Goal: Task Accomplishment & Management: Manage account settings

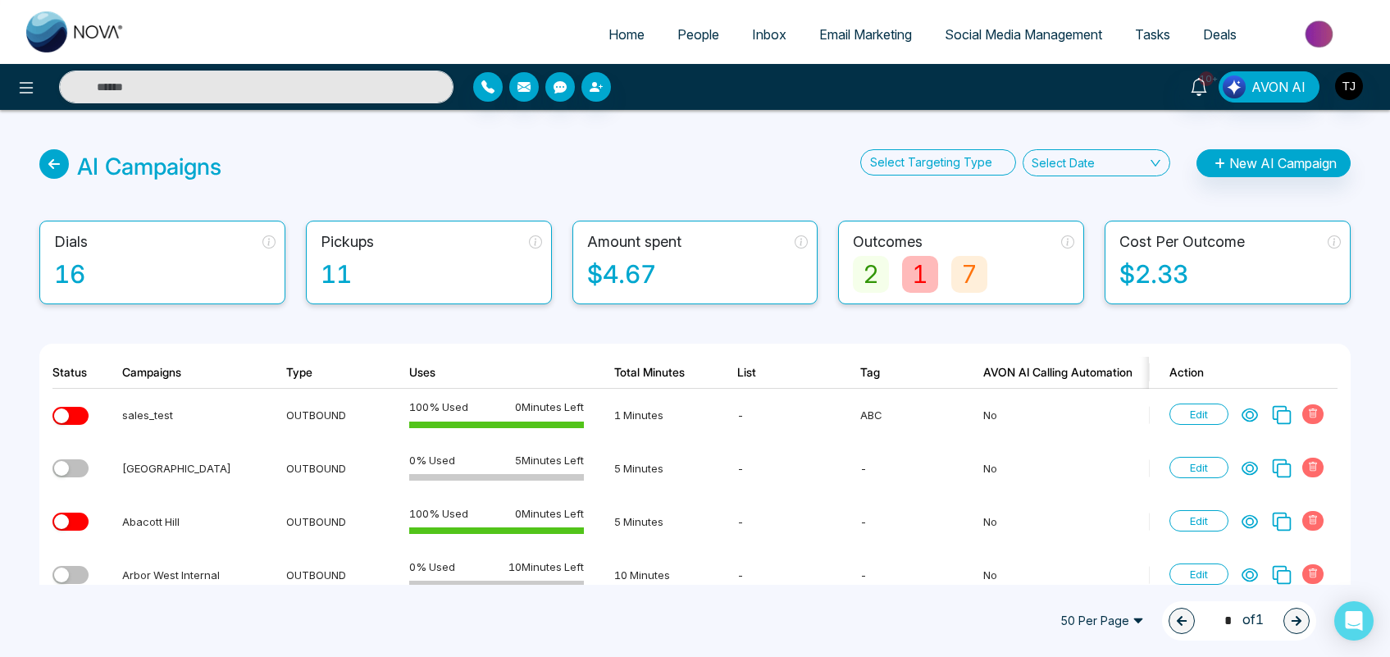
click at [819, 33] on span "Email Marketing" at bounding box center [865, 34] width 93 height 16
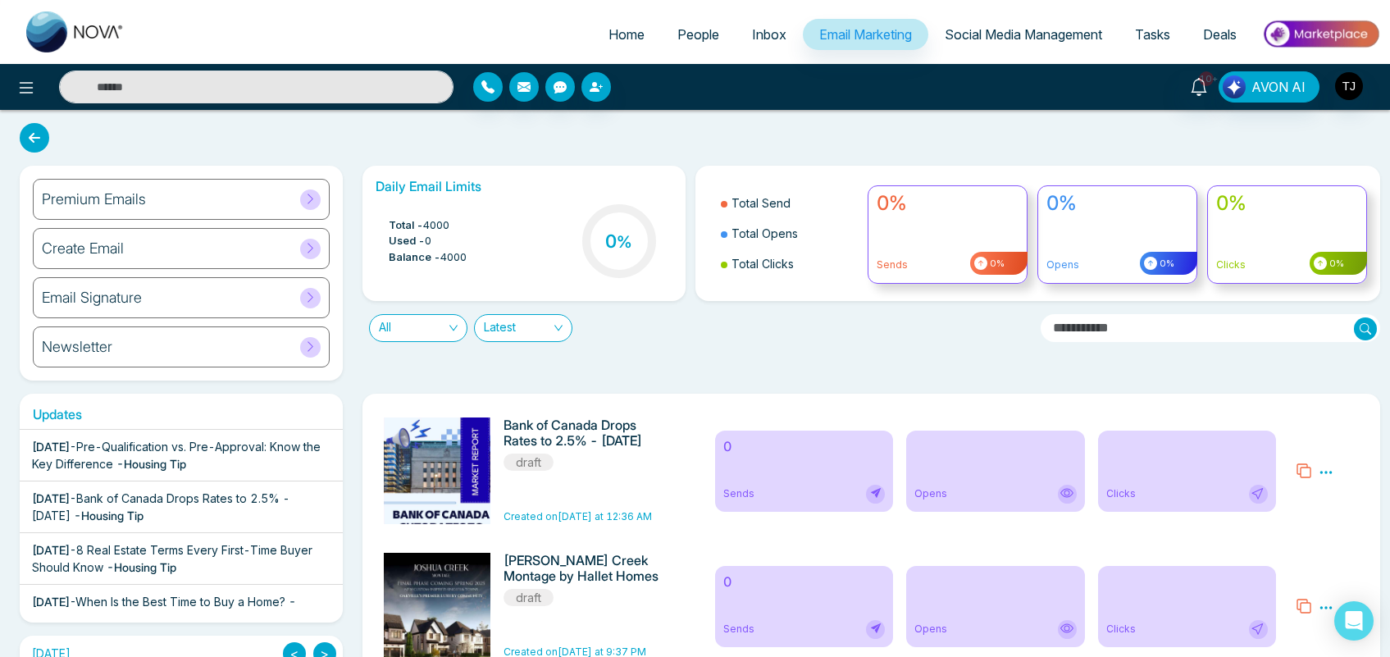
click at [269, 194] on div "Premium Emails" at bounding box center [181, 199] width 297 height 41
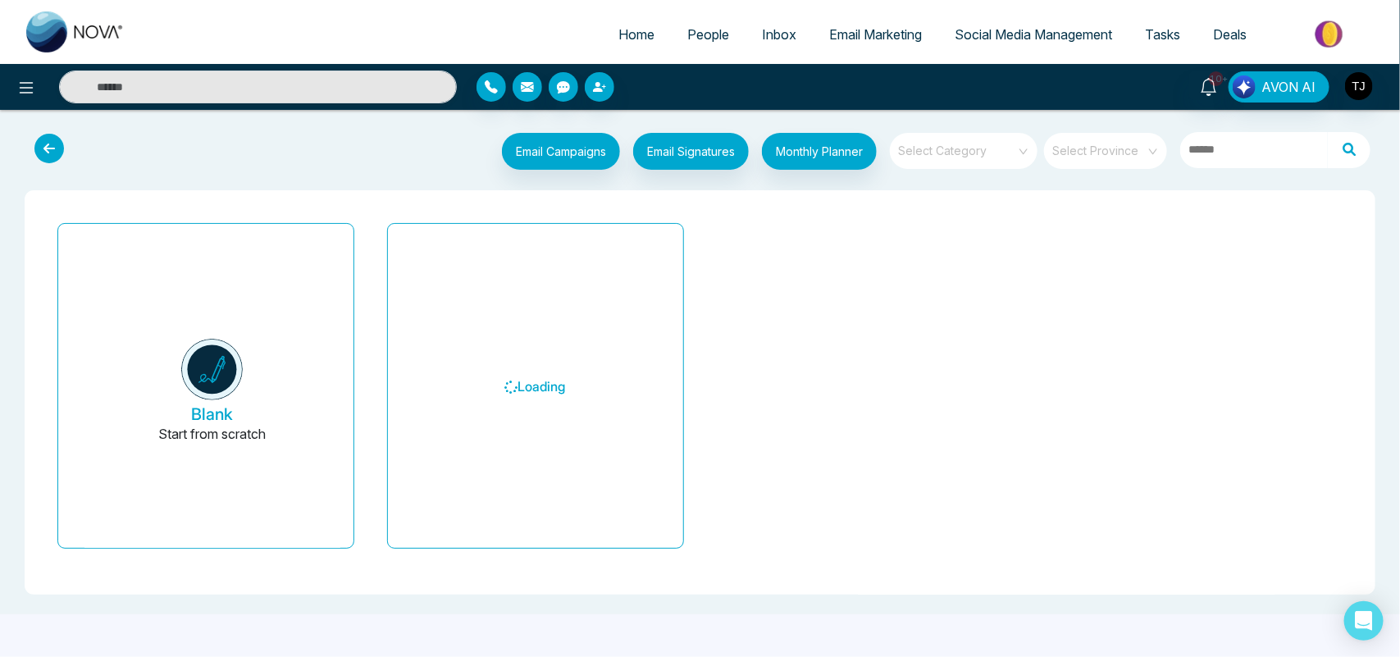
click at [1051, 408] on div "Blank Start from scratch Loading" at bounding box center [700, 392] width 1325 height 378
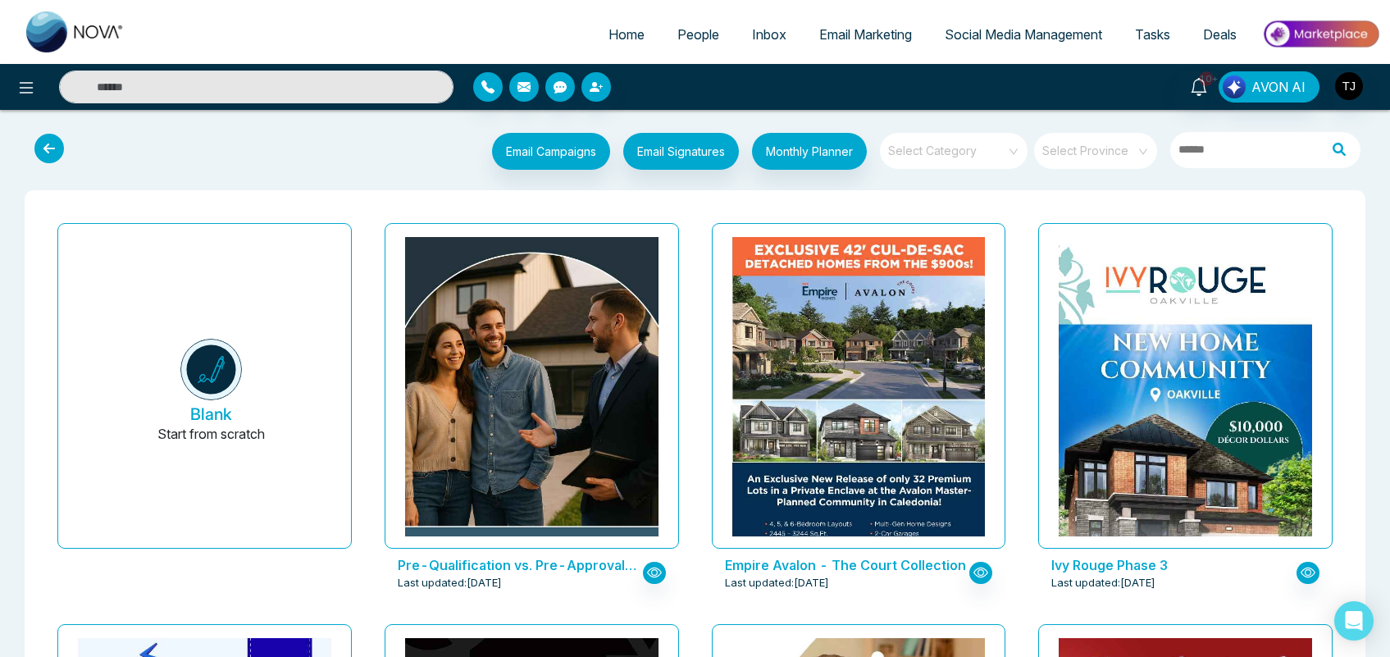
click at [953, 148] on input "search" at bounding box center [948, 145] width 118 height 25
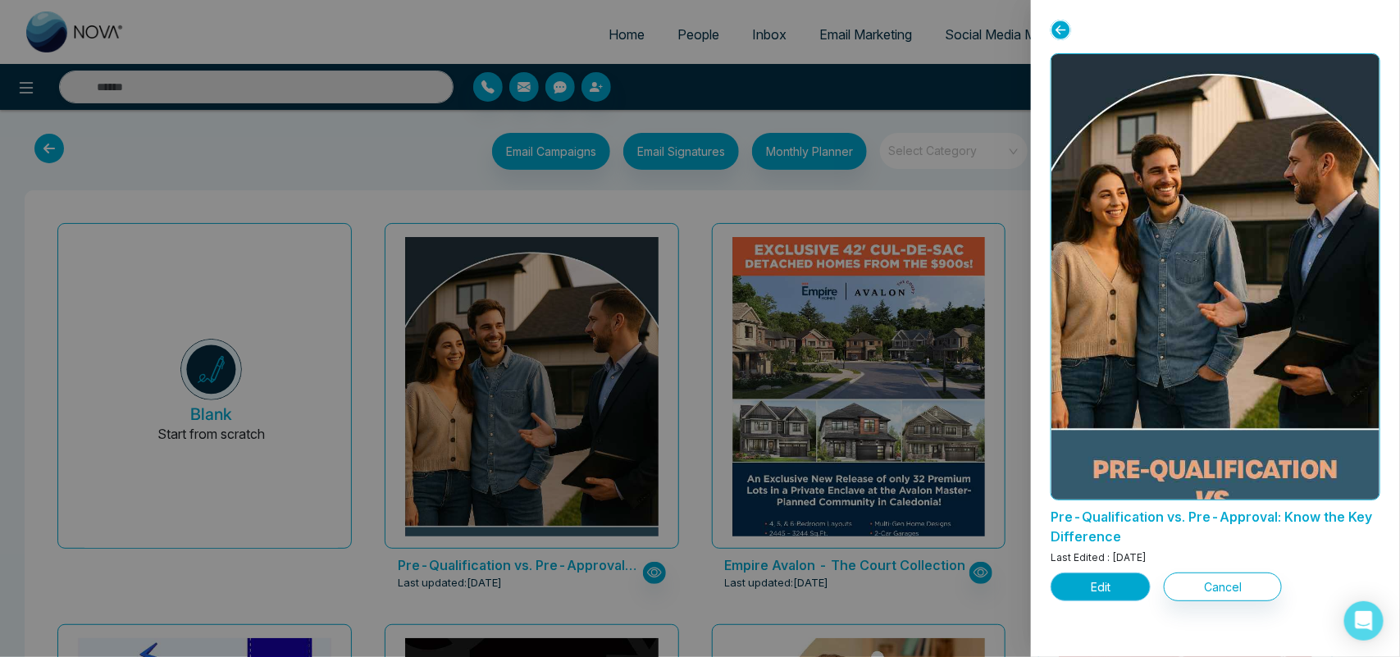
click at [1103, 584] on button "Edit" at bounding box center [1101, 586] width 100 height 29
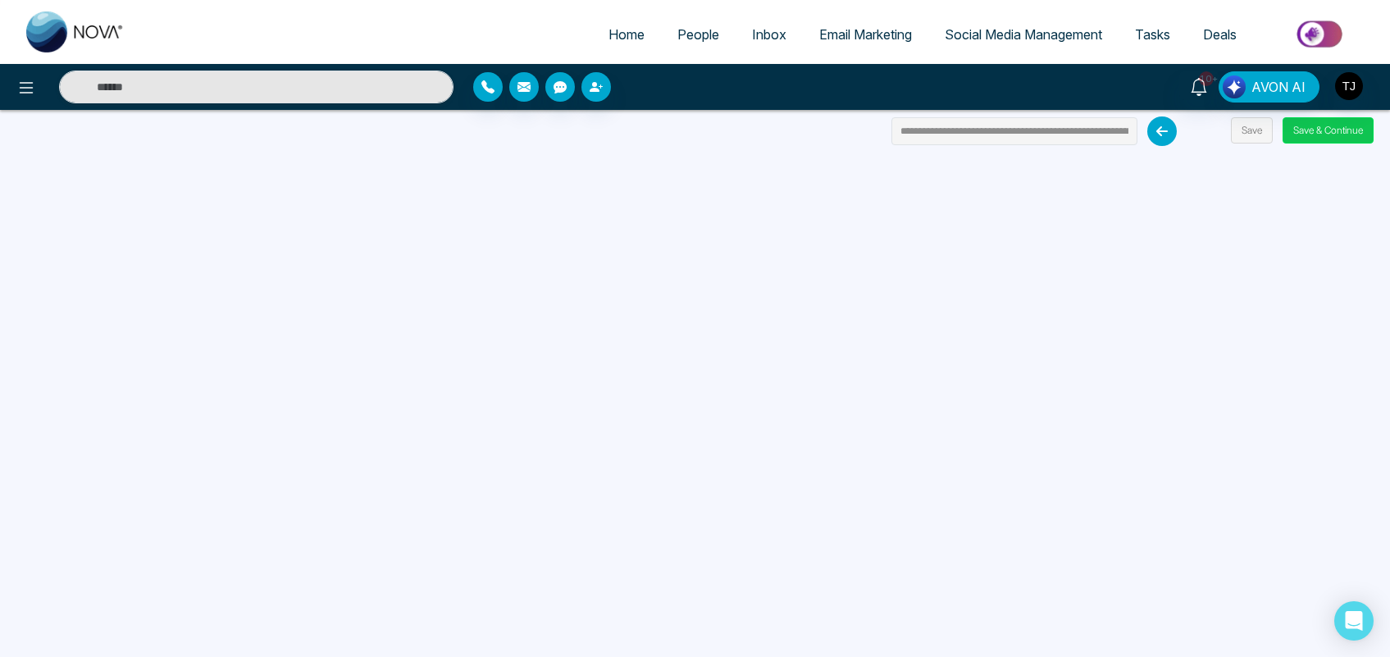
click at [1337, 131] on button "Save & Continue" at bounding box center [1328, 130] width 91 height 26
click at [1315, 125] on button "Save & Continue" at bounding box center [1328, 130] width 91 height 26
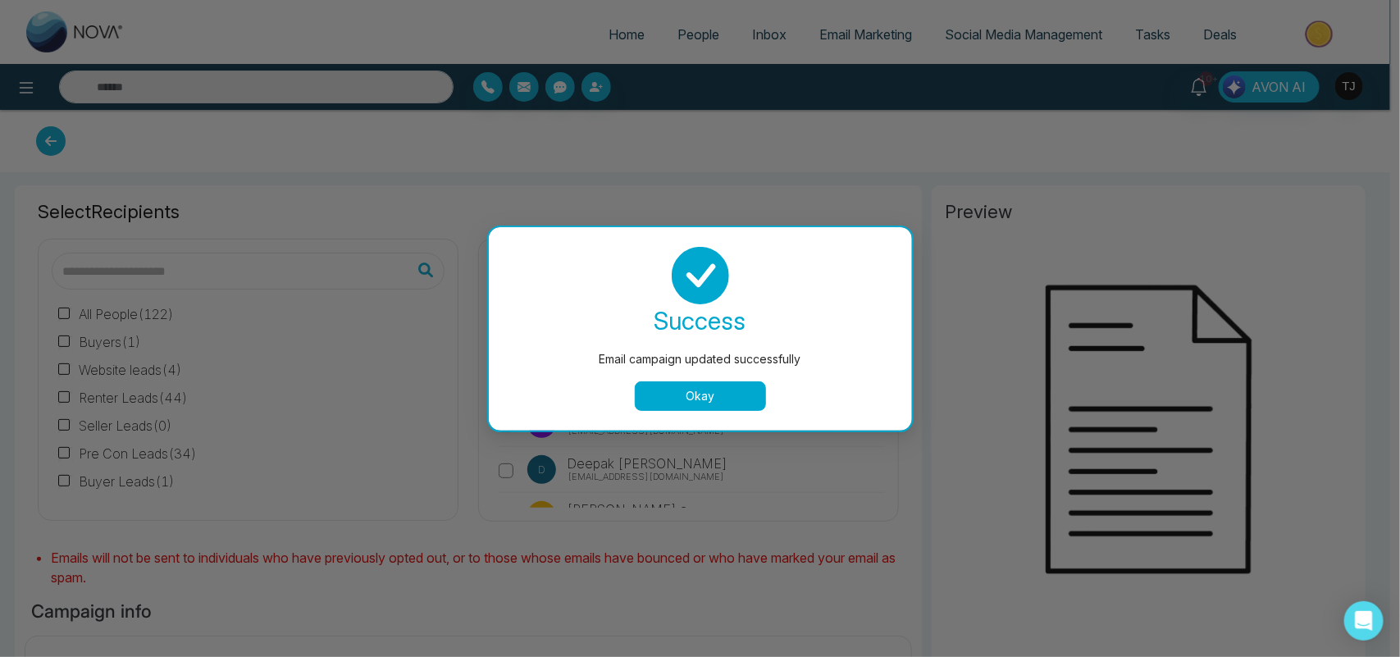
click at [663, 387] on button "Okay" at bounding box center [700, 396] width 131 height 30
type input "**********"
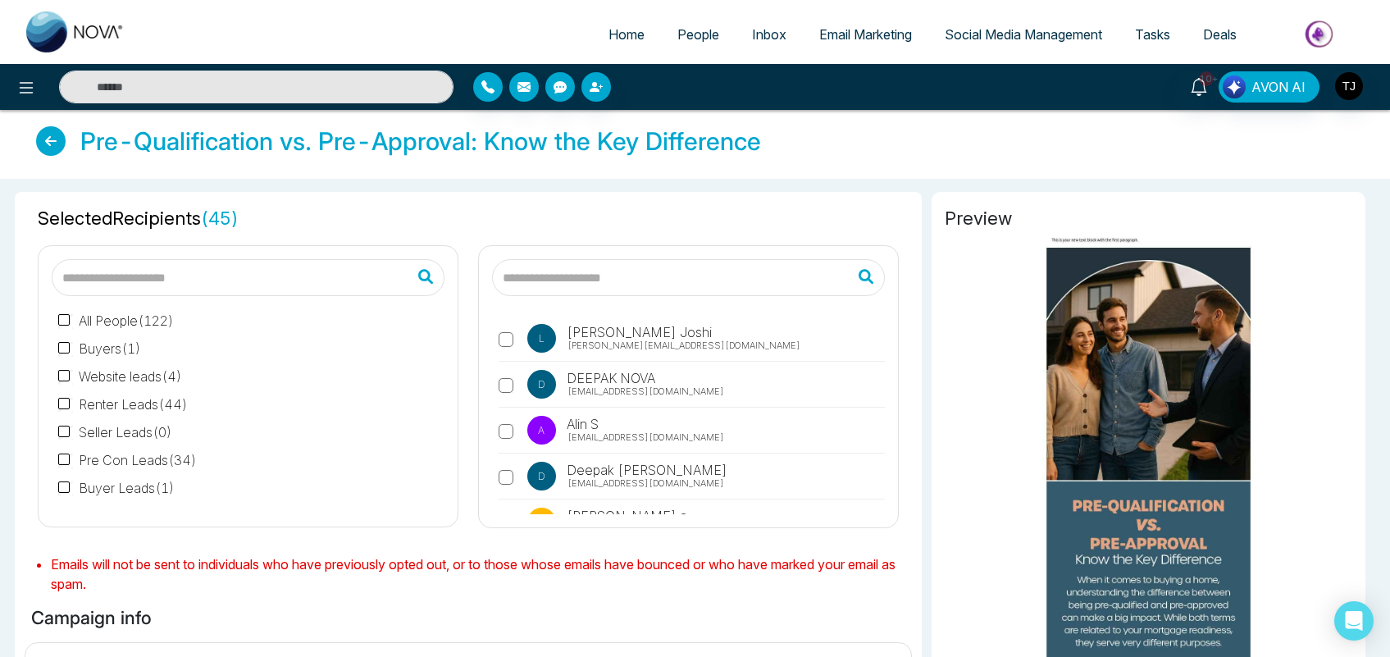
click at [497, 383] on div "[PERSON_NAME] [PERSON_NAME][EMAIL_ADDRESS][DOMAIN_NAME] D DEEPAK NOVA [EMAIL_AD…" at bounding box center [688, 411] width 393 height 205
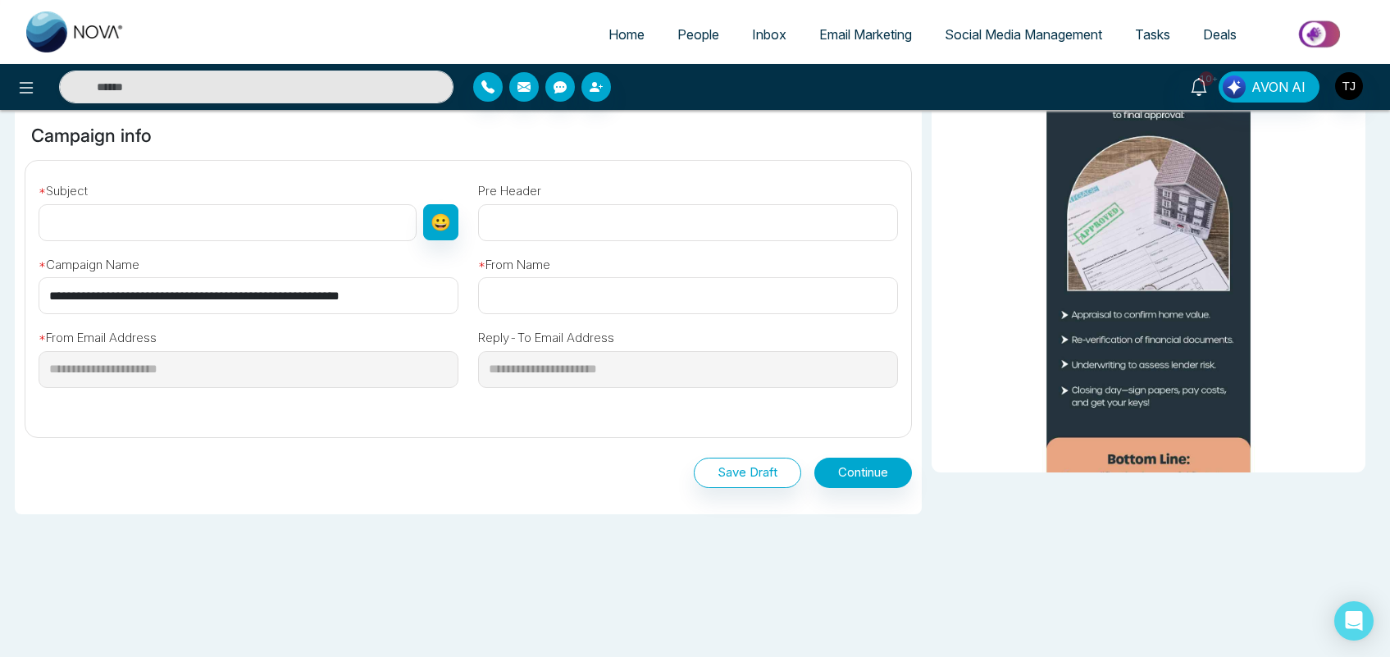
scroll to position [2027, 0]
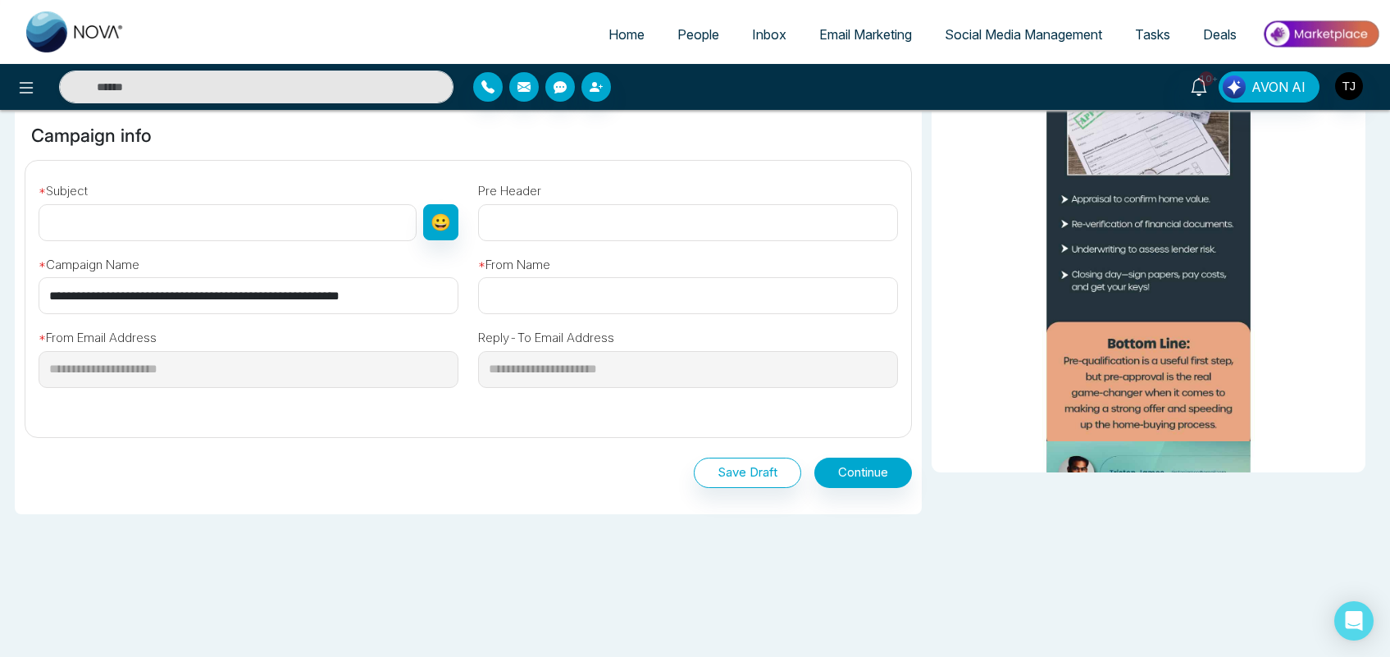
click at [215, 218] on input "text" at bounding box center [228, 222] width 378 height 37
type input "**********"
click at [559, 303] on input "text" at bounding box center [688, 295] width 420 height 37
type input "*****"
click at [857, 476] on button "Continue" at bounding box center [863, 473] width 98 height 30
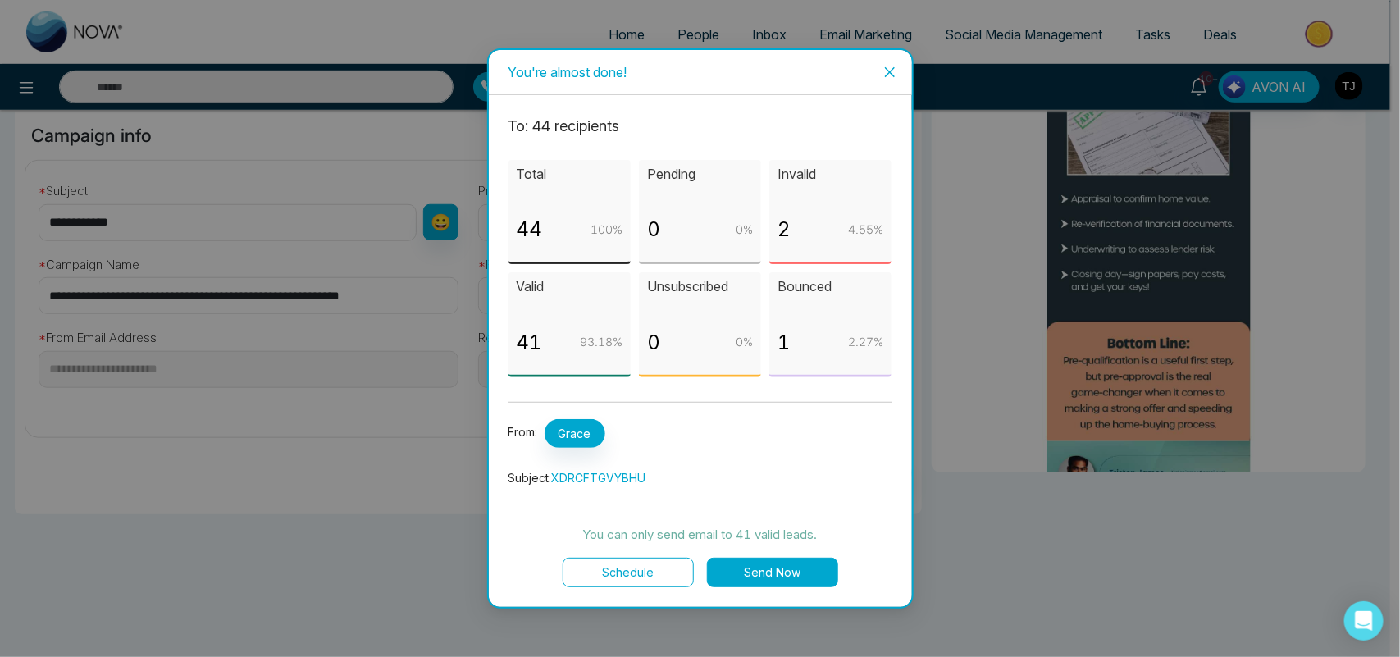
click at [884, 67] on icon "close" at bounding box center [889, 72] width 13 height 13
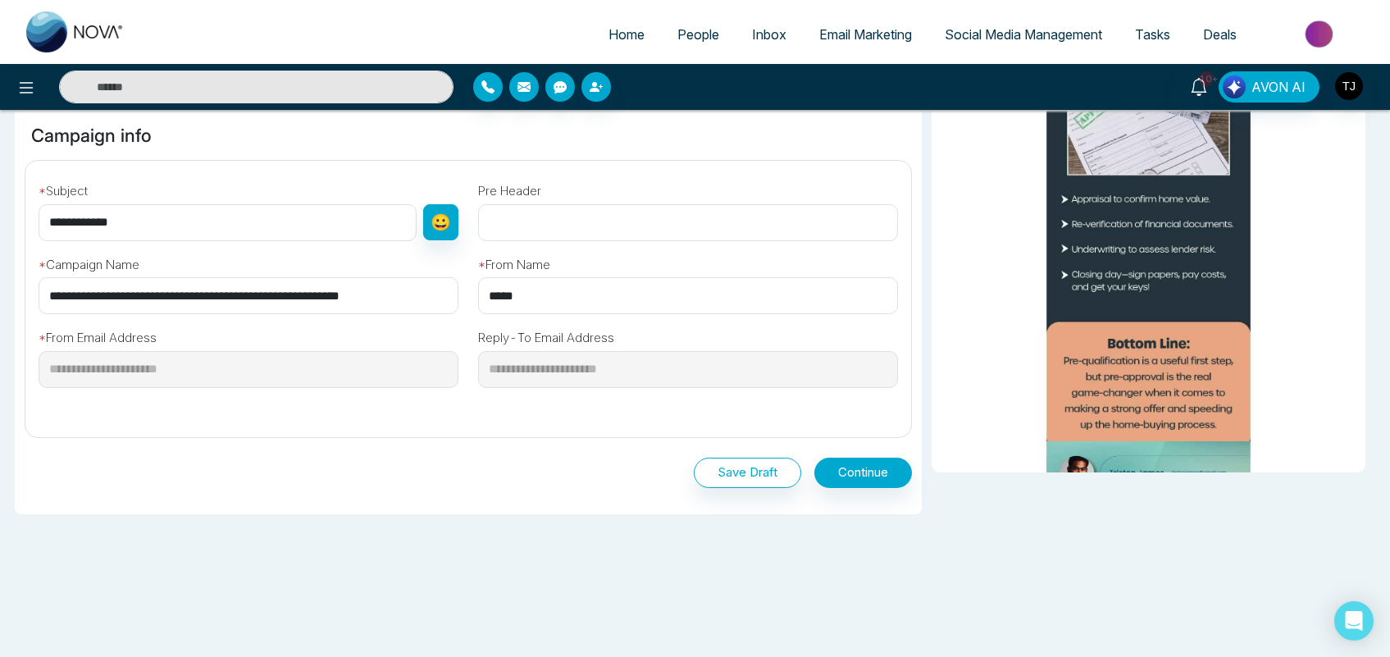
click at [853, 22] on link "Email Marketing" at bounding box center [865, 34] width 125 height 31
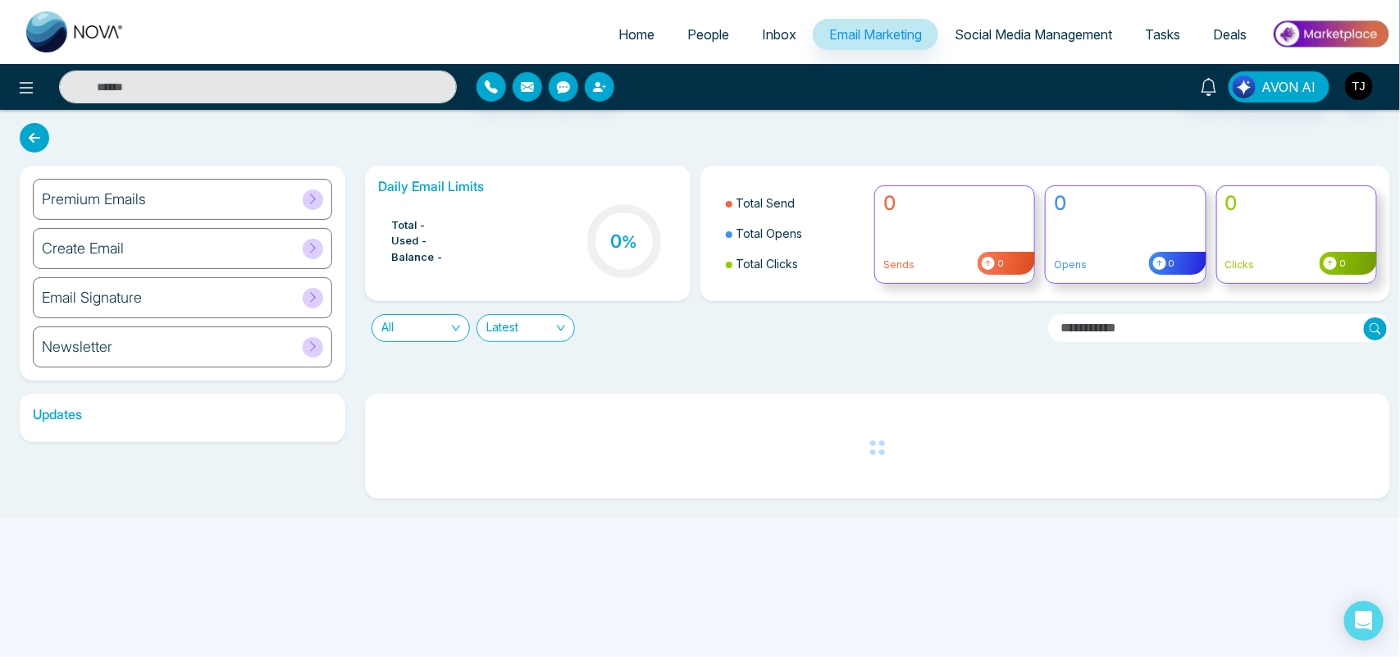
click at [185, 187] on div "Premium Emails" at bounding box center [182, 199] width 299 height 41
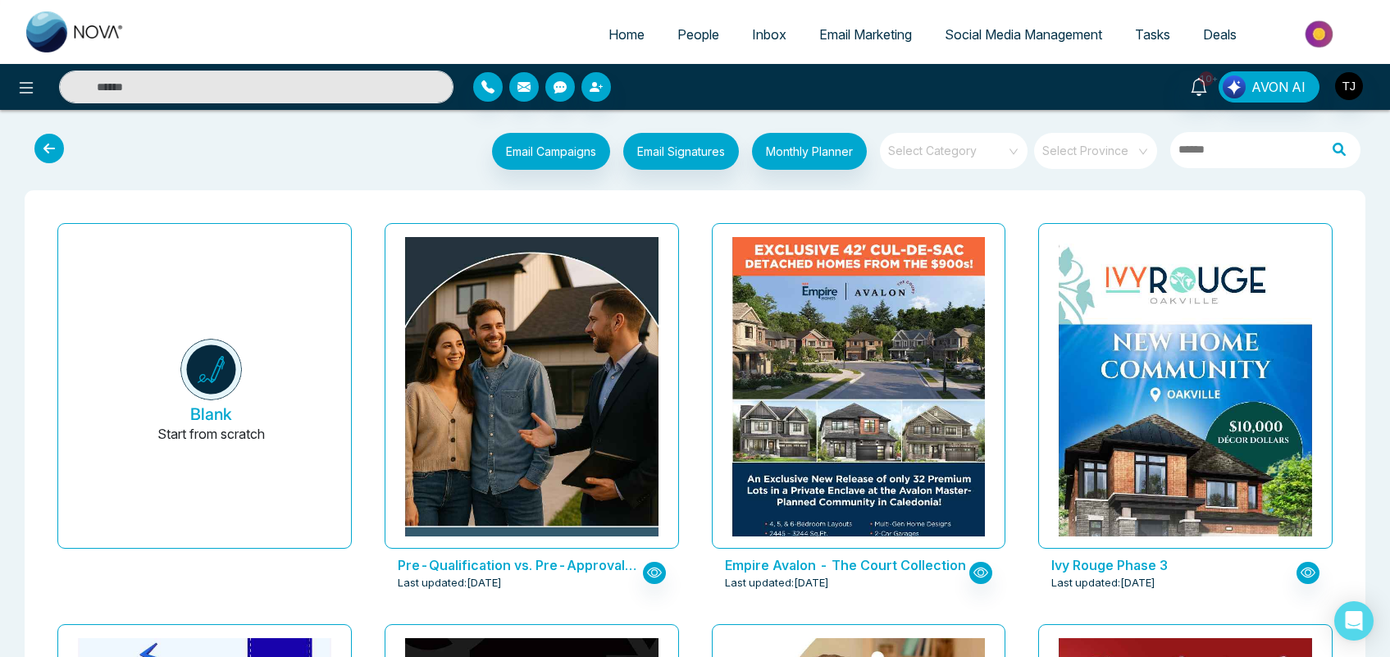
click at [50, 138] on icon at bounding box center [49, 149] width 30 height 30
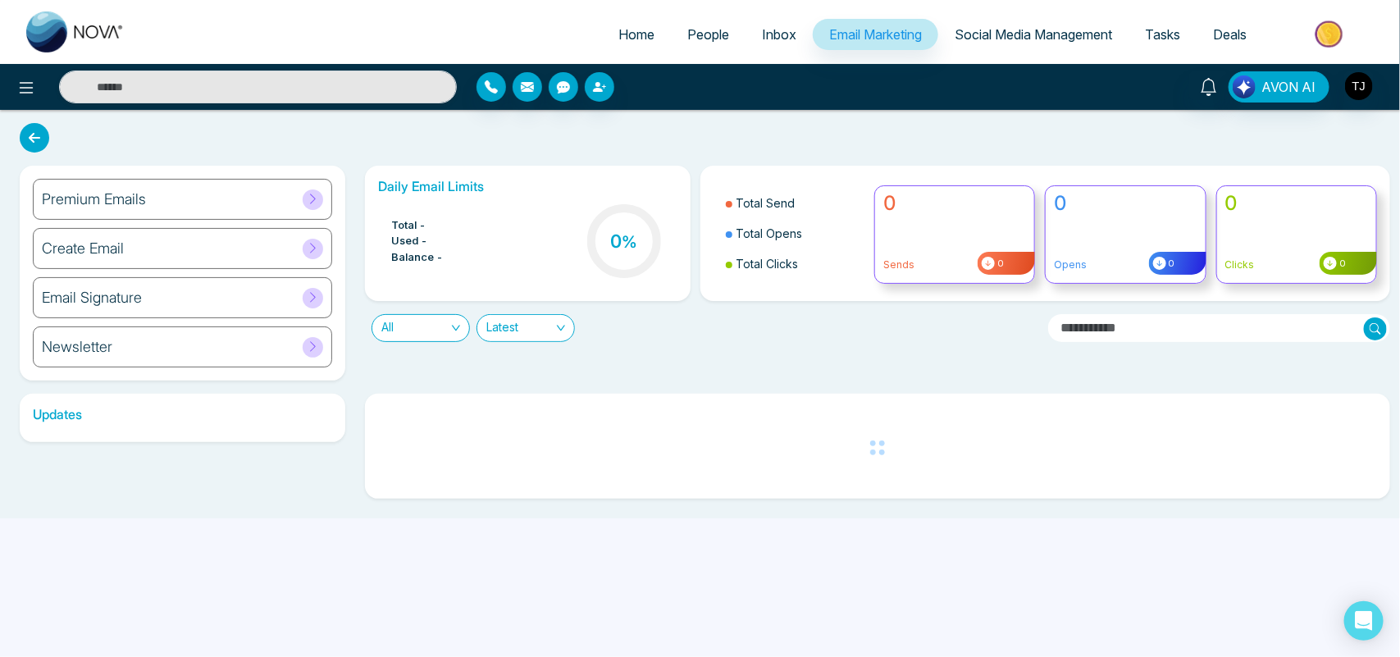
click at [162, 193] on div "Premium Emails" at bounding box center [182, 199] width 299 height 41
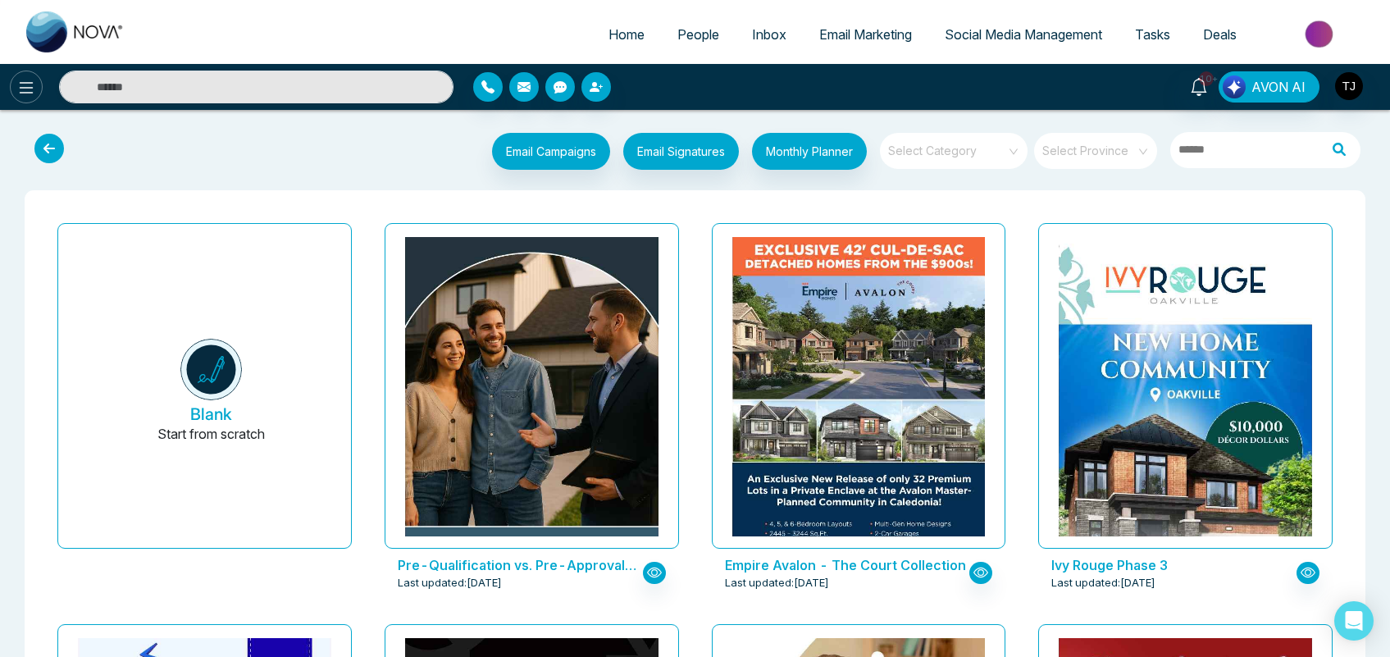
click at [25, 86] on icon at bounding box center [26, 88] width 20 height 20
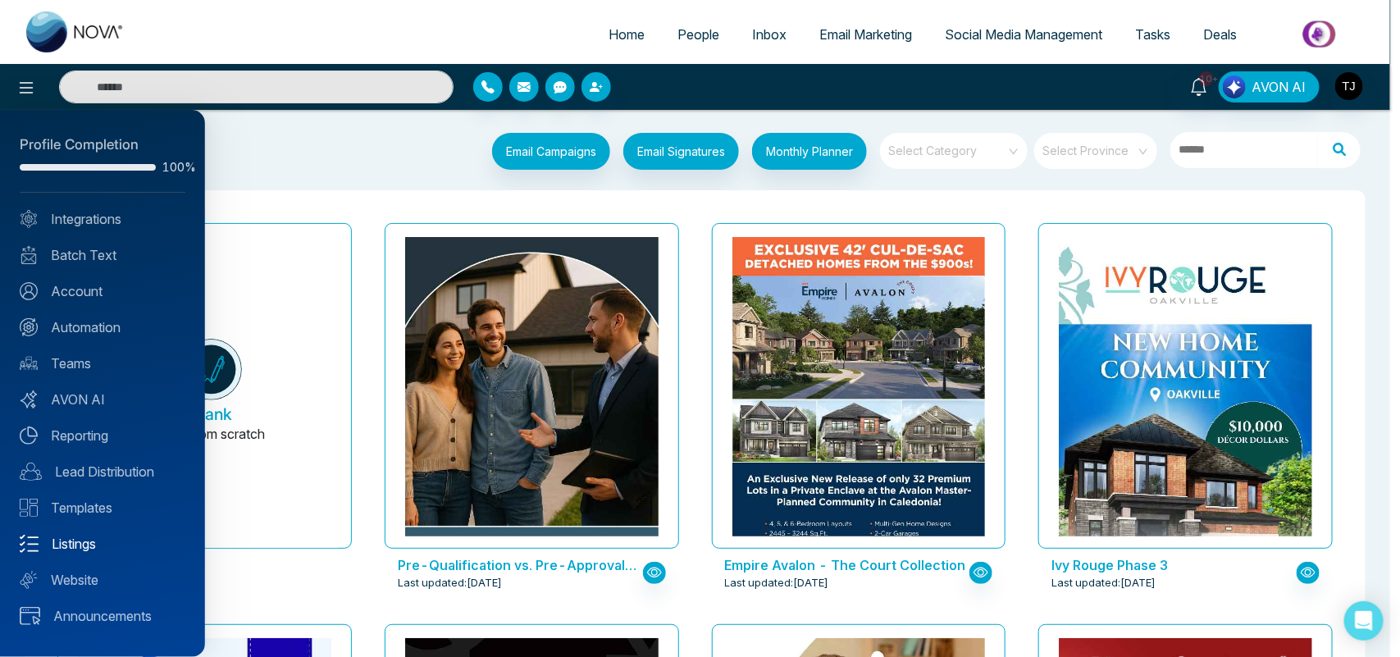
click at [87, 538] on link "Listings" at bounding box center [103, 544] width 166 height 20
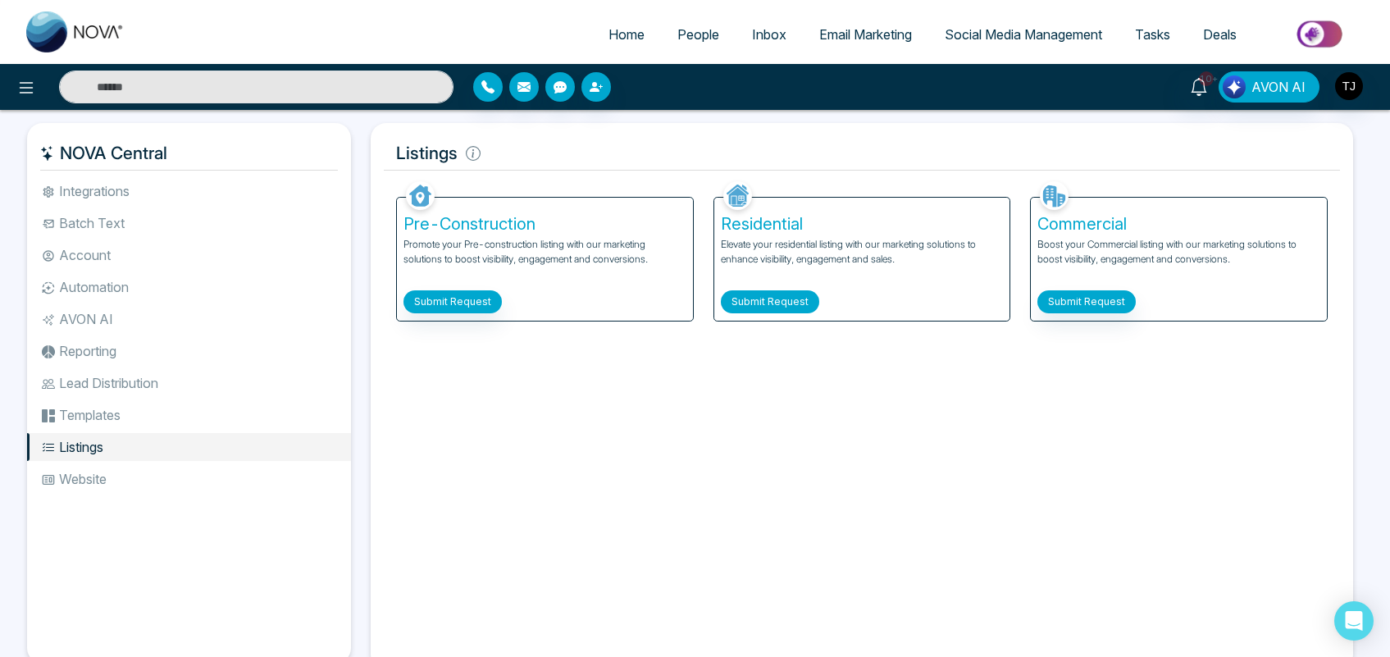
click at [745, 306] on button "Submit Request" at bounding box center [770, 301] width 98 height 23
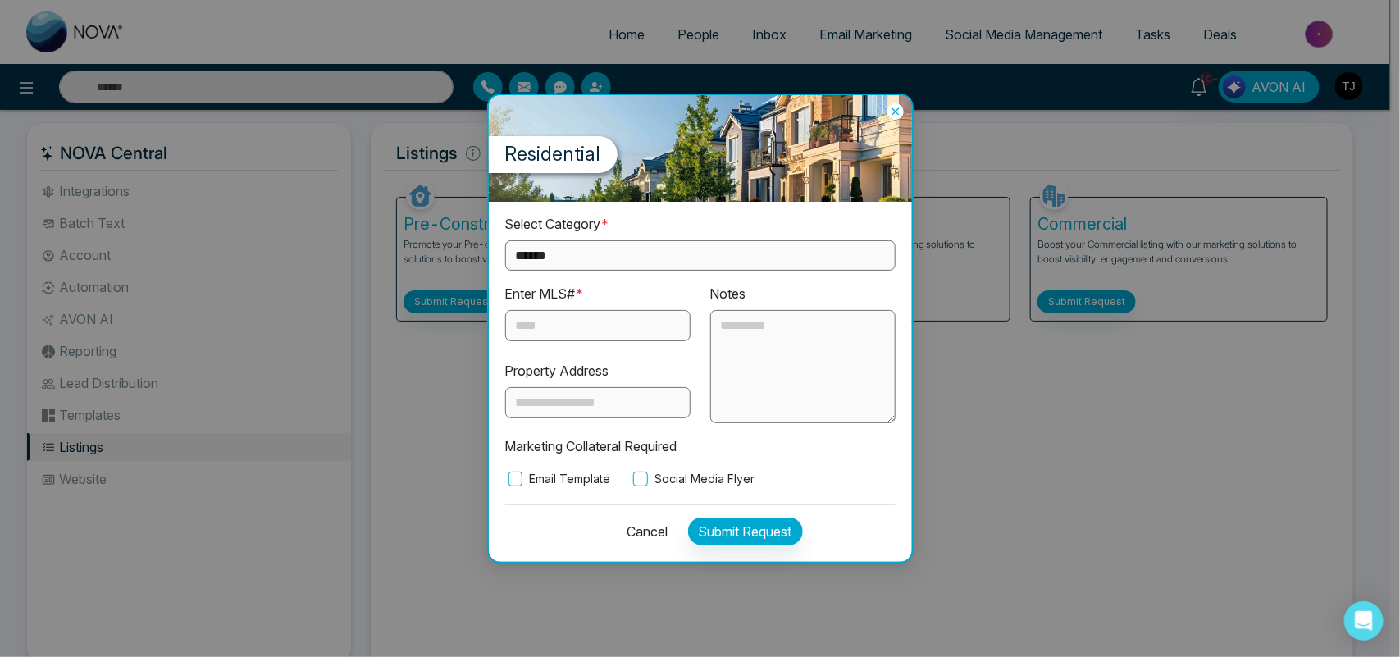
click at [674, 252] on select "**********" at bounding box center [700, 255] width 390 height 30
select select "**********"
click at [505, 240] on select "**********" at bounding box center [700, 255] width 390 height 30
click at [562, 321] on input "text" at bounding box center [597, 325] width 185 height 31
click at [718, 326] on textarea at bounding box center [802, 366] width 185 height 113
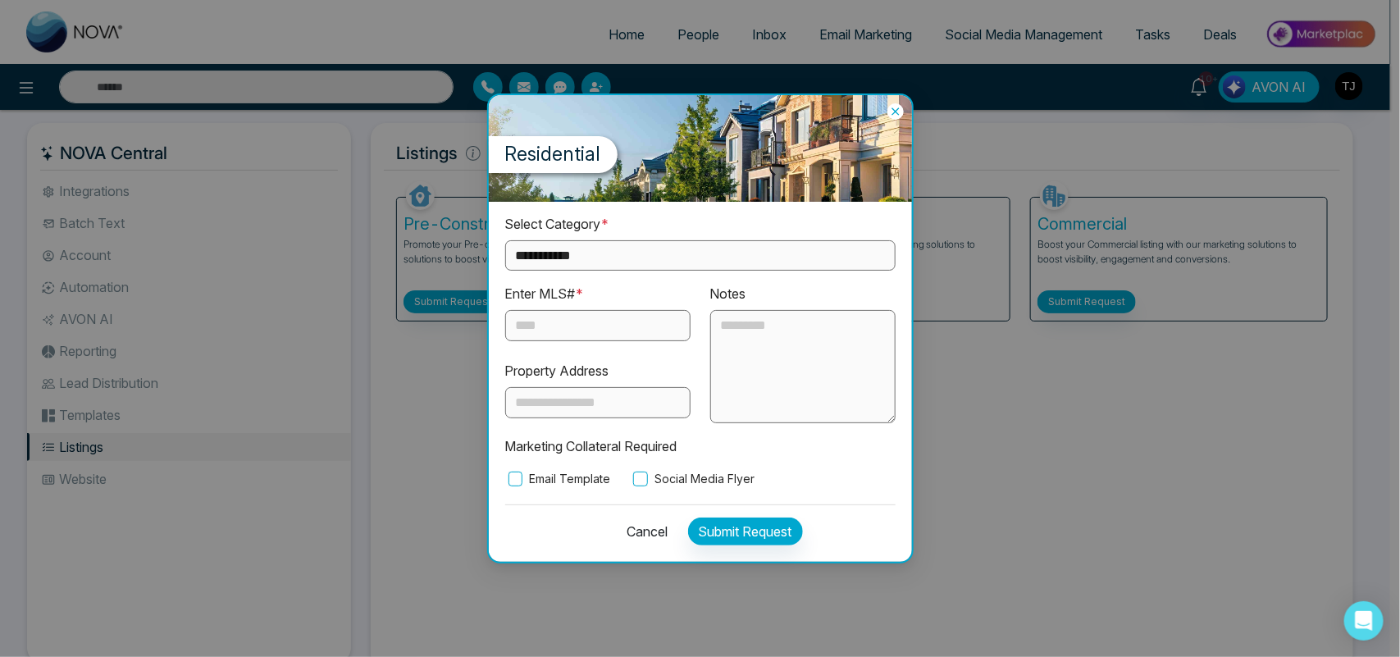
click at [898, 109] on icon at bounding box center [895, 111] width 16 height 16
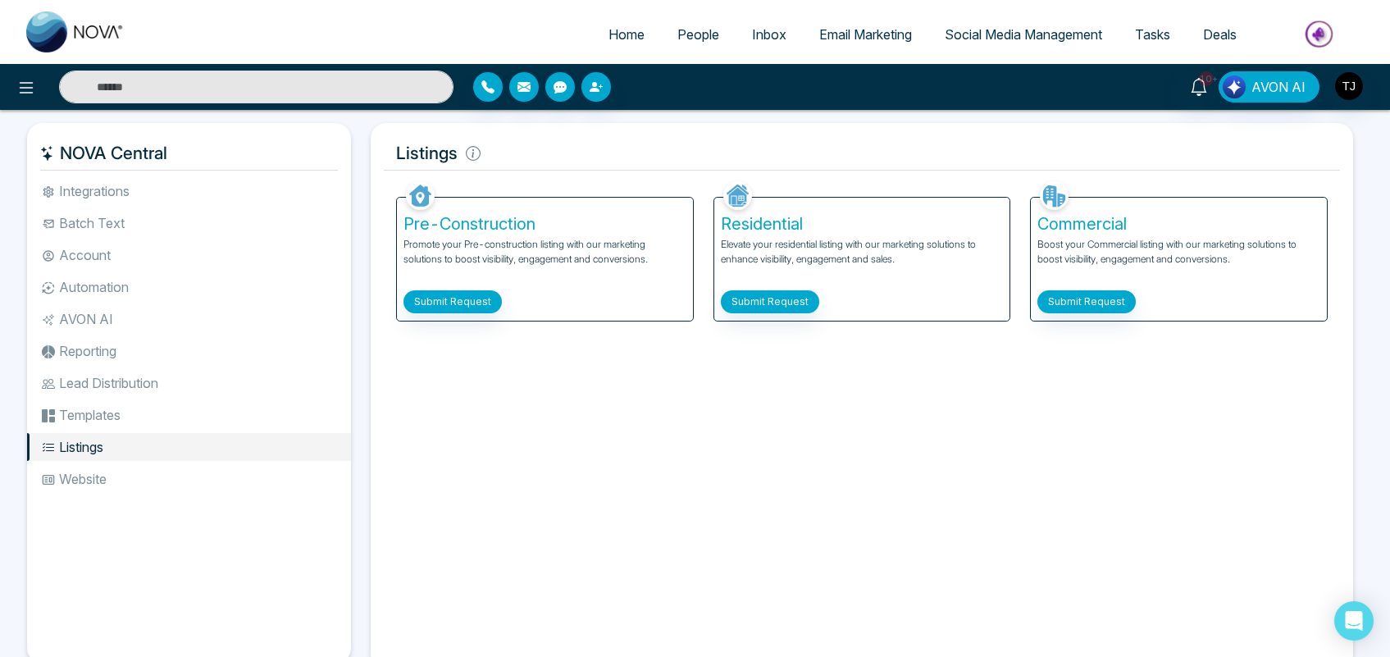
click at [845, 38] on span "Email Marketing" at bounding box center [865, 34] width 93 height 16
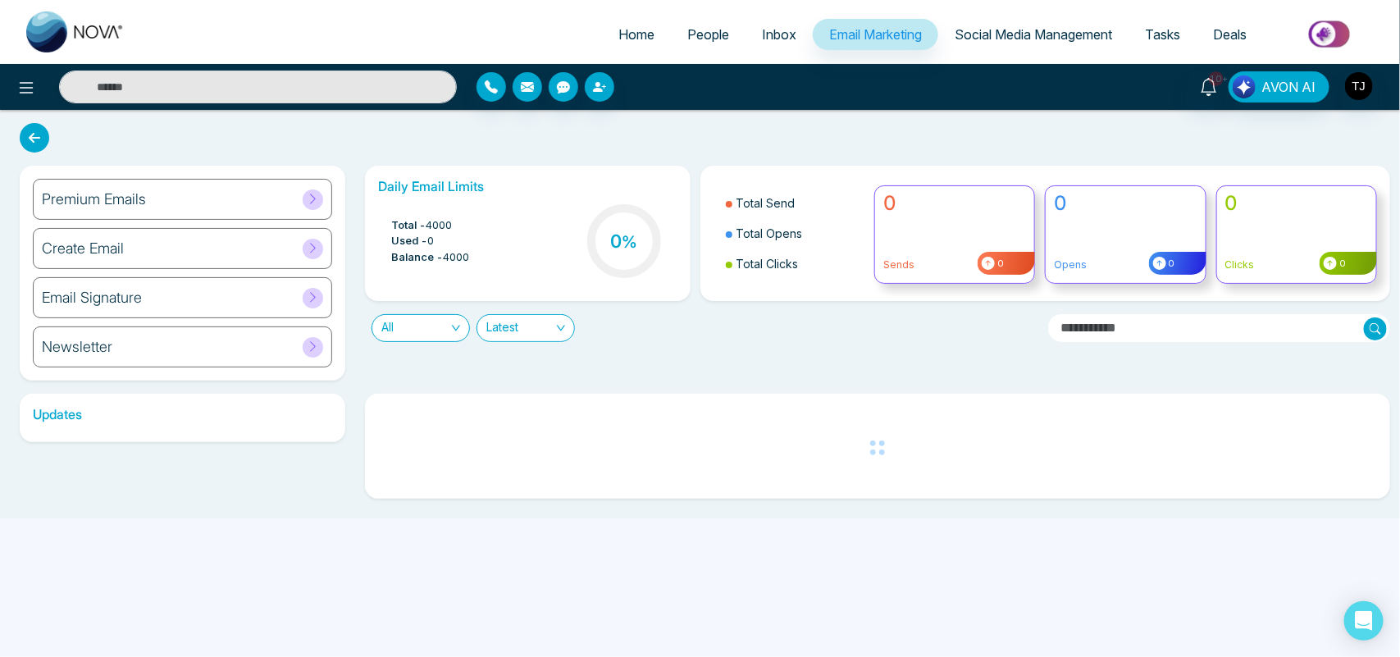
click at [165, 198] on div "Premium Emails" at bounding box center [182, 199] width 299 height 41
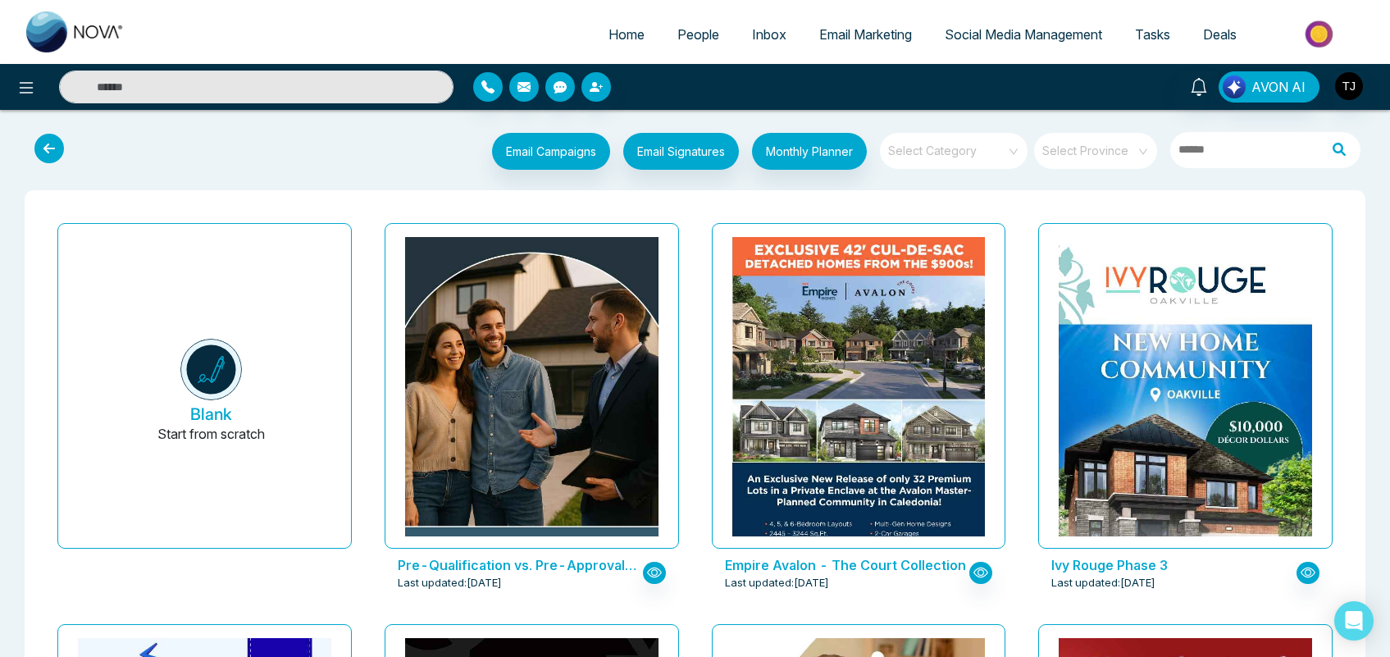
click at [944, 149] on input "search" at bounding box center [948, 145] width 118 height 25
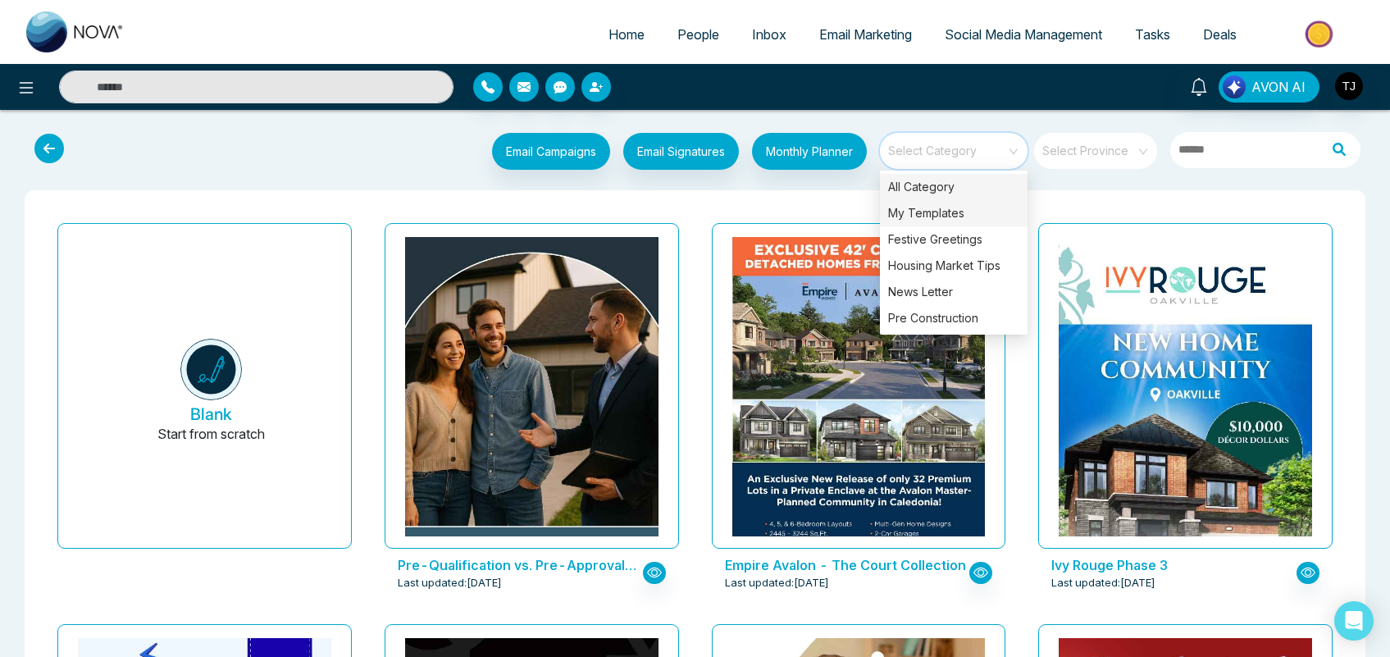
click at [920, 213] on div "My Templates" at bounding box center [954, 213] width 148 height 26
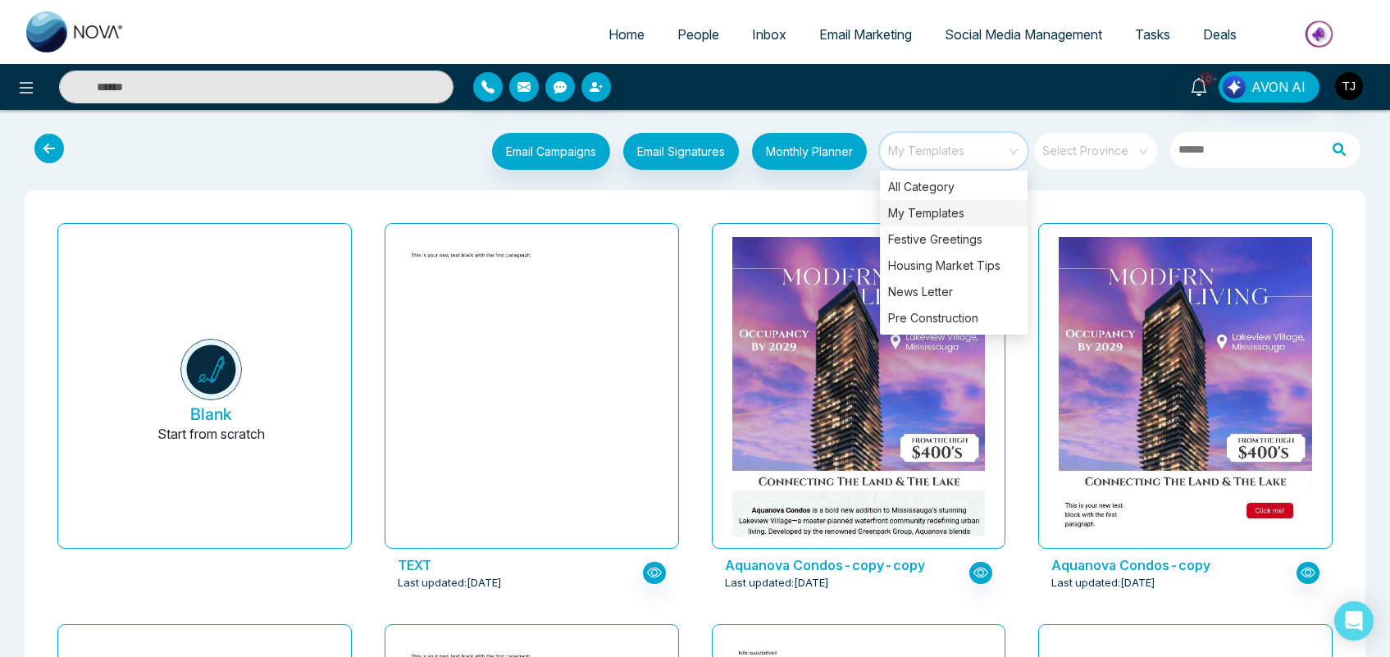
click at [1077, 29] on span "Social Media Management" at bounding box center [1023, 34] width 157 height 16
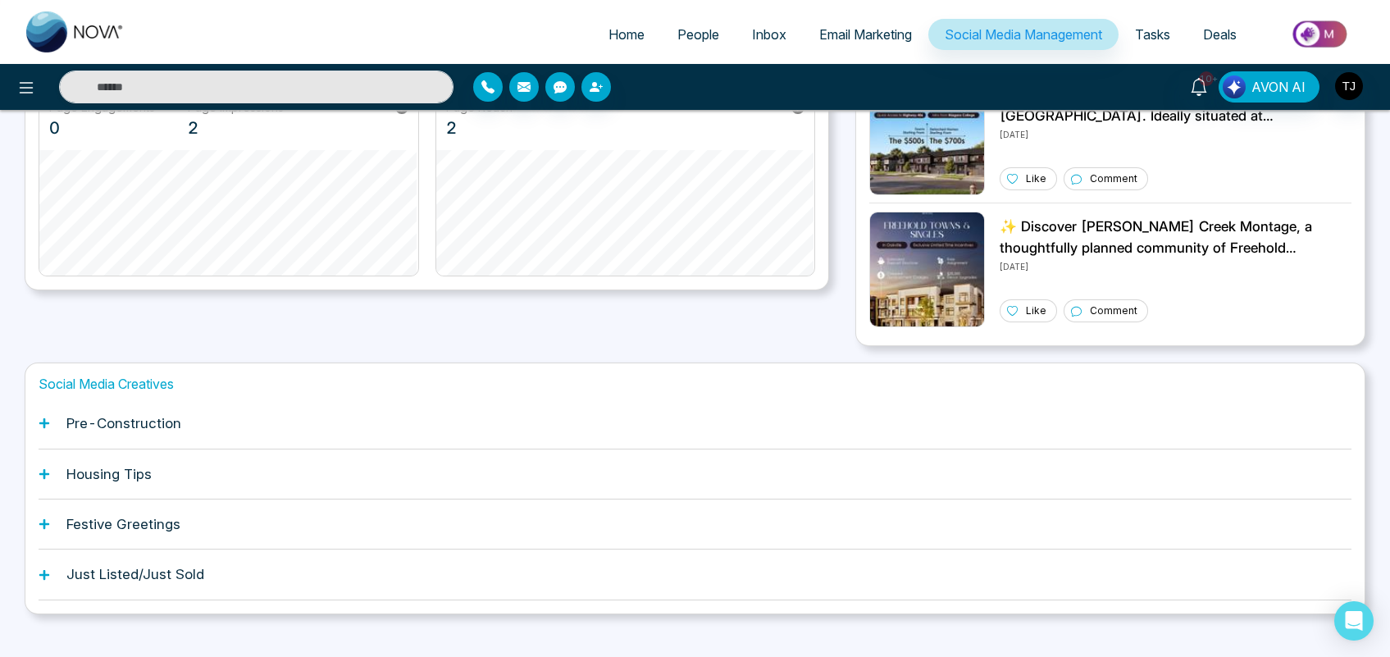
scroll to position [404, 0]
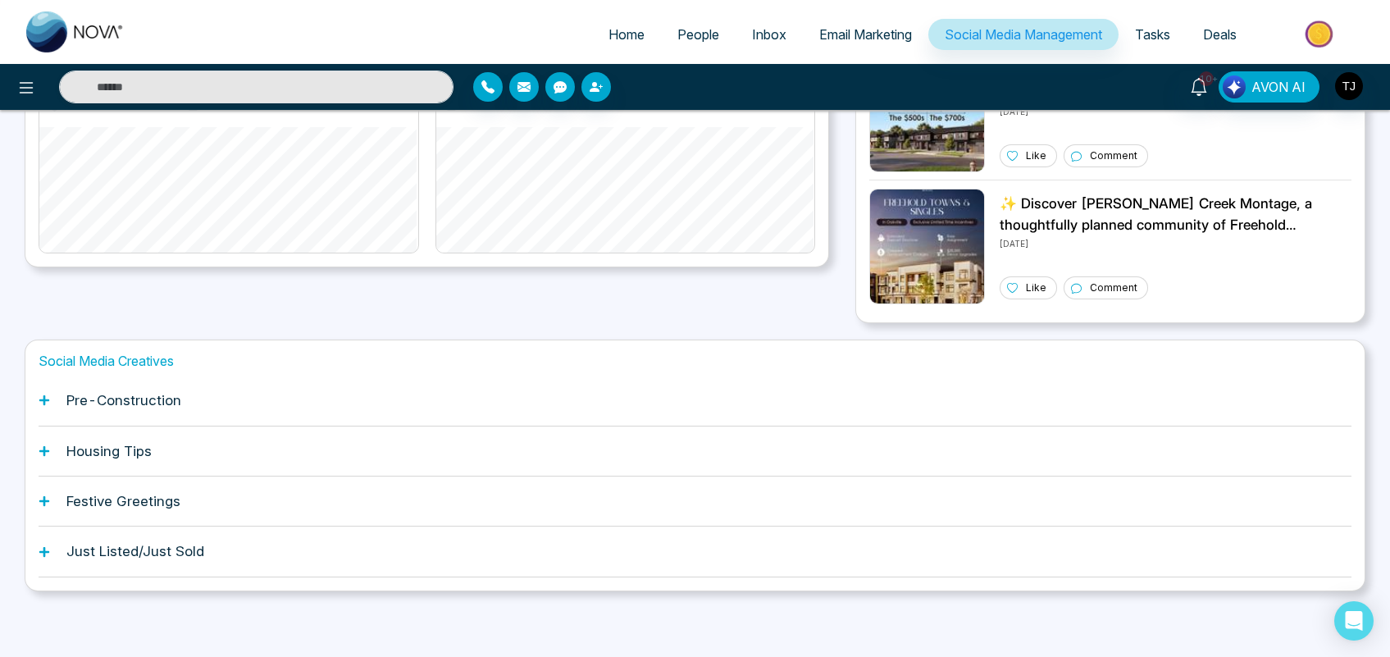
click at [137, 400] on h1 "Pre-Construction" at bounding box center [123, 400] width 115 height 16
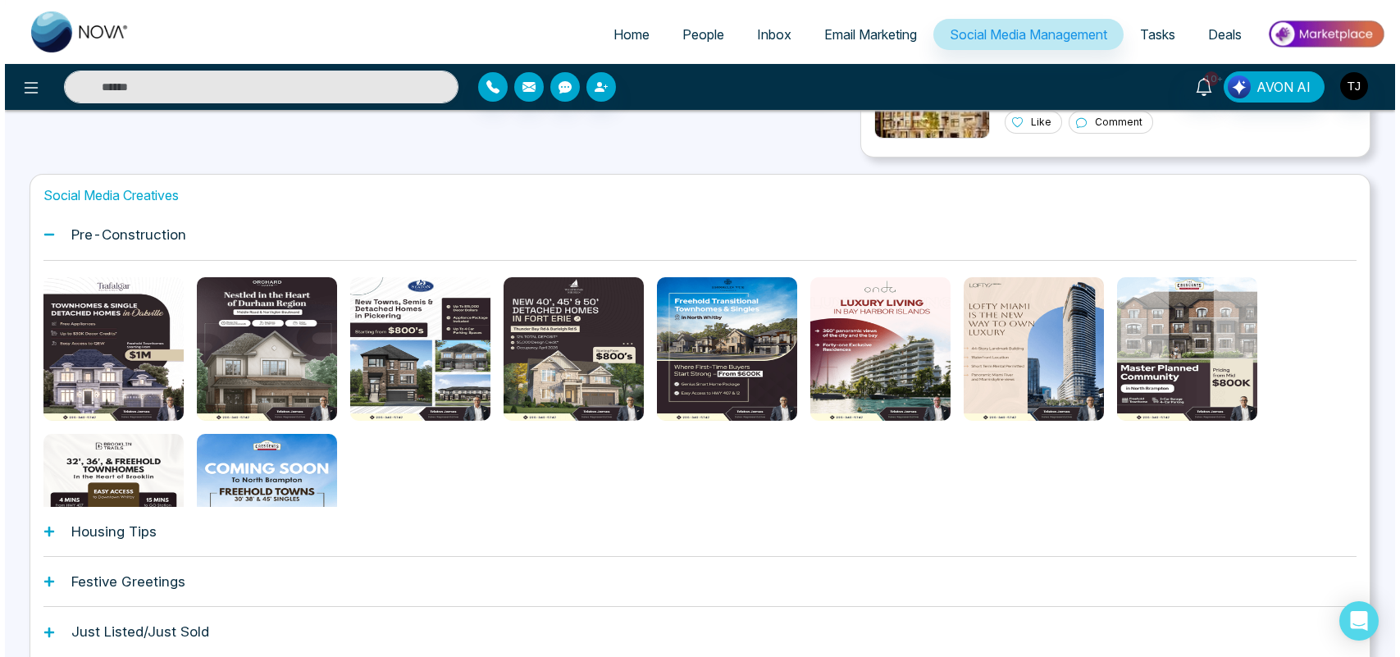
scroll to position [650, 0]
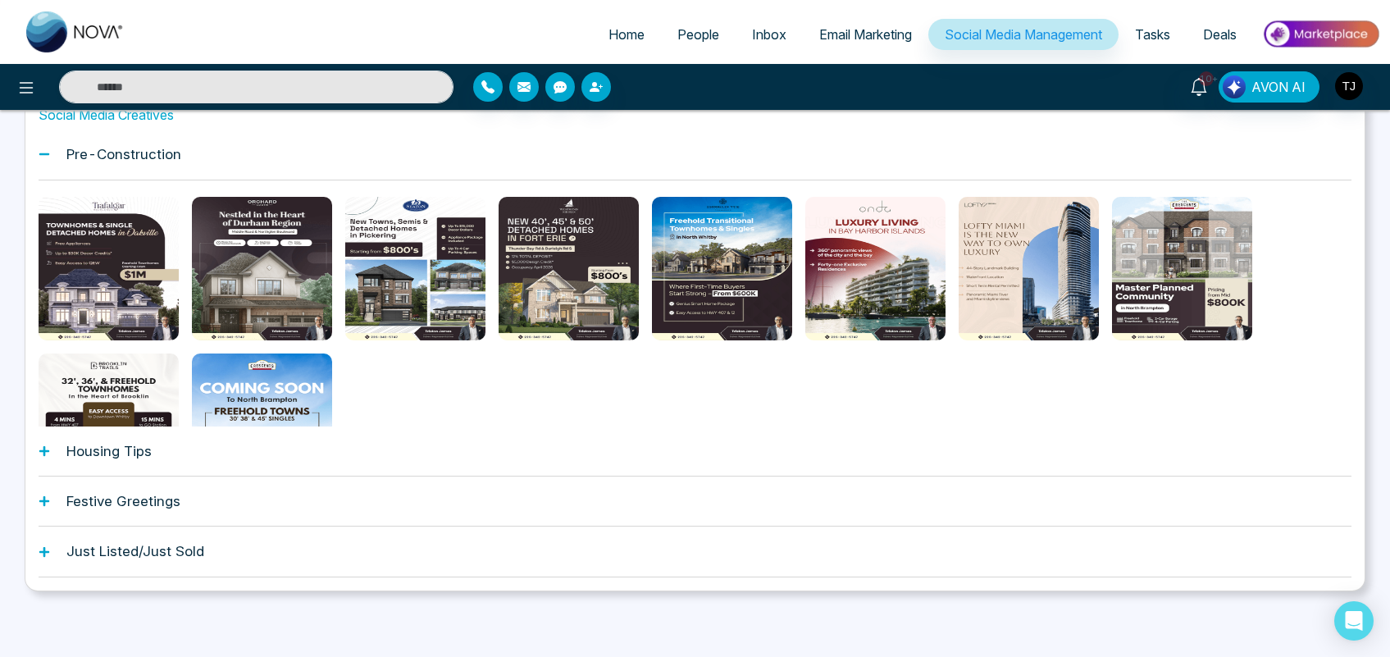
click at [181, 455] on div "Housing Tips" at bounding box center [695, 451] width 1313 height 50
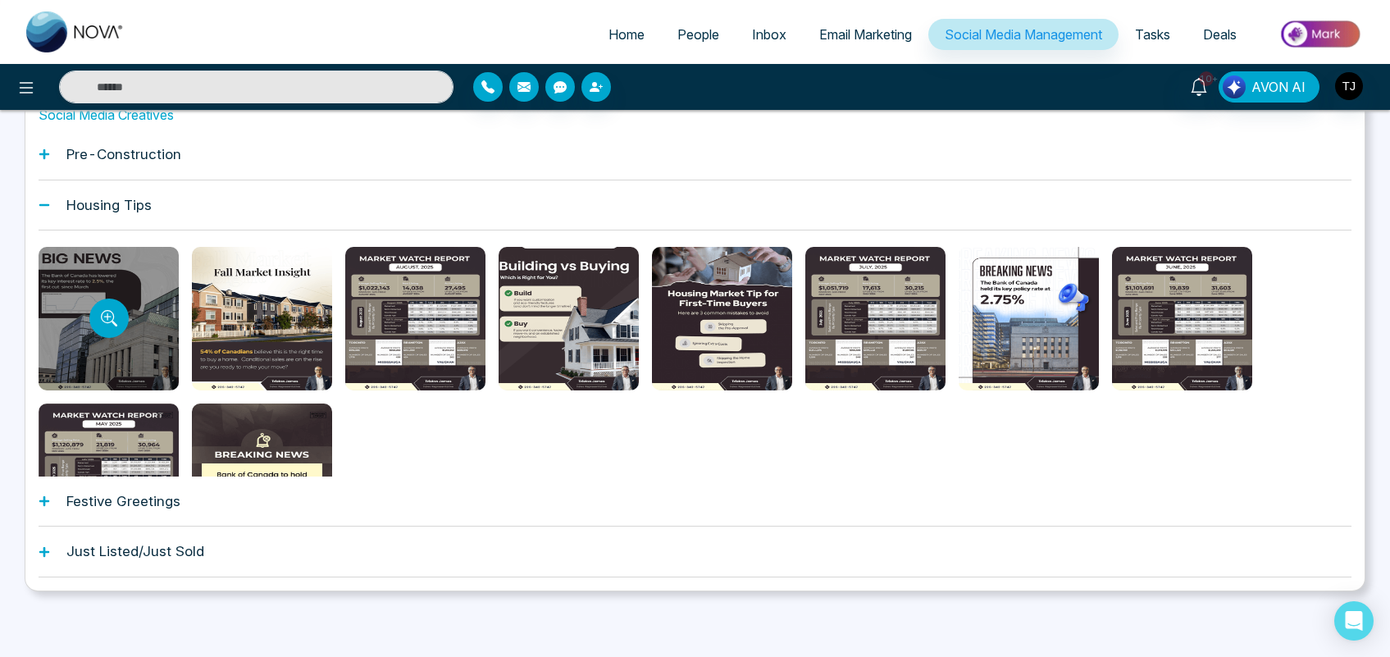
click at [124, 330] on div at bounding box center [109, 319] width 140 height 144
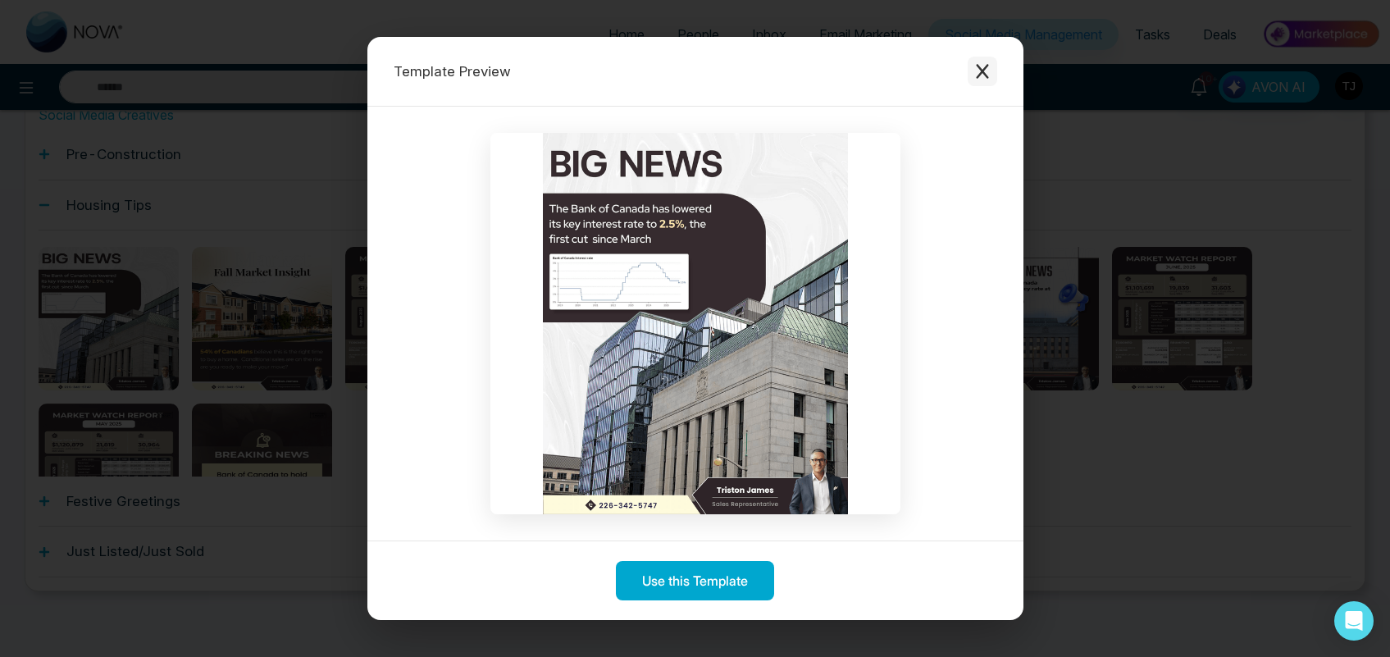
click at [976, 78] on icon "Close modal" at bounding box center [982, 71] width 16 height 16
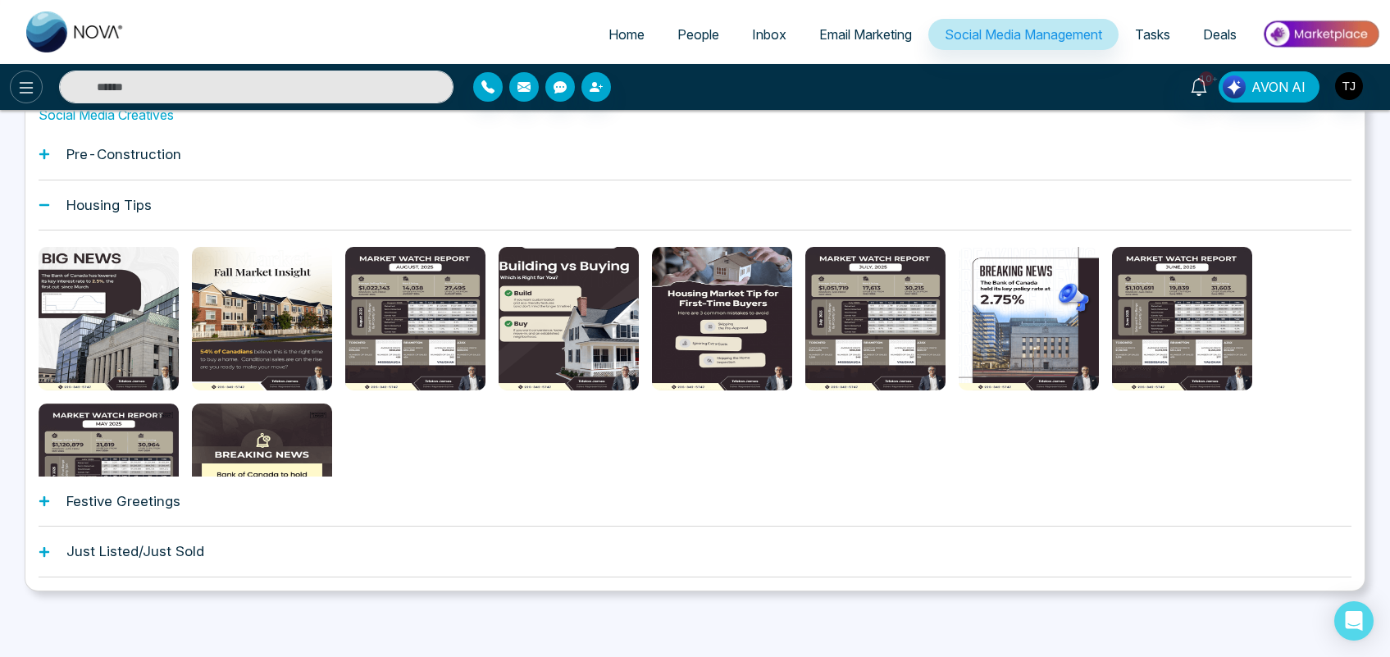
click at [23, 83] on icon at bounding box center [27, 87] width 14 height 11
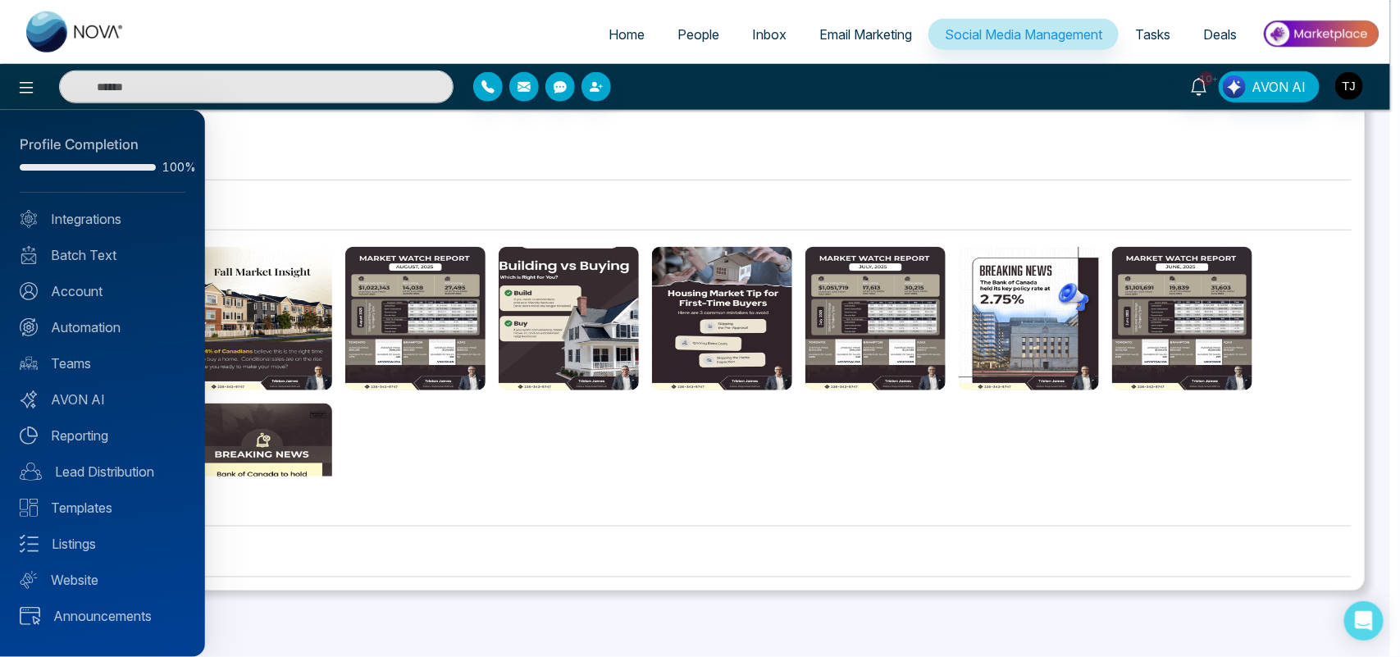
click at [809, 141] on div at bounding box center [700, 328] width 1400 height 657
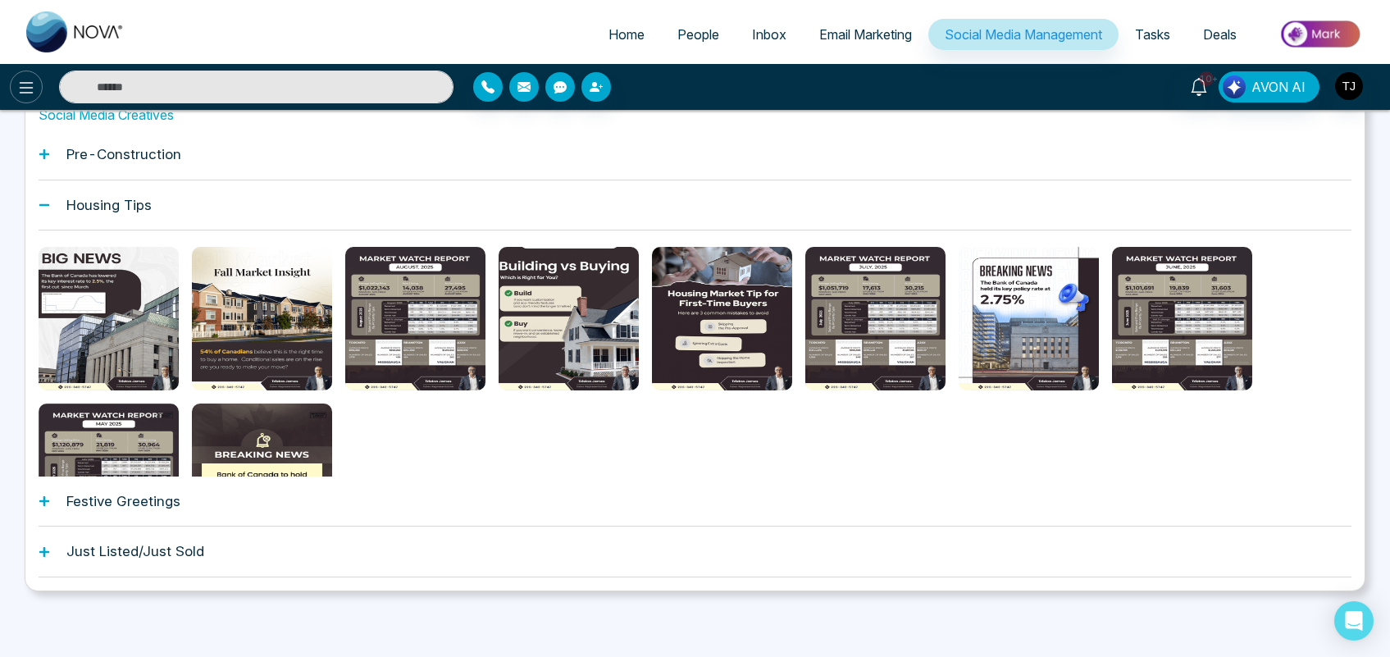
click at [18, 90] on icon at bounding box center [26, 88] width 20 height 20
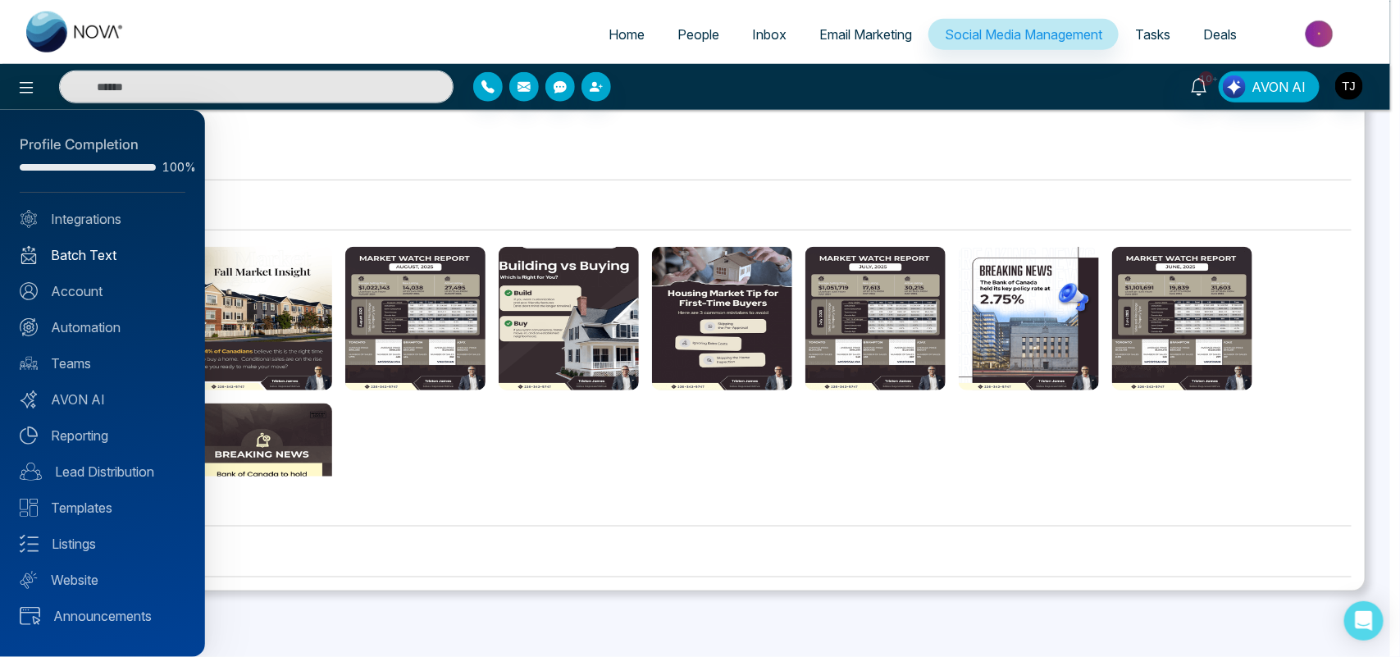
click at [75, 253] on link "Batch Text" at bounding box center [103, 255] width 166 height 20
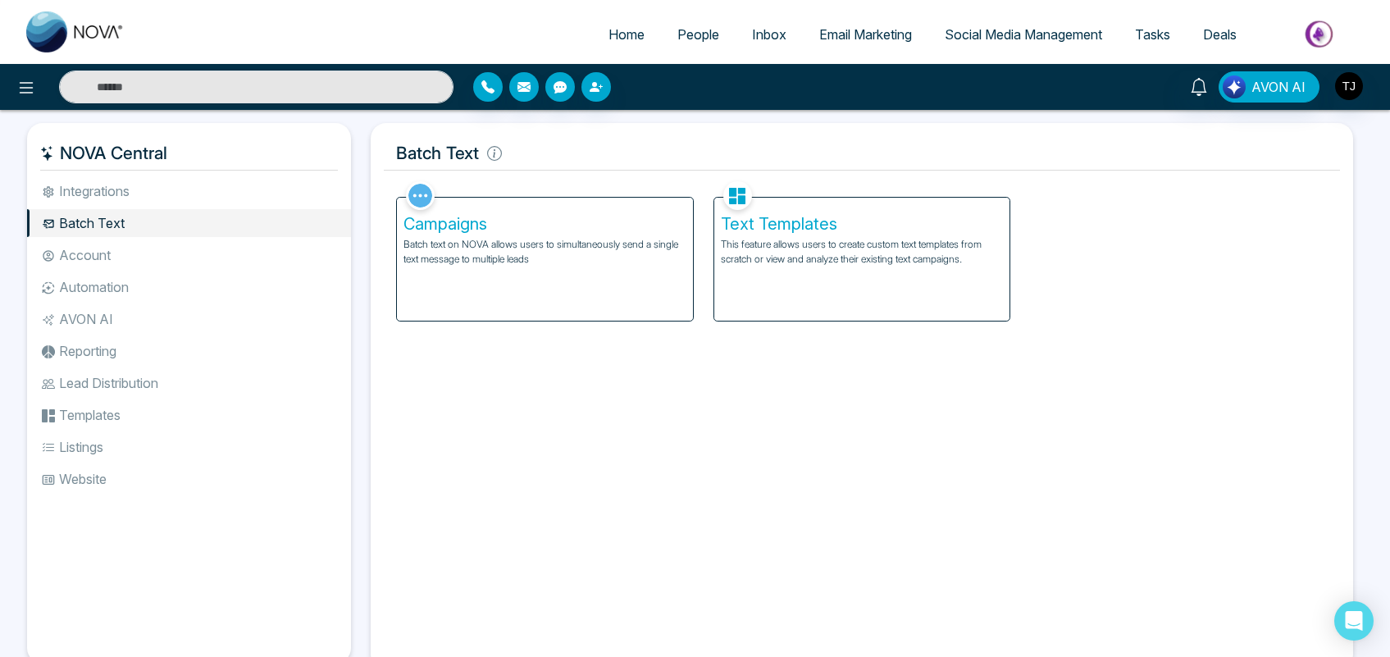
click at [534, 264] on p "Batch text on NOVA allows users to simultaneously send a single text message to…" at bounding box center [545, 252] width 283 height 30
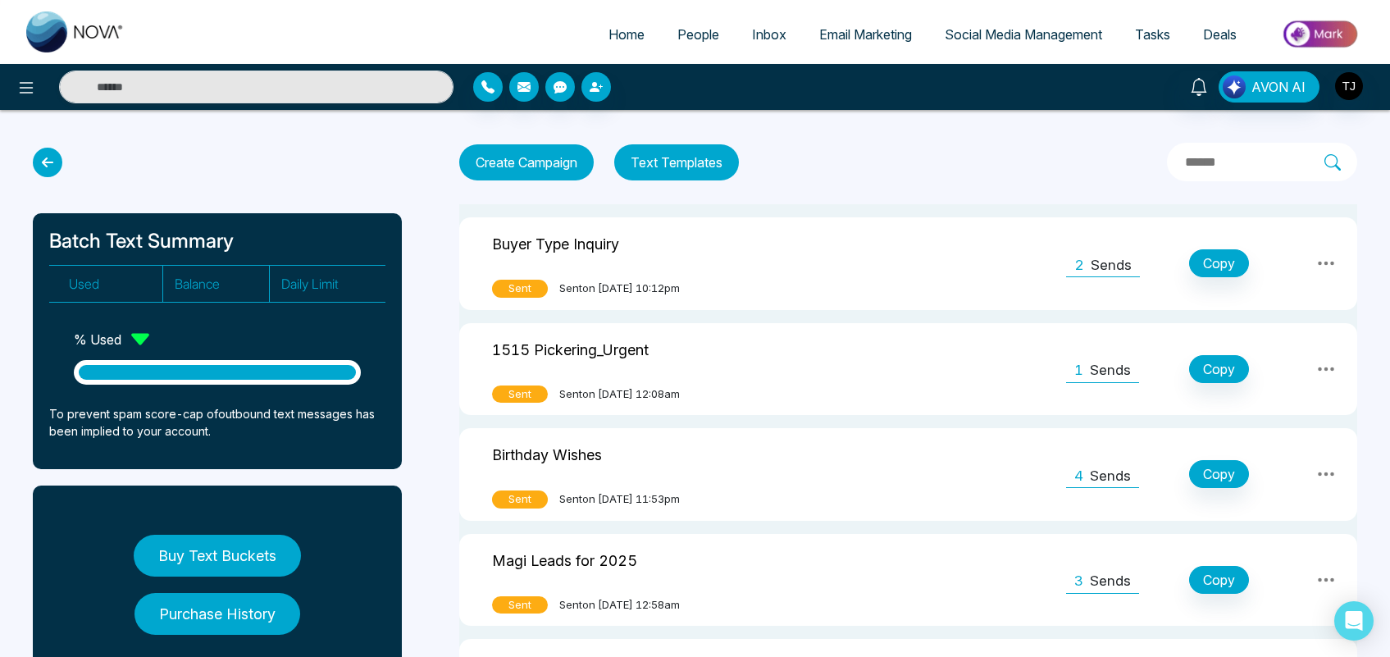
click at [687, 34] on span "People" at bounding box center [698, 34] width 42 height 16
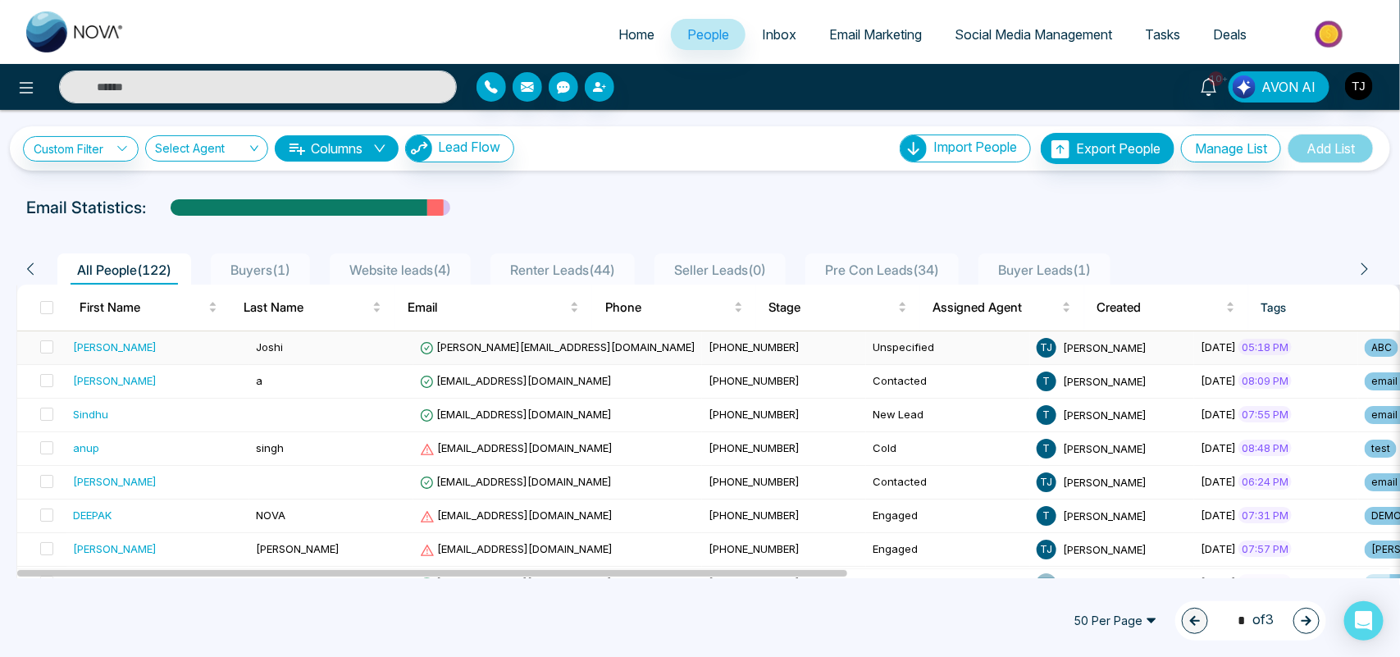
click at [296, 343] on td "Joshi" at bounding box center [331, 348] width 164 height 34
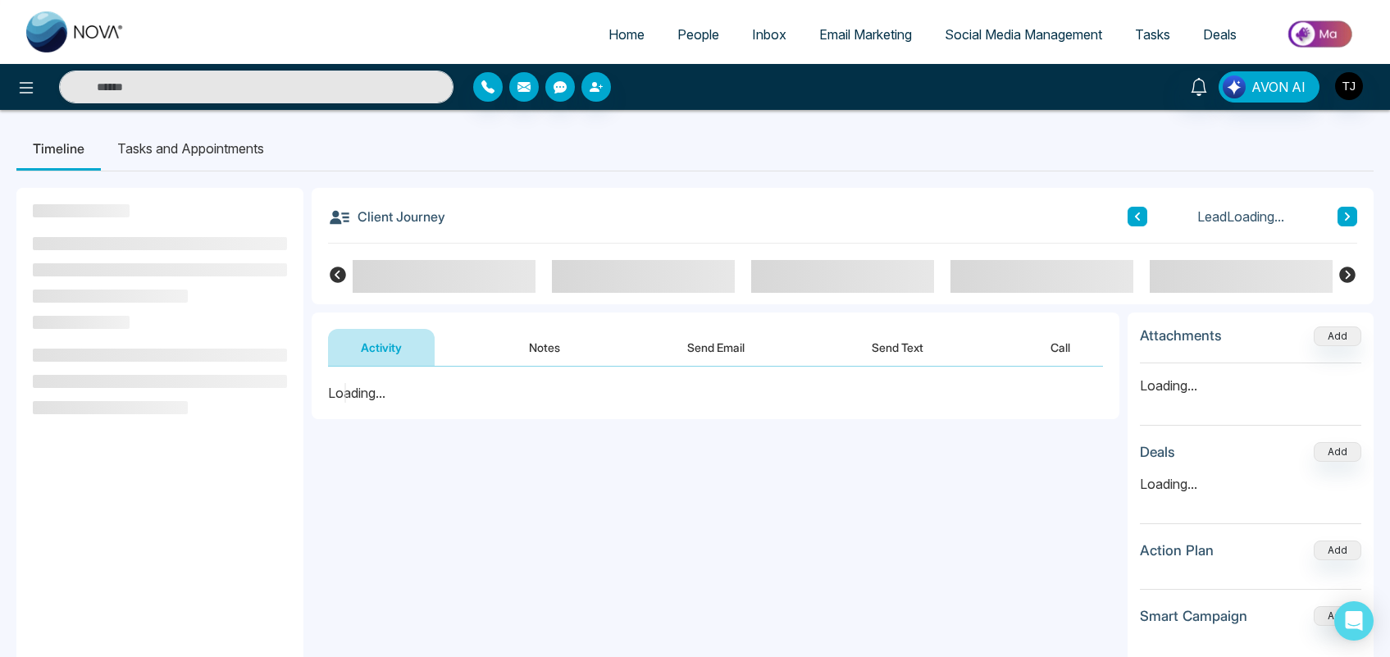
click at [908, 347] on button "Send Text" at bounding box center [897, 347] width 117 height 37
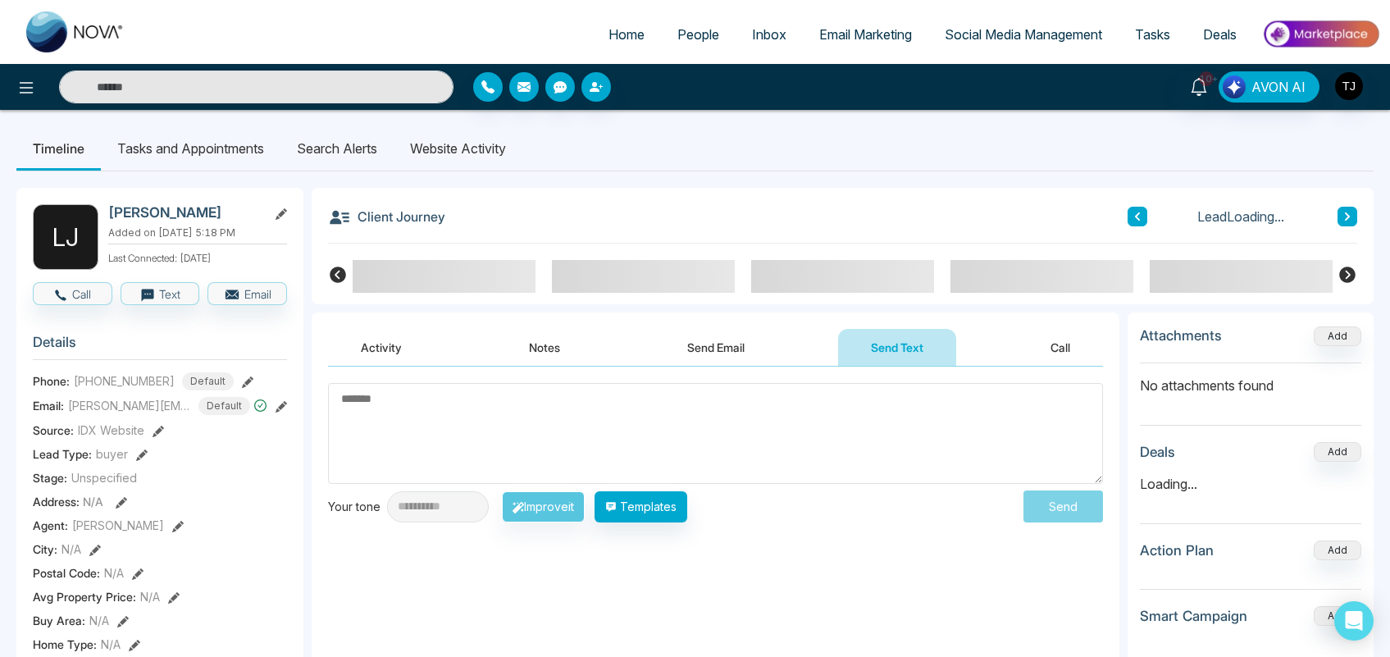
click at [559, 394] on textarea at bounding box center [715, 433] width 775 height 101
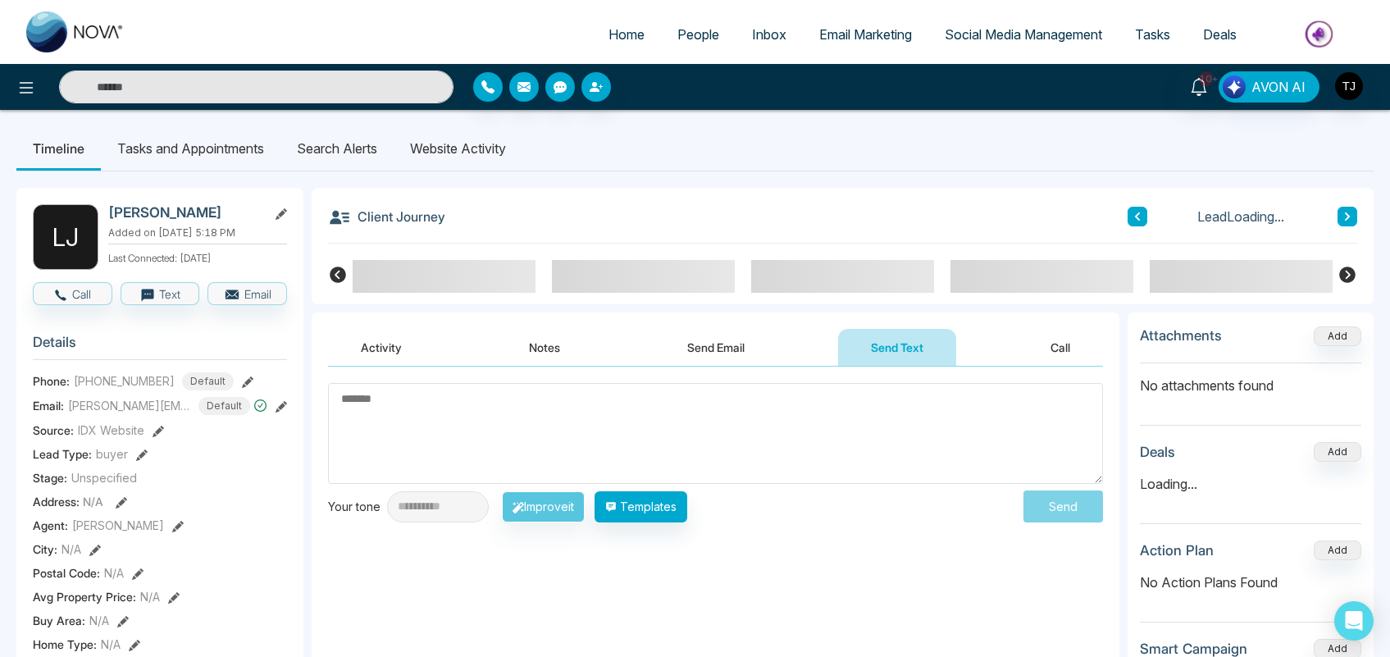
click at [370, 404] on textarea at bounding box center [715, 433] width 775 height 101
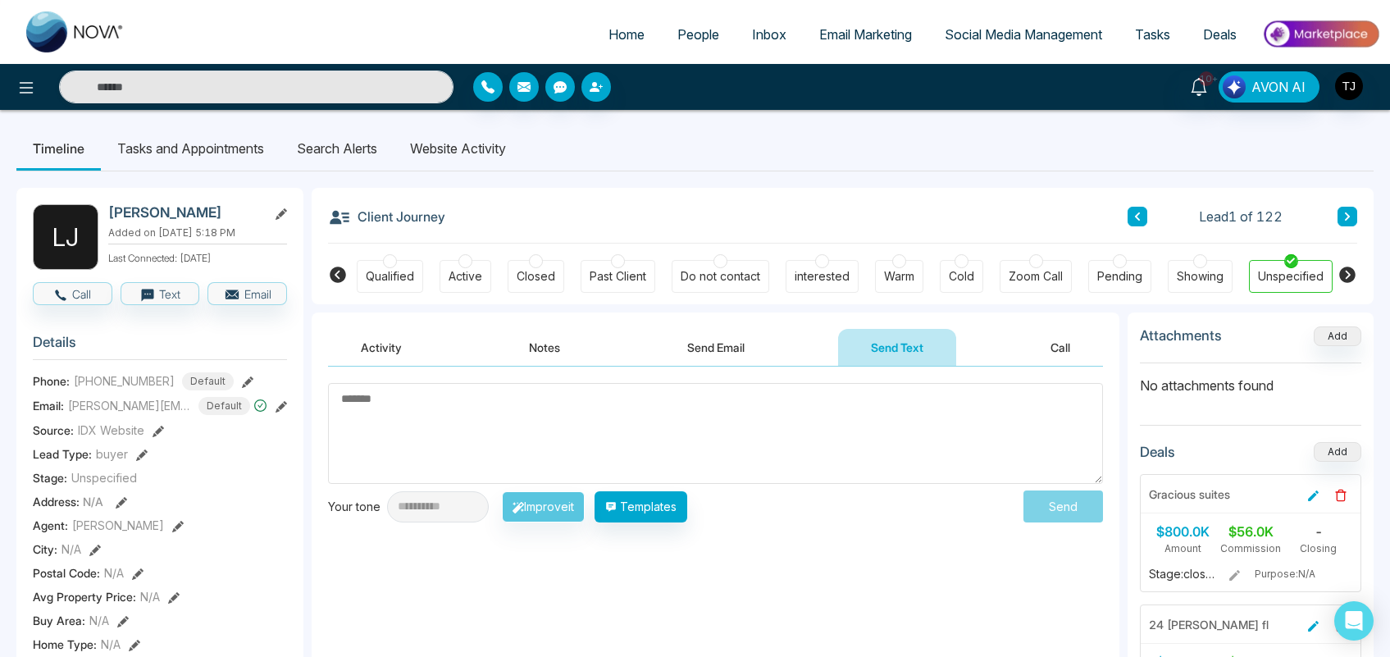
scroll to position [0, 264]
click at [34, 71] on div at bounding box center [231, 87] width 463 height 33
click at [27, 79] on icon at bounding box center [26, 88] width 20 height 20
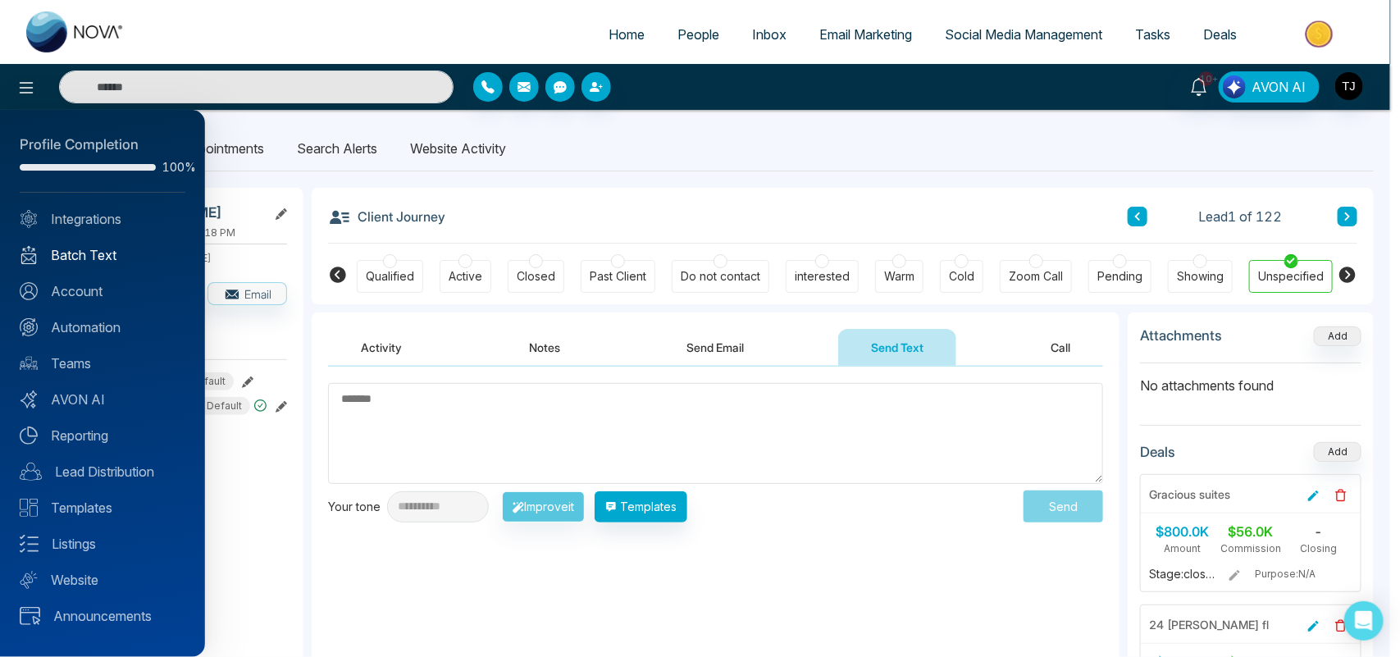
click at [86, 259] on link "Batch Text" at bounding box center [103, 255] width 166 height 20
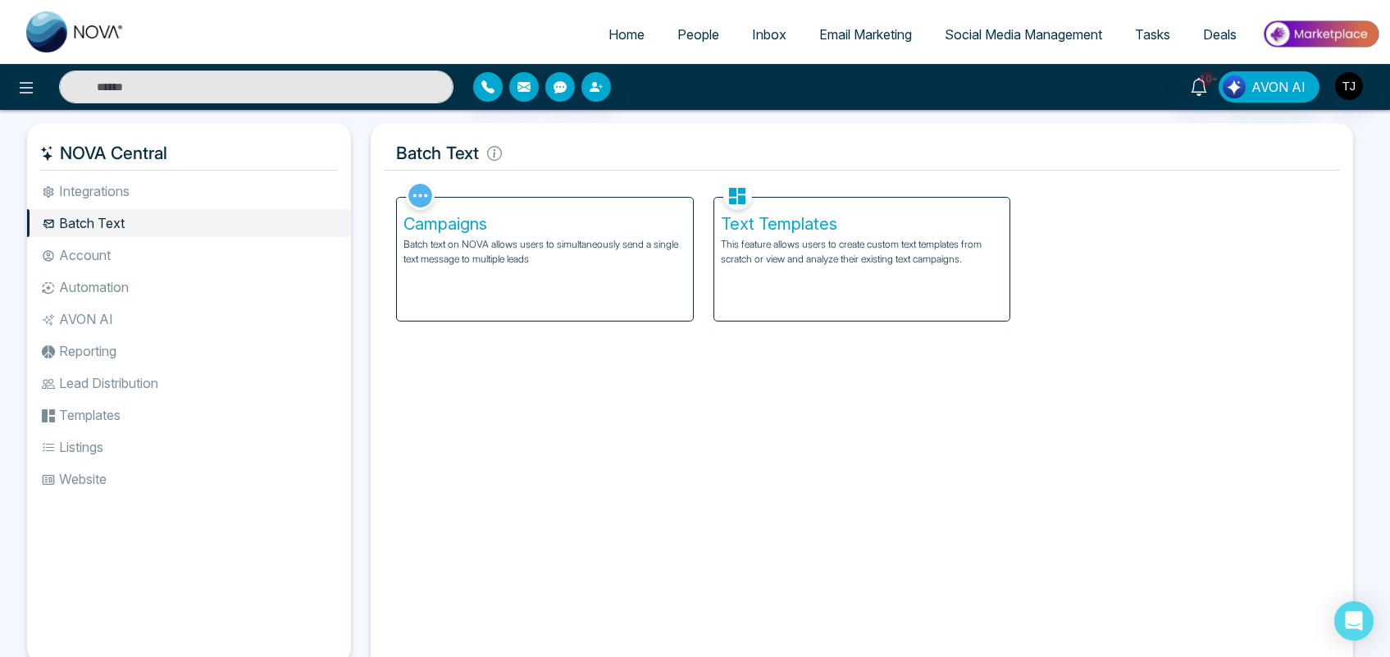
click at [577, 253] on p "Batch text on NOVA allows users to simultaneously send a single text message to…" at bounding box center [545, 252] width 283 height 30
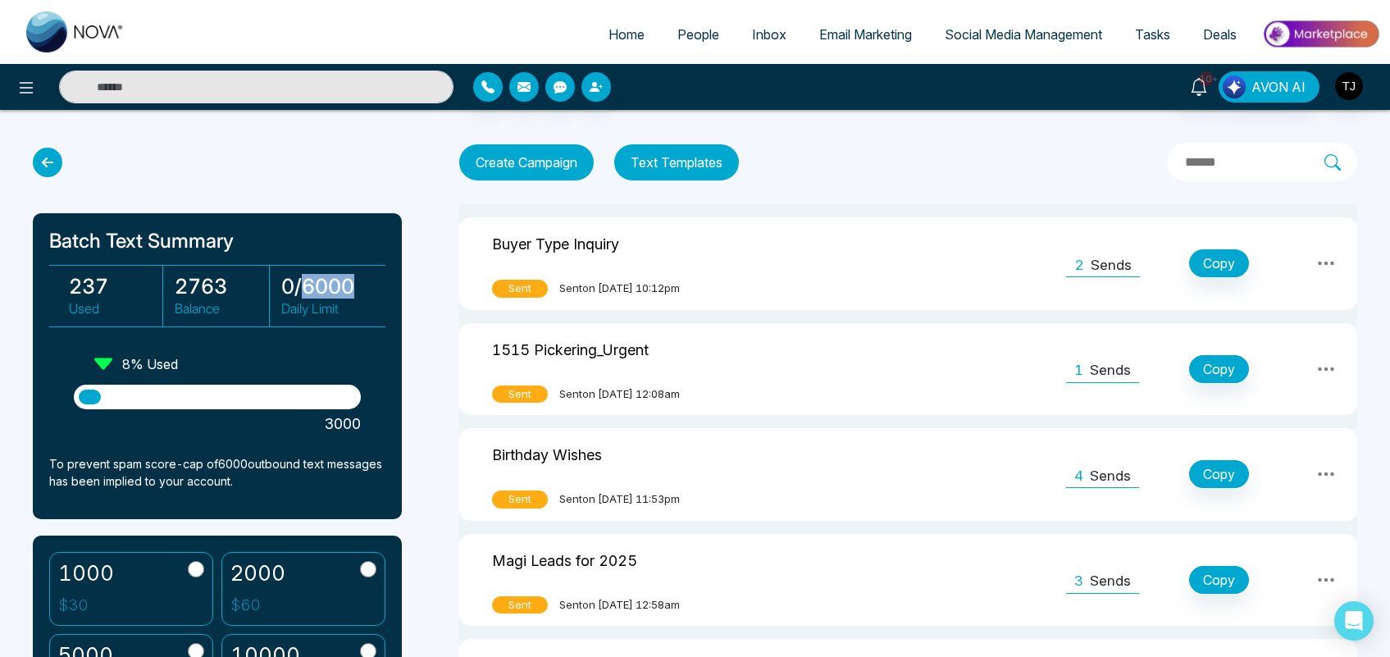
drag, startPoint x: 359, startPoint y: 290, endPoint x: 301, endPoint y: 288, distance: 58.3
click at [301, 288] on h3 "0 / 6000" at bounding box center [328, 286] width 94 height 25
click at [361, 289] on h3 "0 / 6000" at bounding box center [328, 286] width 94 height 25
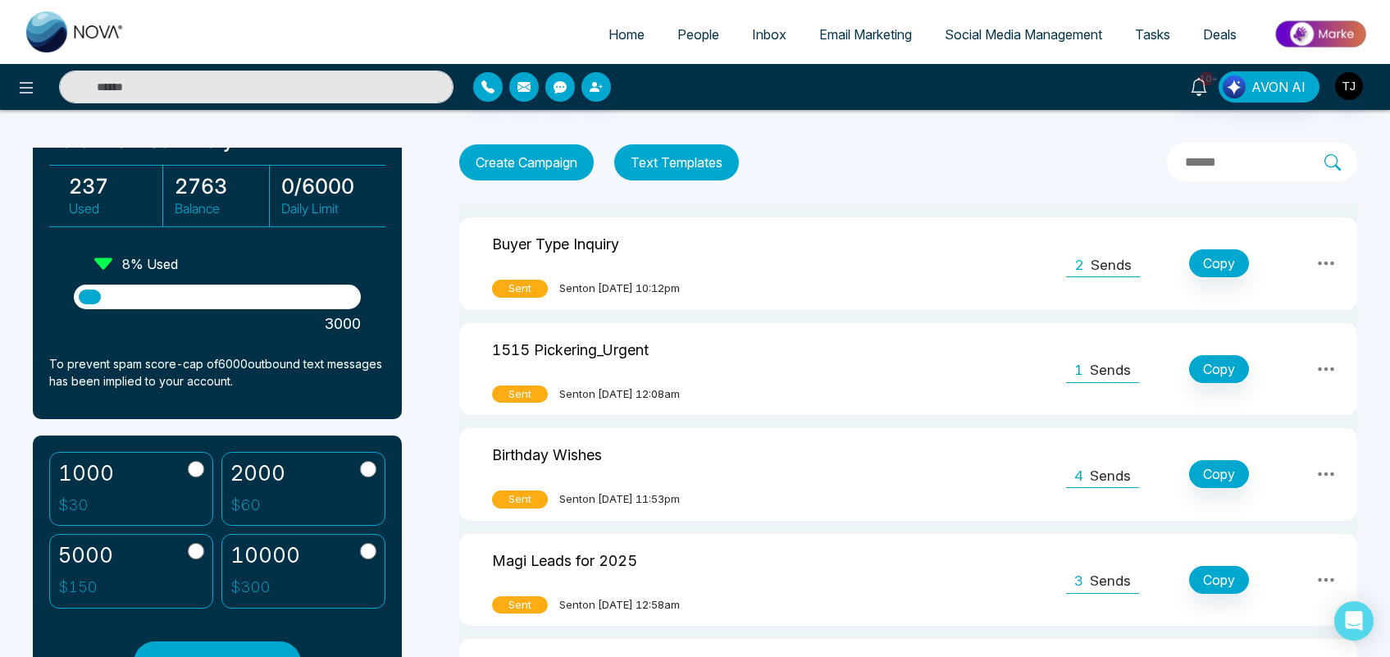
scroll to position [141, 0]
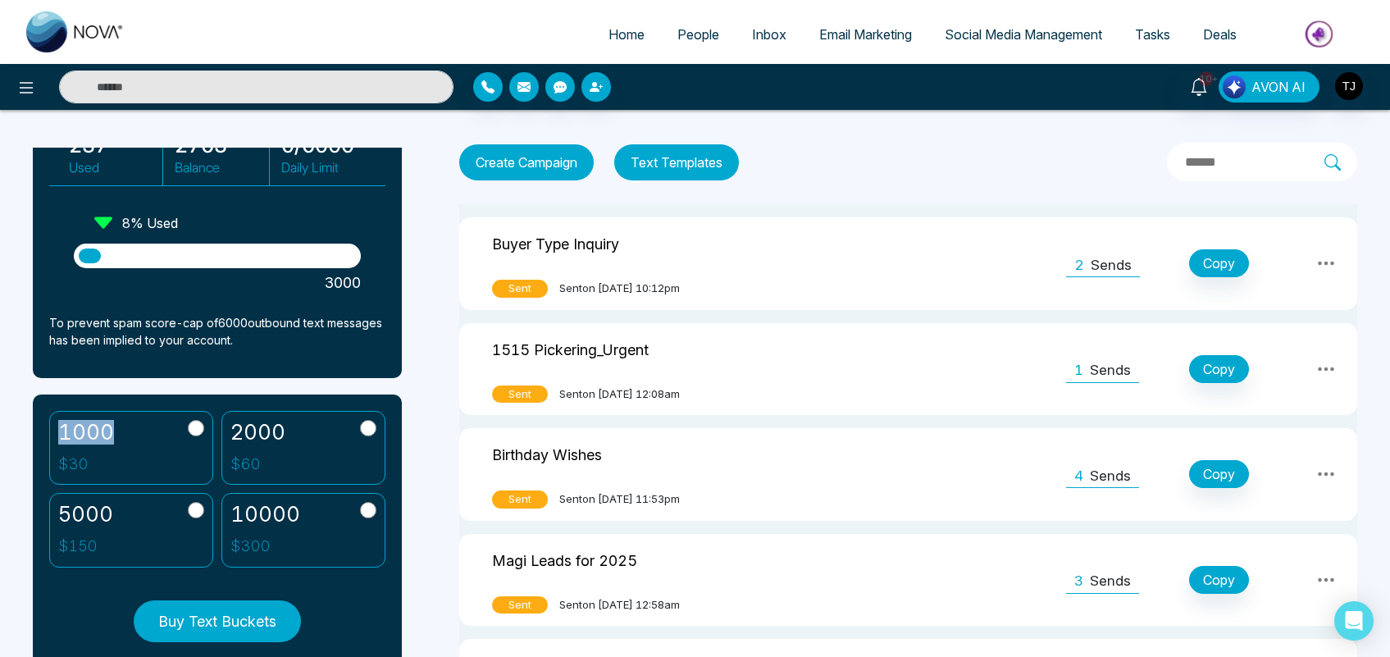
drag, startPoint x: 109, startPoint y: 426, endPoint x: 54, endPoint y: 433, distance: 55.3
click at [54, 433] on label "1000 $ 30" at bounding box center [131, 448] width 164 height 75
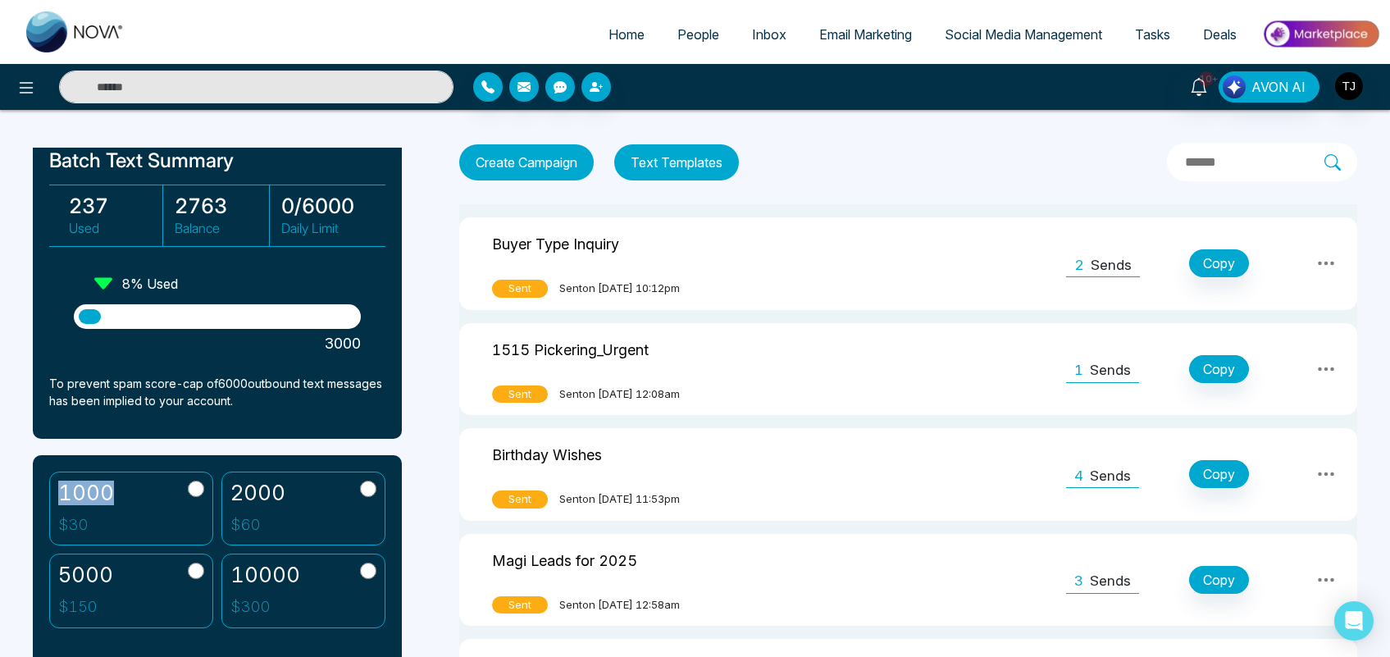
scroll to position [120, 0]
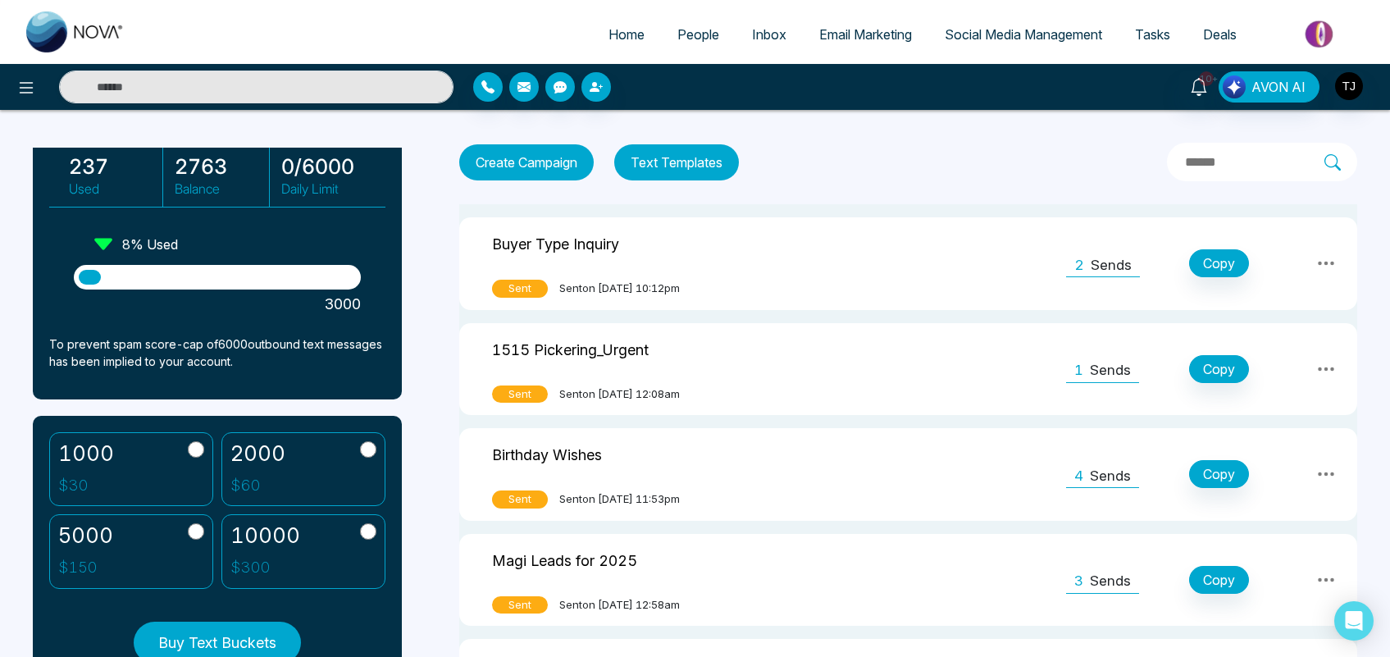
click at [455, 220] on div "Batch Text Summary 237 Used 2763 Balance 0 / 6000 Daily Limit 8 % Used 3000 To …" at bounding box center [695, 444] width 1390 height 668
click at [677, 160] on button "Text Templates" at bounding box center [676, 162] width 125 height 36
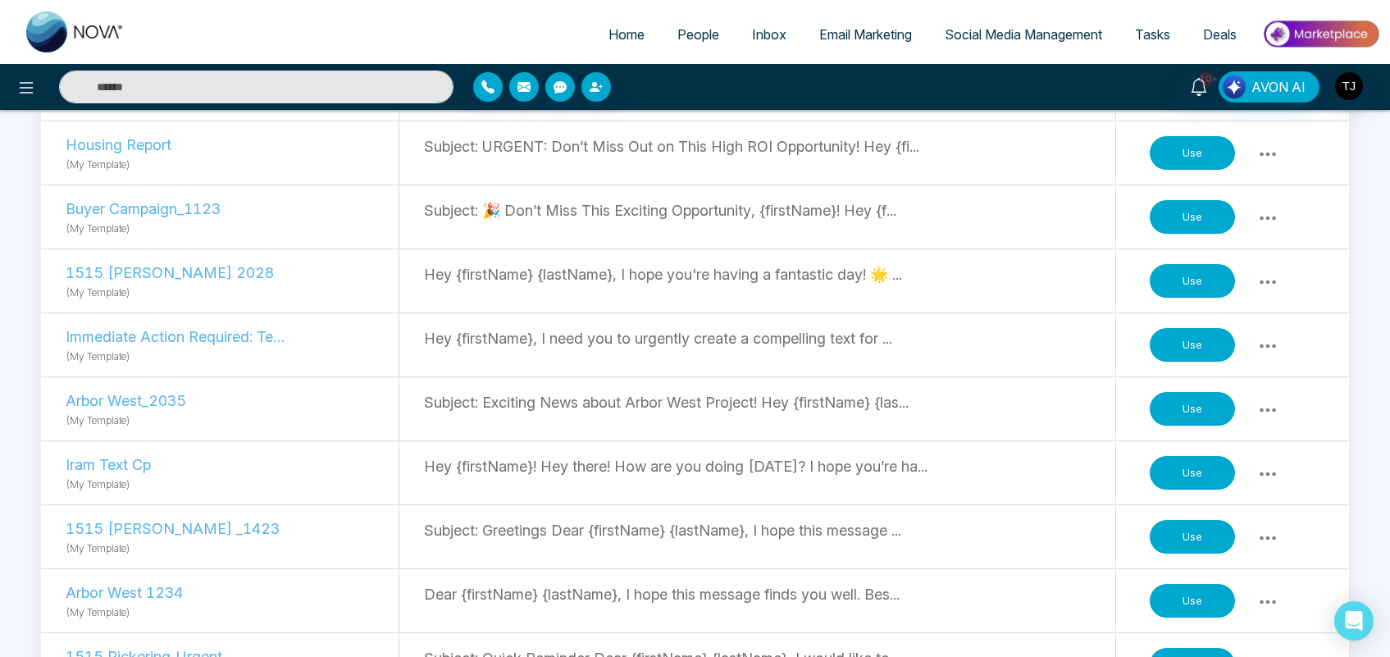
scroll to position [1512, 0]
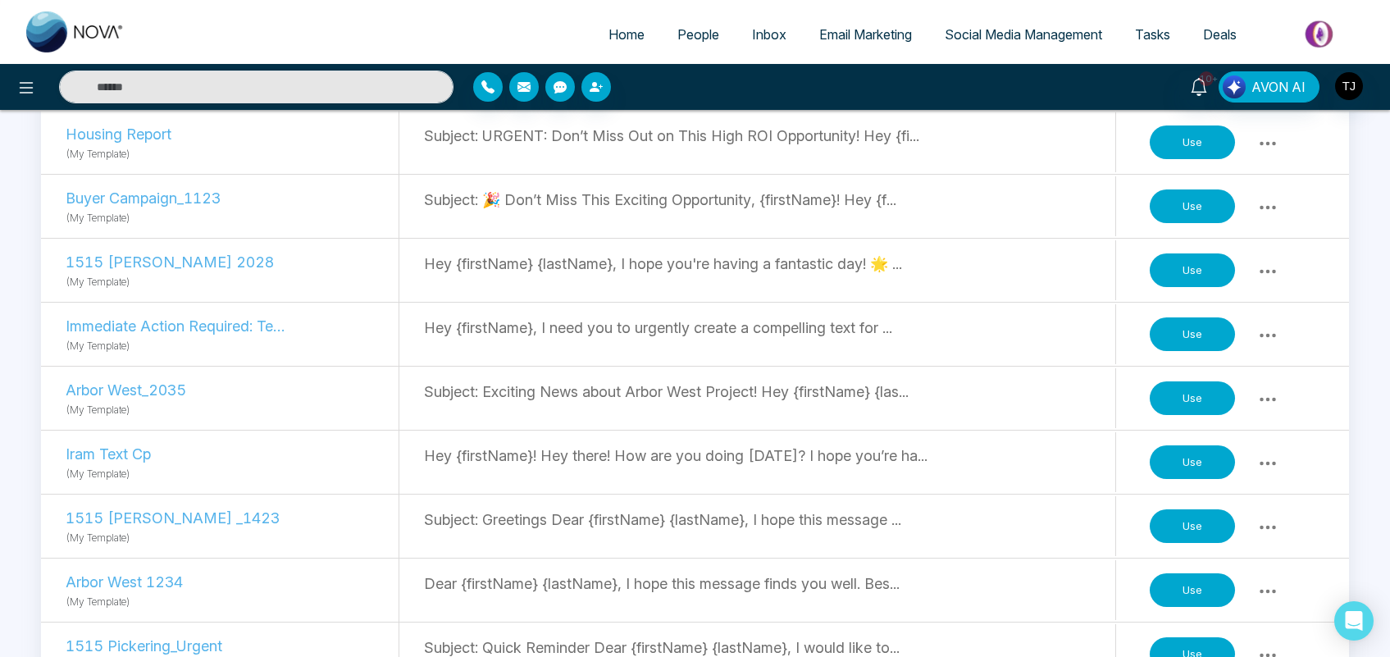
click at [1183, 216] on button "Use" at bounding box center [1192, 206] width 85 height 34
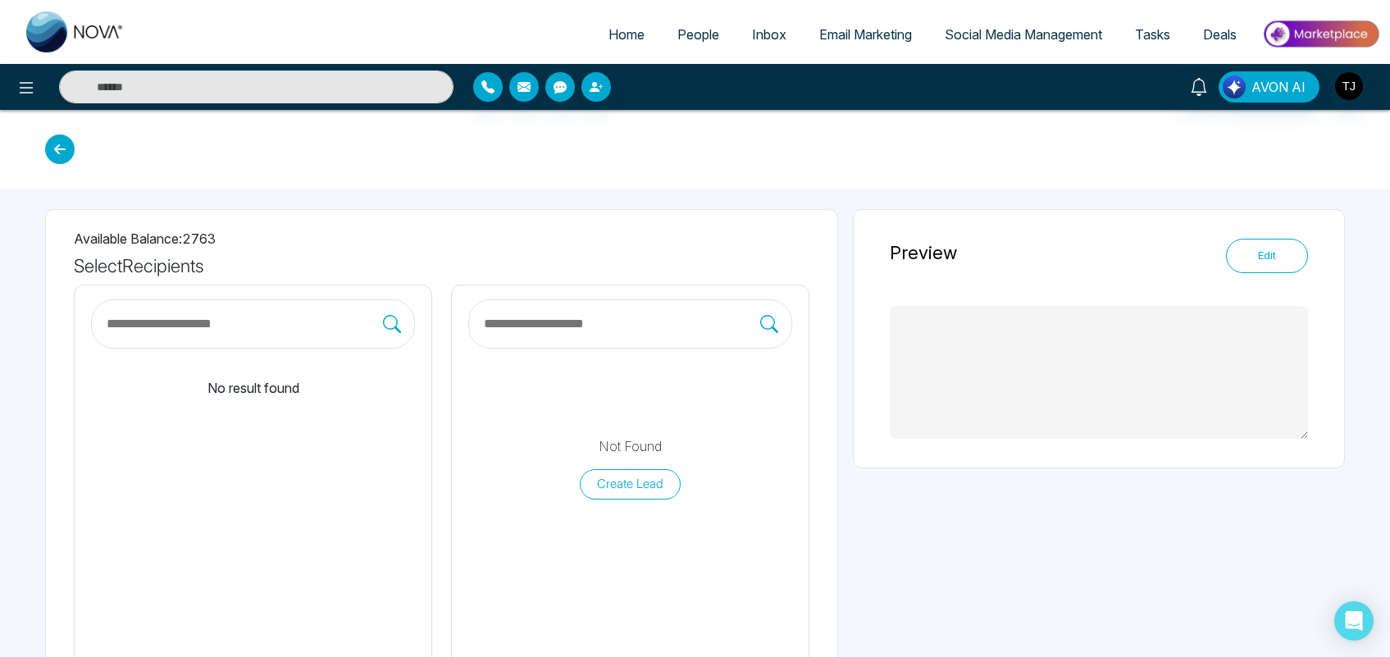
type textarea "**********"
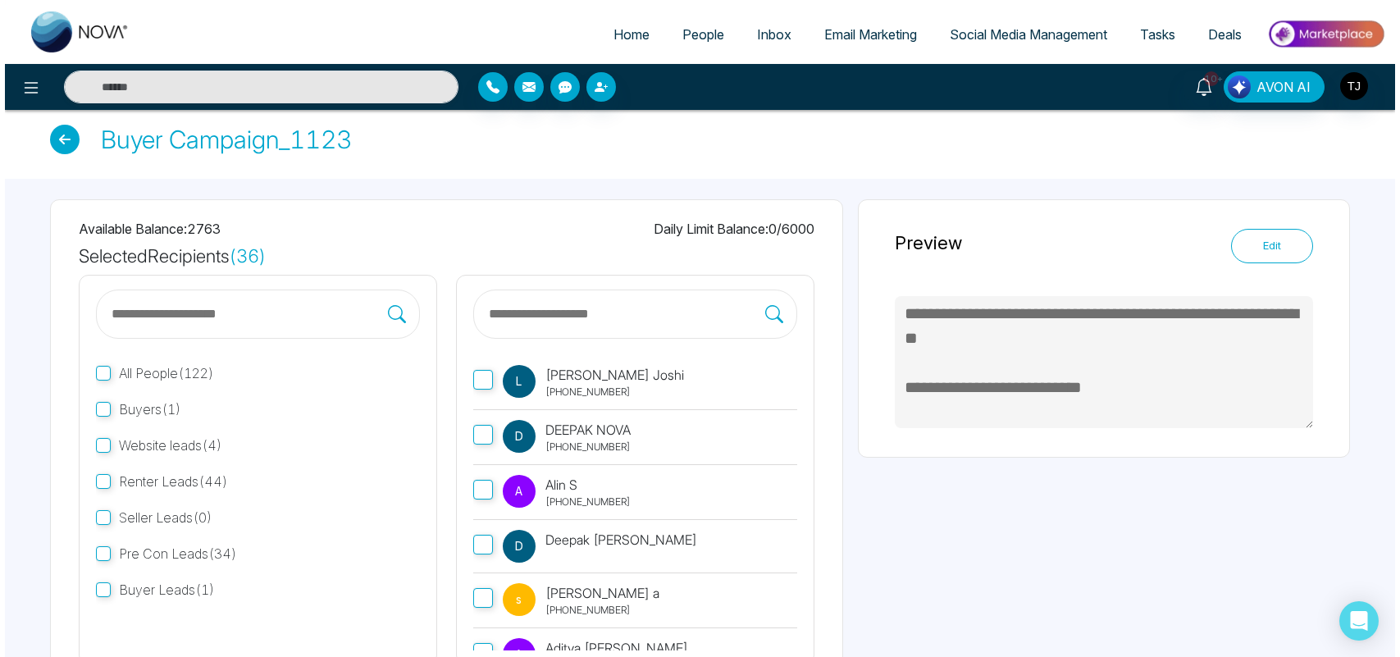
scroll to position [140, 0]
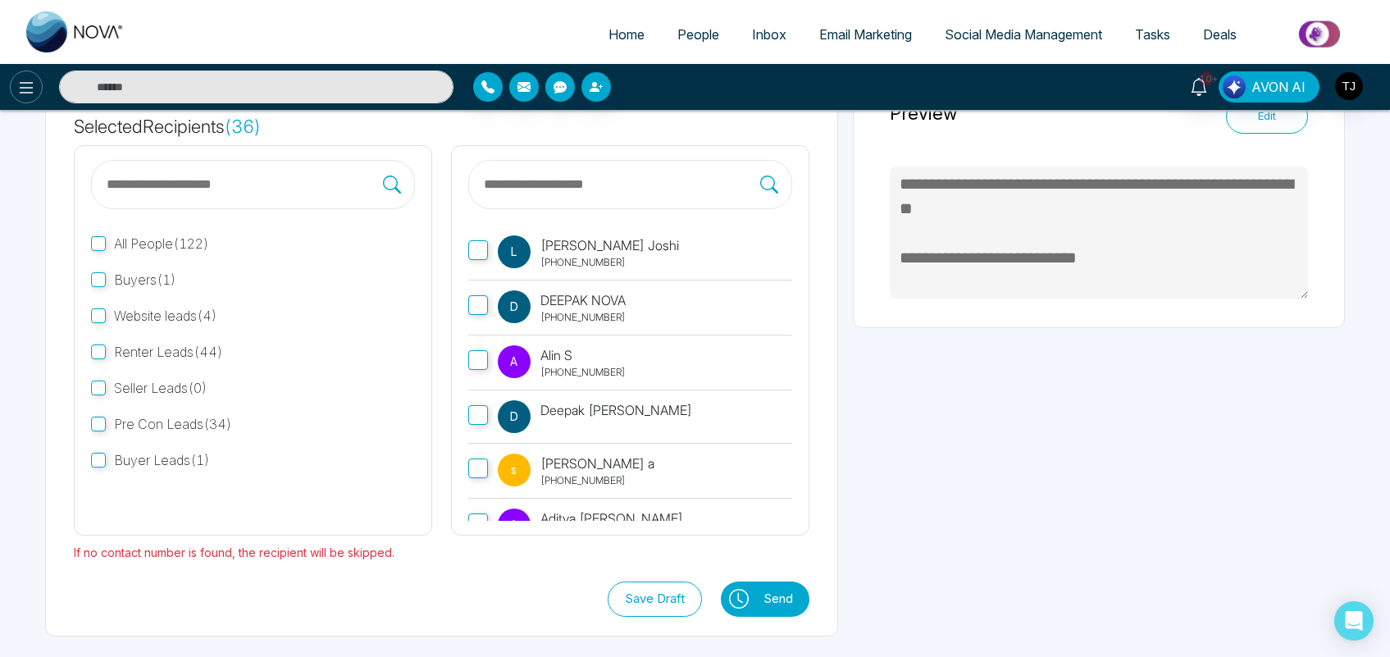
click at [30, 86] on icon at bounding box center [26, 88] width 20 height 20
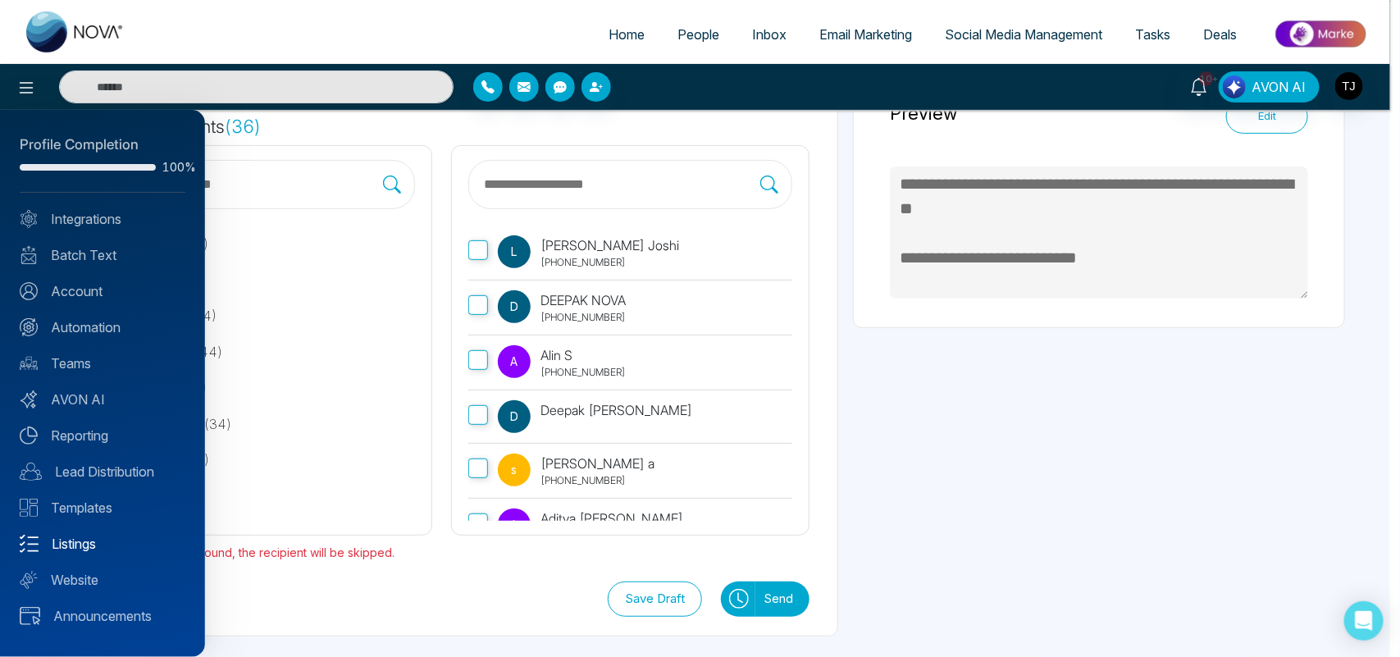
click at [107, 544] on link "Listings" at bounding box center [103, 544] width 166 height 20
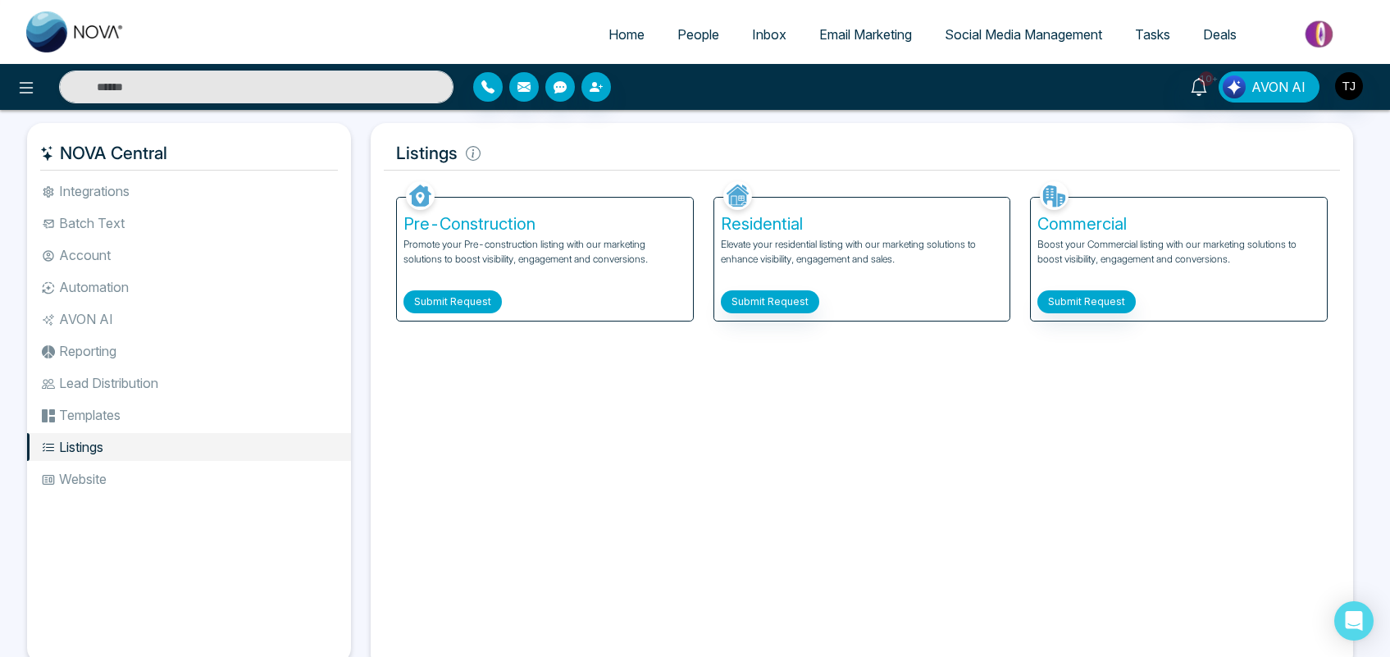
click at [435, 300] on button "Submit Request" at bounding box center [453, 301] width 98 height 23
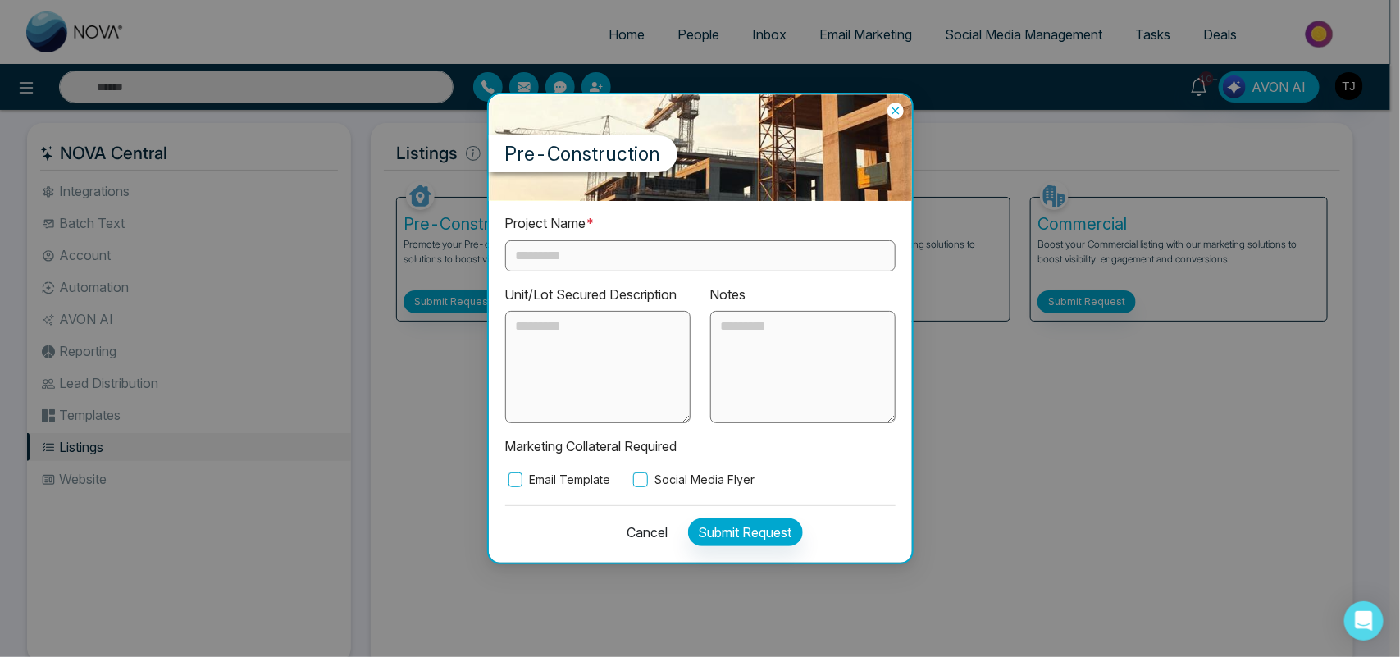
click at [888, 109] on icon at bounding box center [895, 111] width 16 height 16
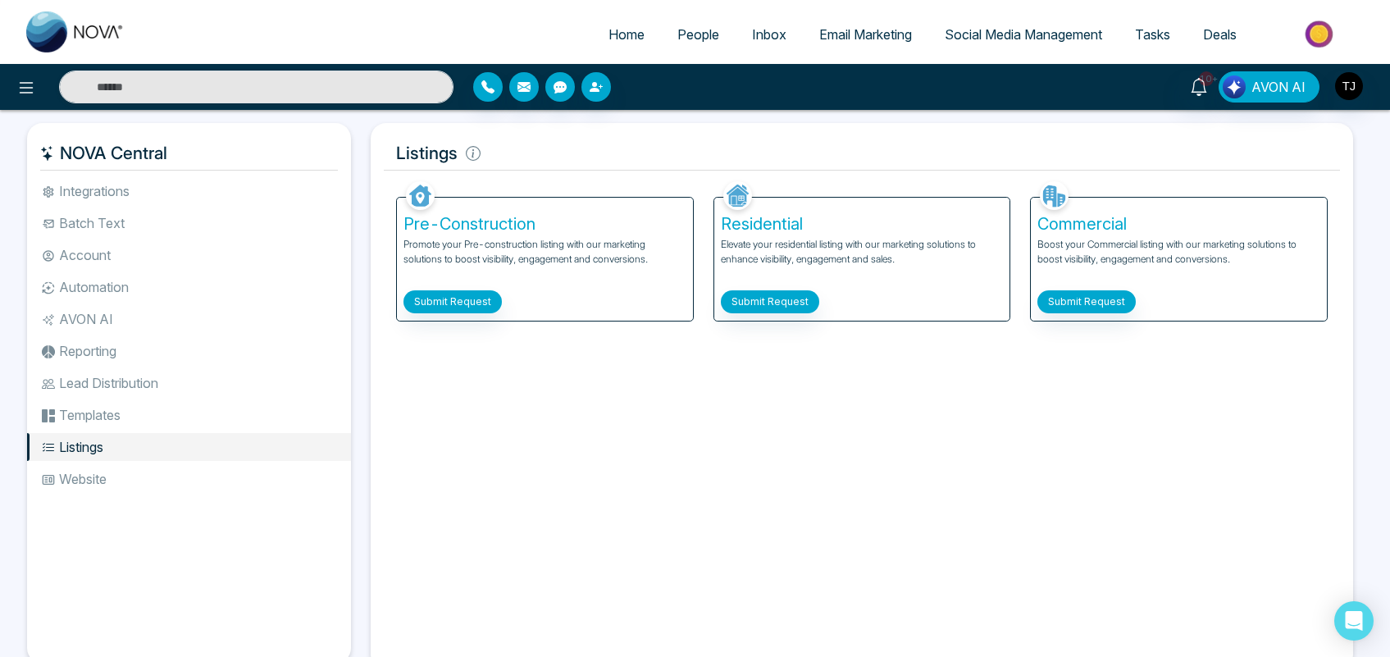
click at [609, 26] on span "Home" at bounding box center [627, 34] width 36 height 16
select select "*"
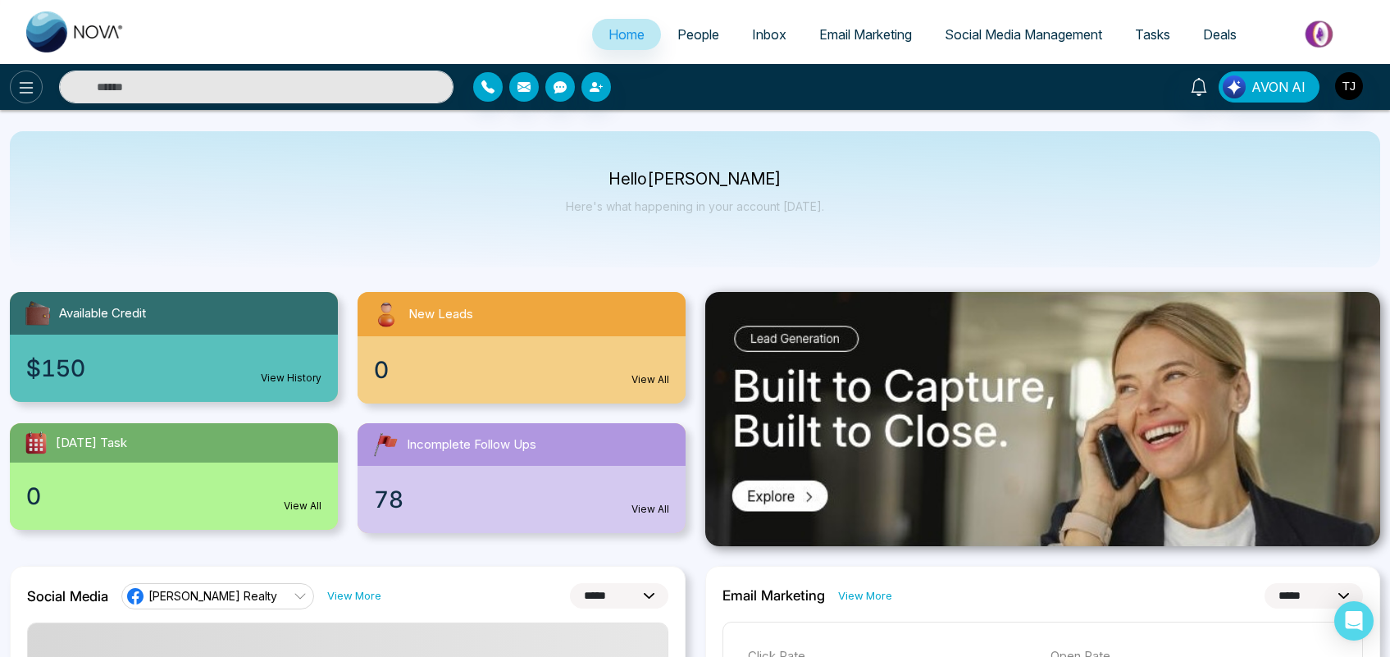
click at [26, 87] on icon at bounding box center [27, 87] width 14 height 11
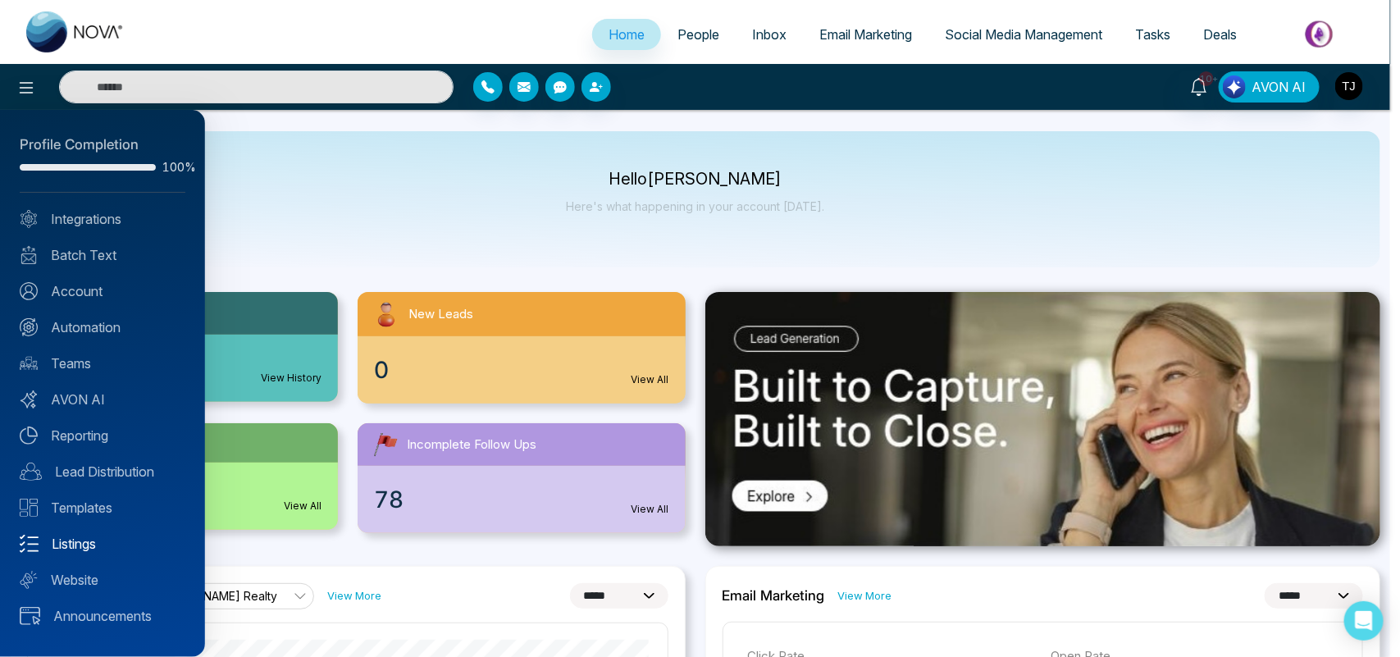
click at [75, 545] on link "Listings" at bounding box center [103, 544] width 166 height 20
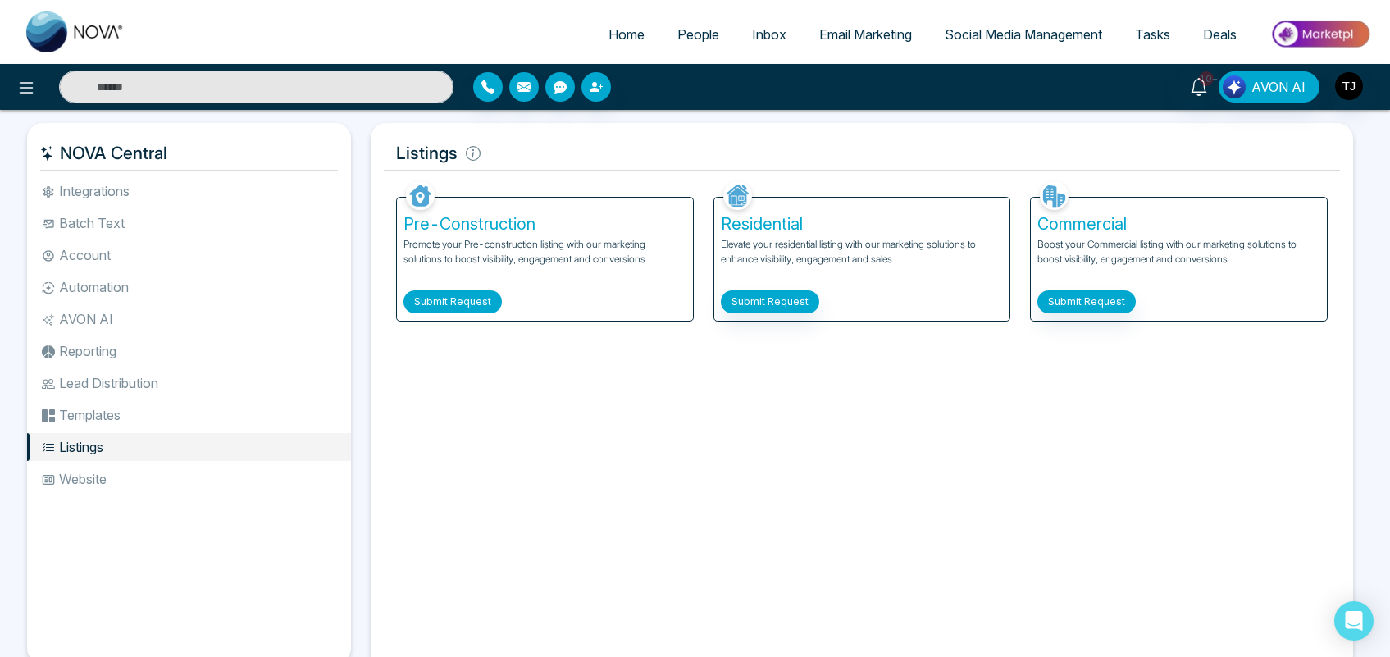
click at [457, 302] on button "Submit Request" at bounding box center [453, 301] width 98 height 23
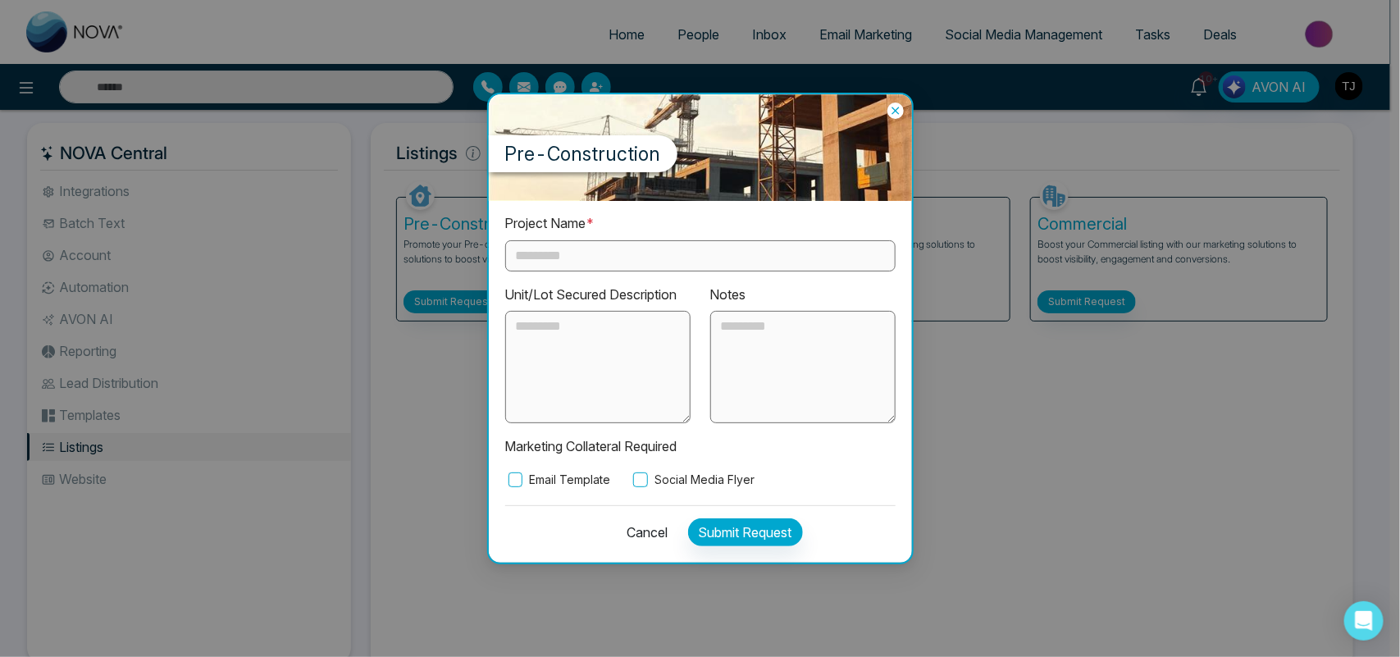
click at [894, 103] on icon at bounding box center [895, 111] width 16 height 16
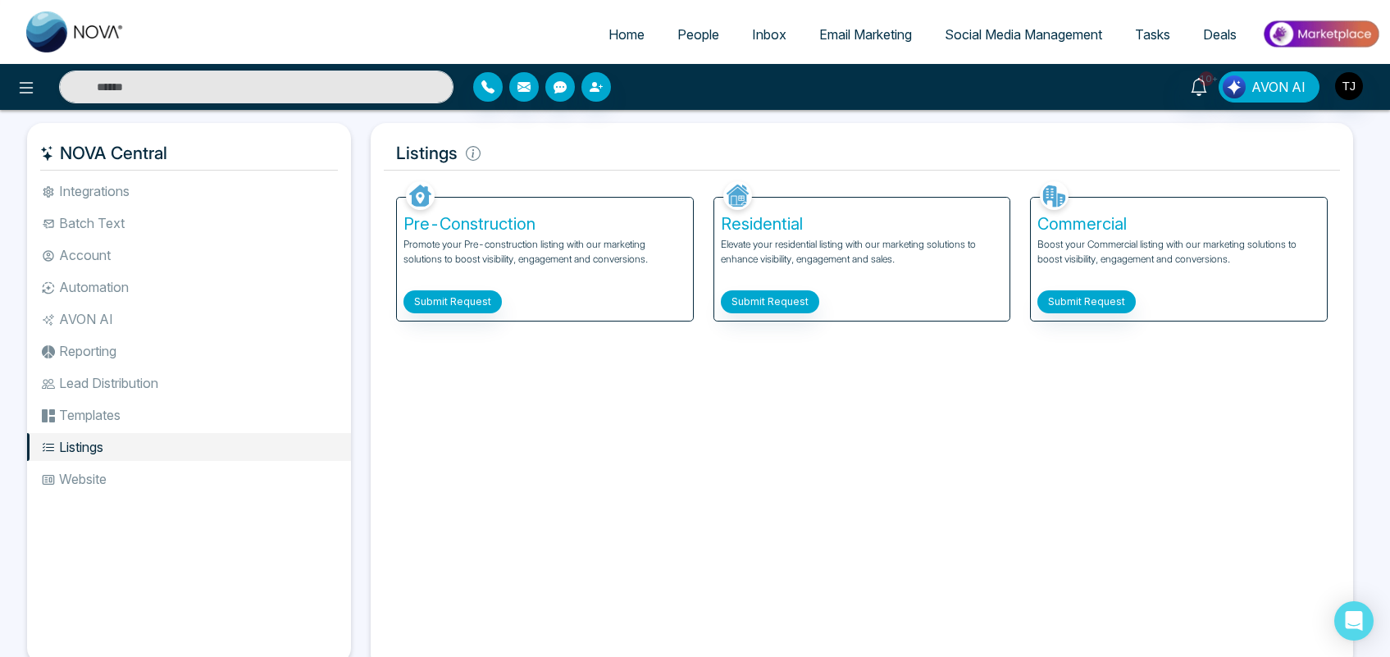
click at [867, 33] on span "Email Marketing" at bounding box center [865, 34] width 93 height 16
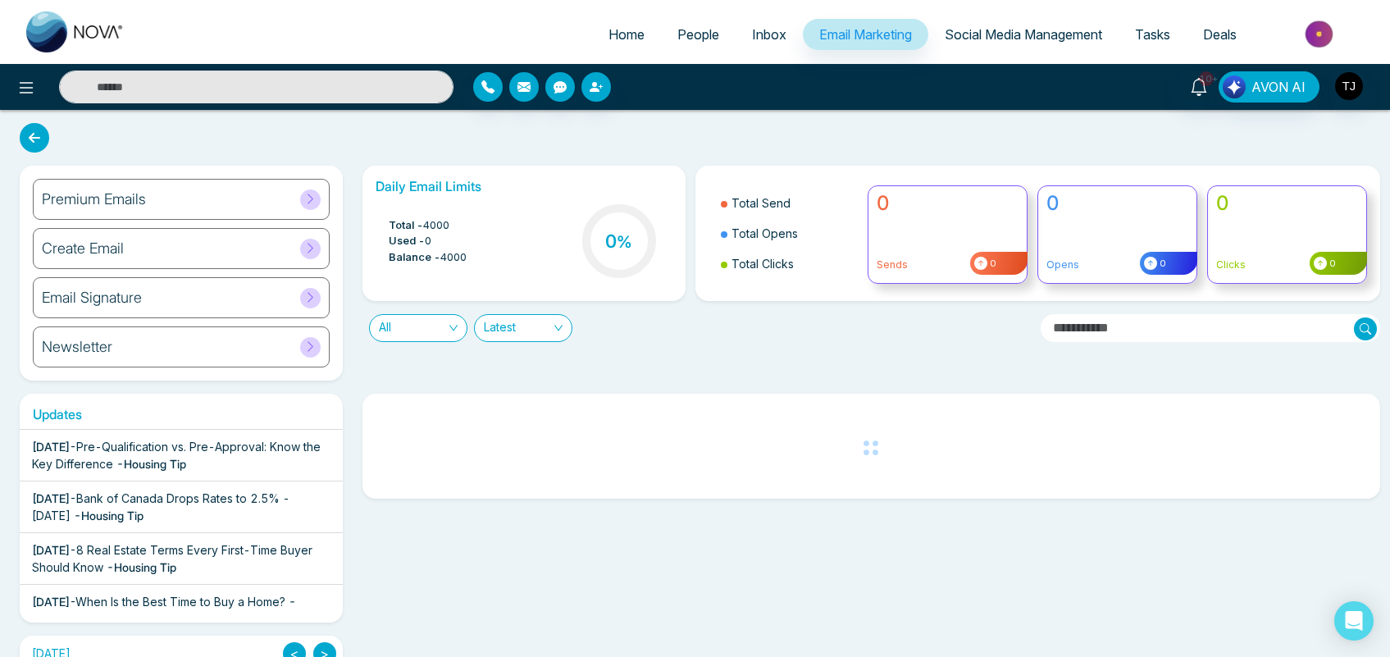
click at [257, 191] on div "Premium Emails" at bounding box center [181, 199] width 297 height 41
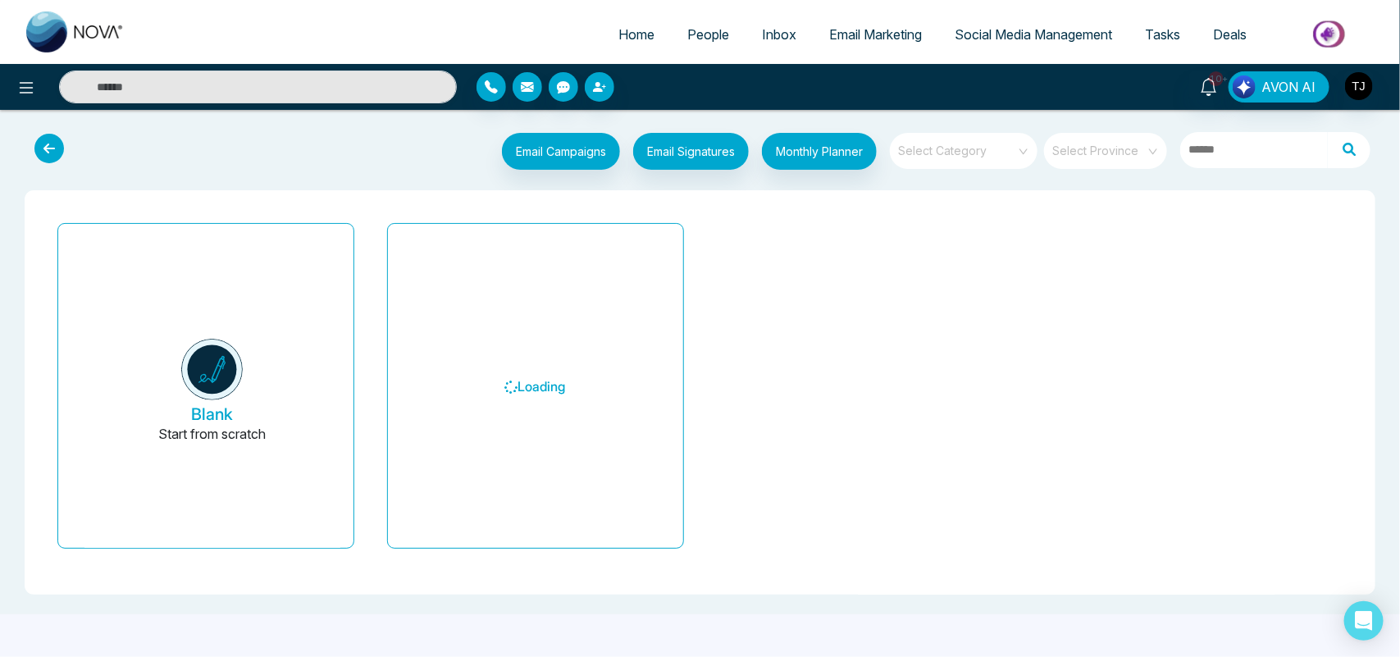
click at [929, 148] on input "search" at bounding box center [958, 145] width 118 height 25
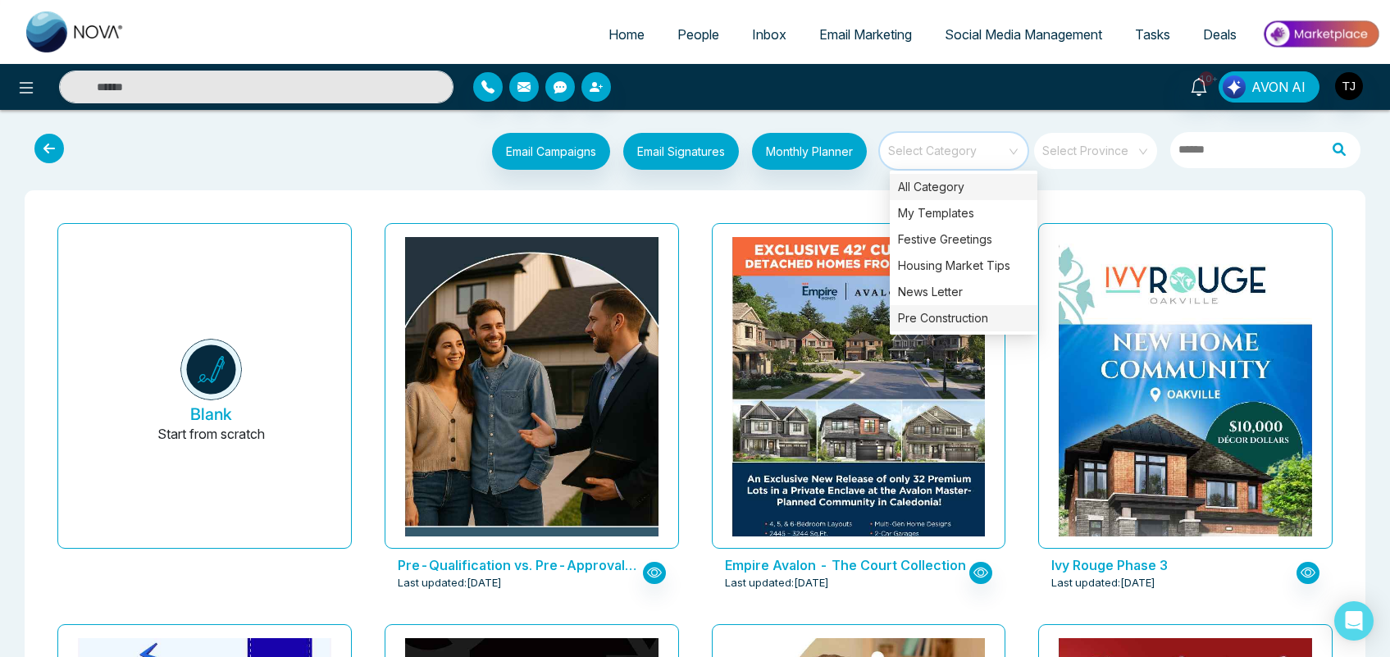
click at [940, 318] on div "Pre Construction" at bounding box center [964, 318] width 148 height 26
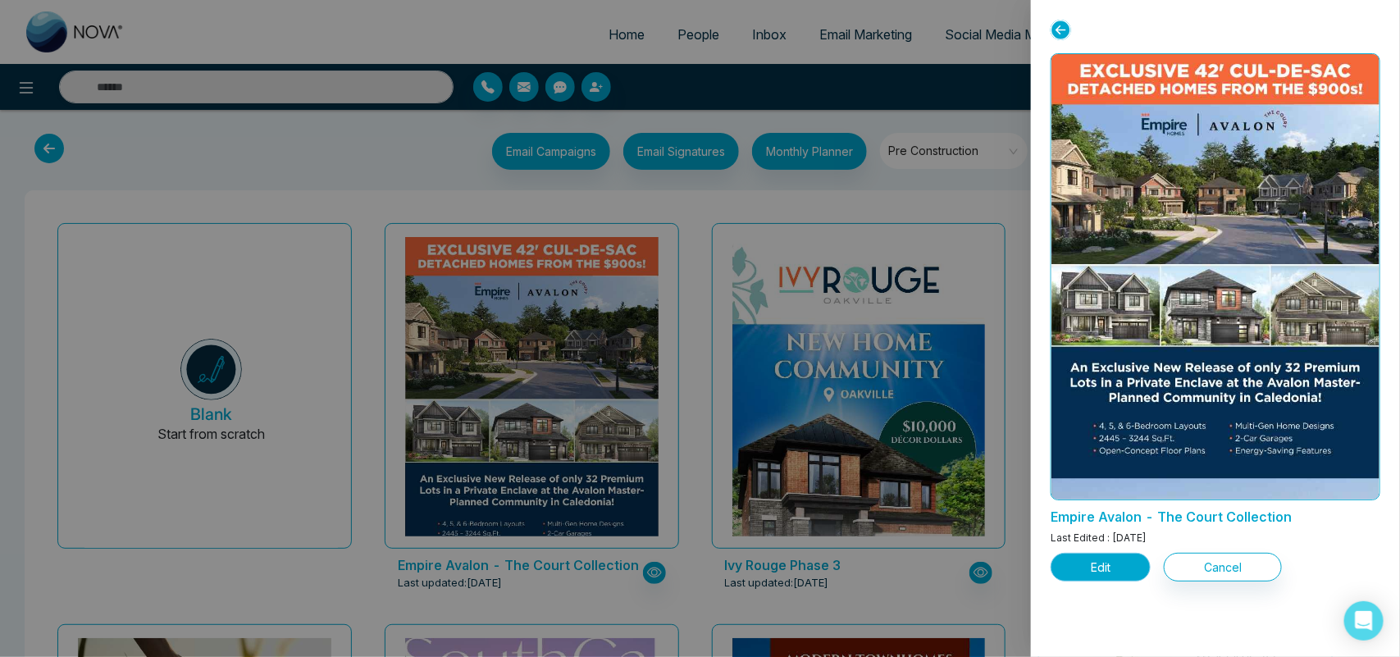
click at [1110, 559] on button "Edit" at bounding box center [1101, 567] width 100 height 29
click at [892, 425] on div at bounding box center [700, 328] width 1400 height 657
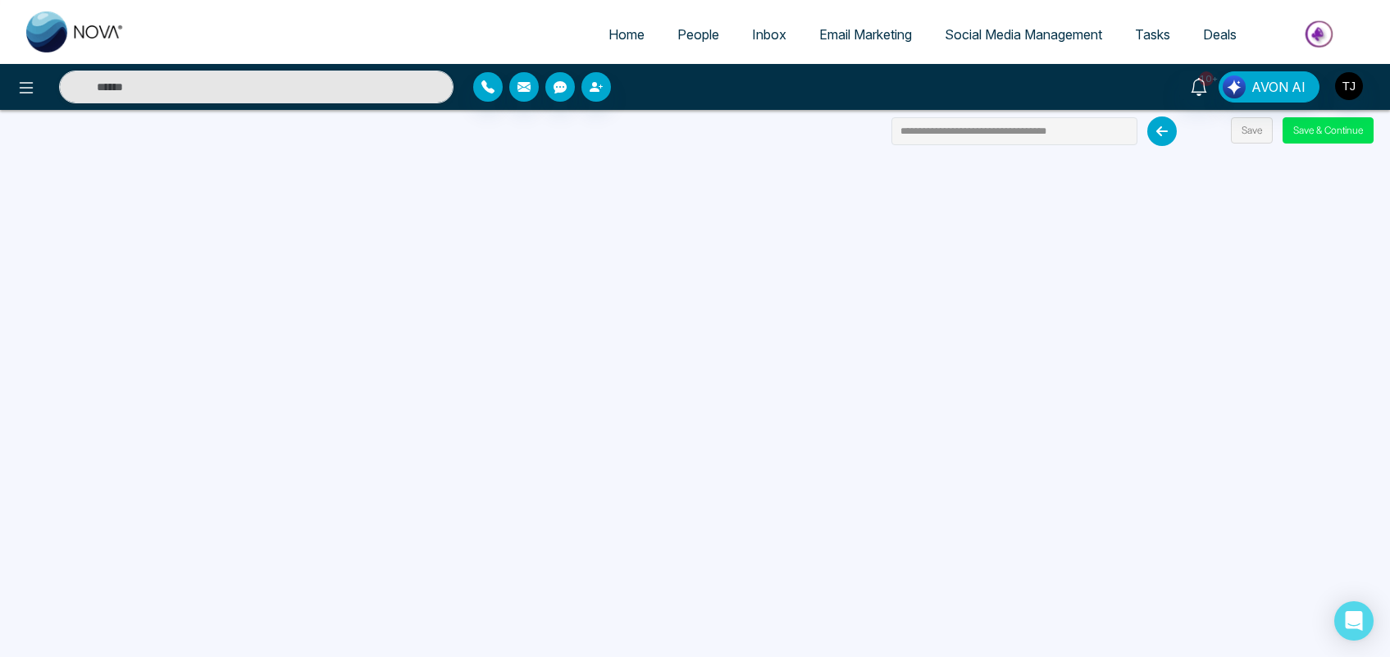
click at [847, 30] on span "Email Marketing" at bounding box center [865, 34] width 93 height 16
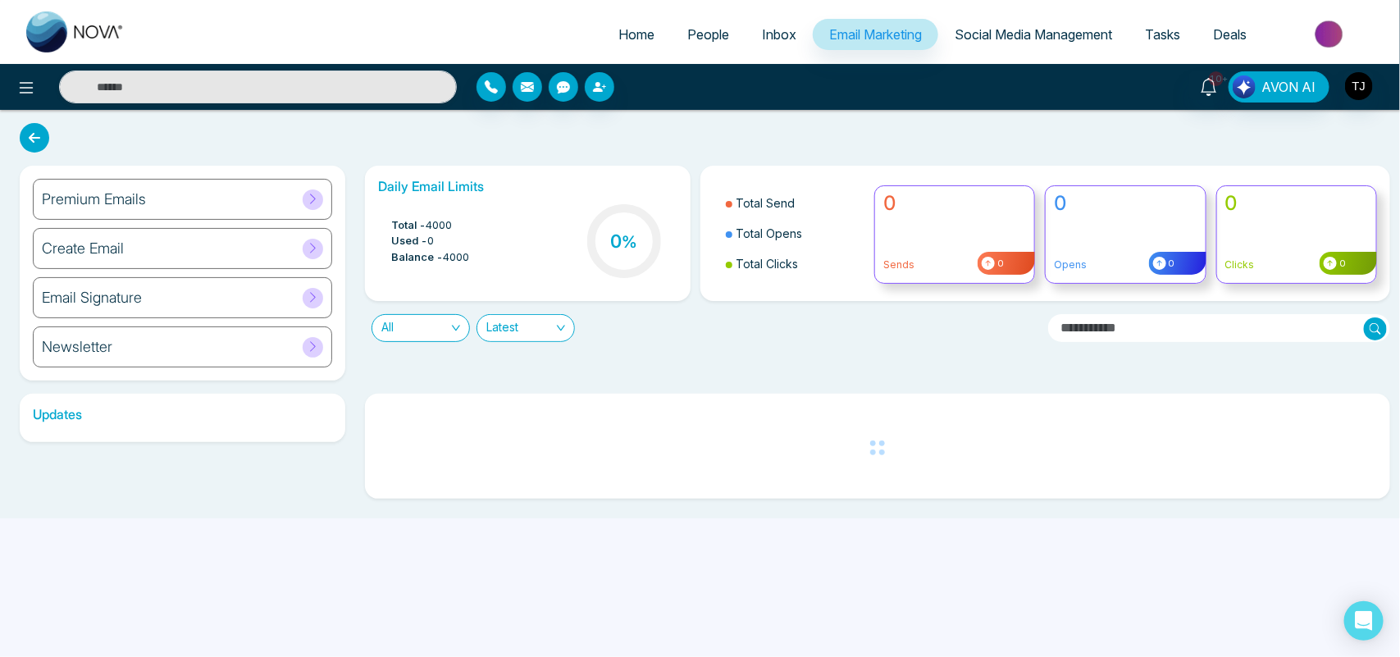
click at [224, 203] on div "Premium Emails" at bounding box center [182, 199] width 299 height 41
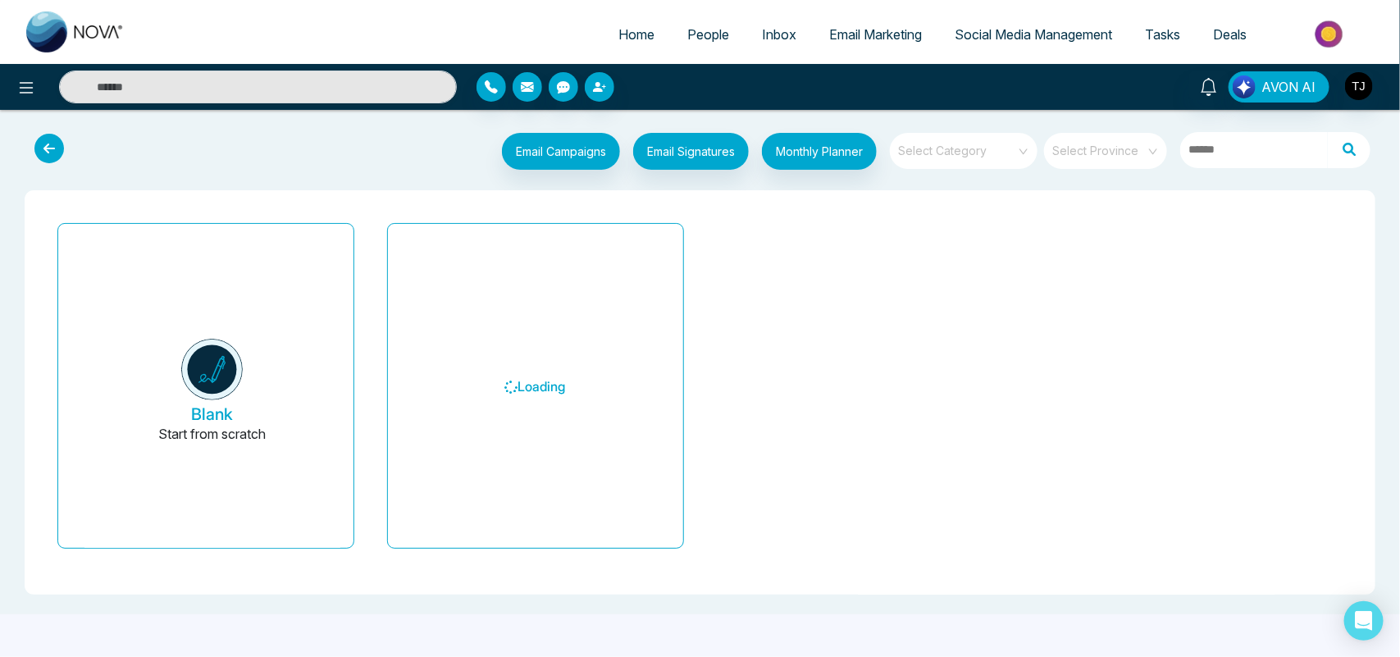
click at [974, 142] on input "search" at bounding box center [958, 145] width 118 height 25
click at [952, 160] on span at bounding box center [958, 151] width 118 height 36
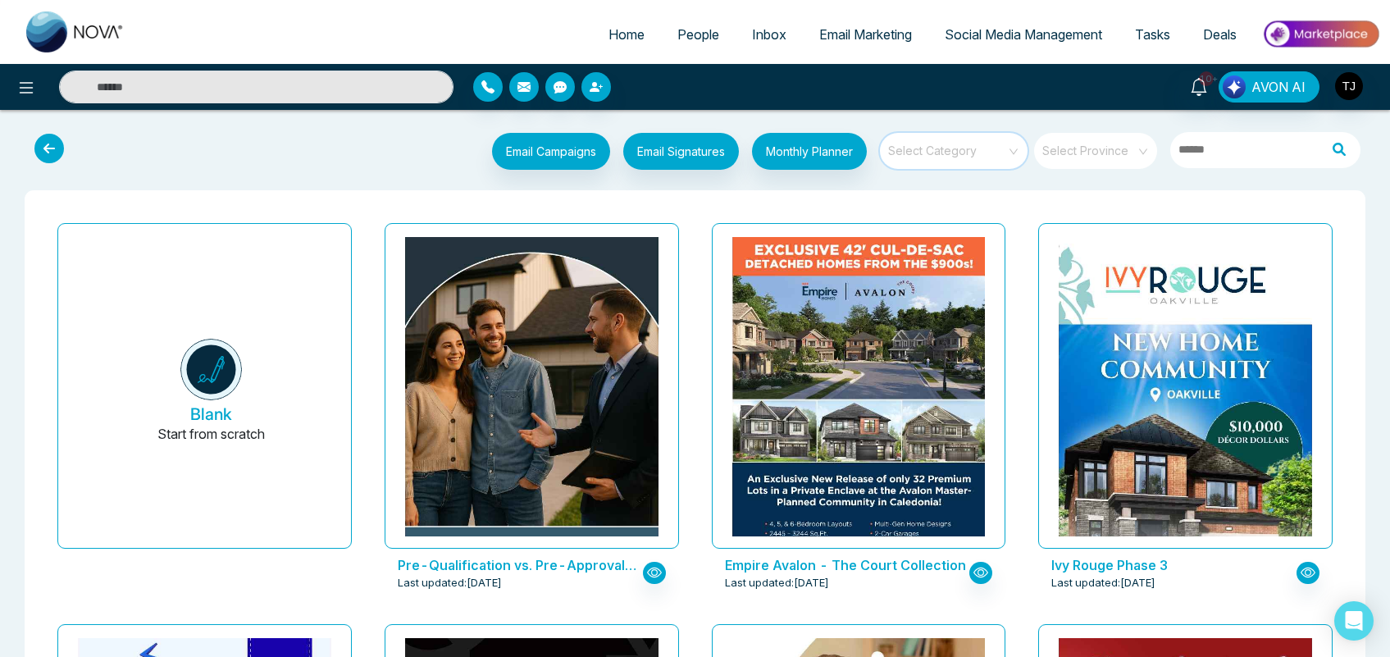
click at [952, 160] on span at bounding box center [948, 151] width 118 height 36
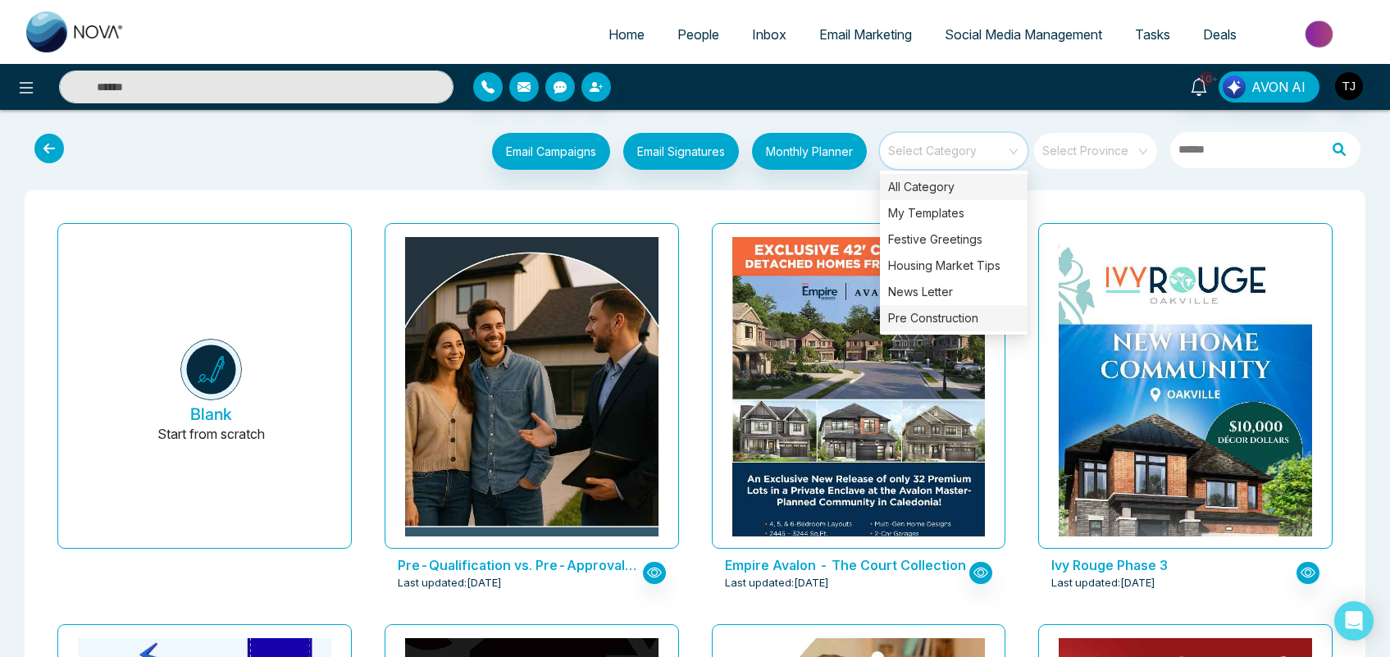
click at [956, 321] on div "Pre Construction" at bounding box center [954, 318] width 148 height 26
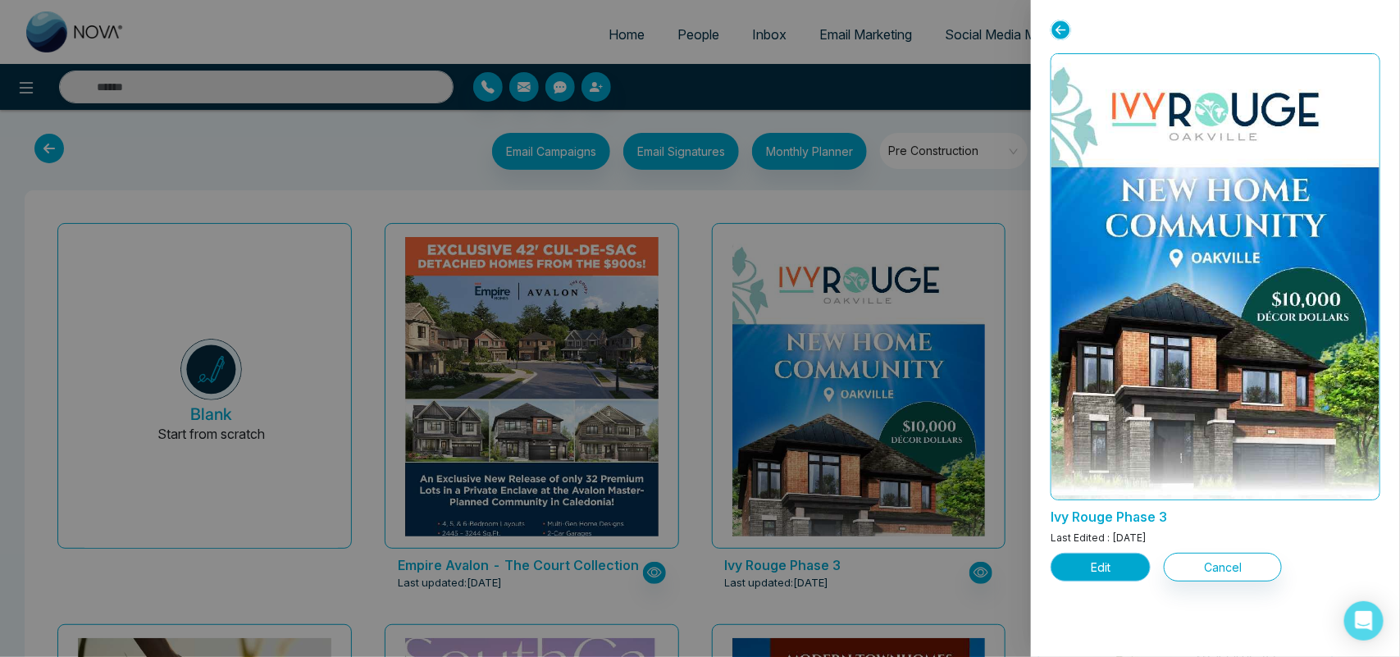
click at [1105, 567] on button "Edit" at bounding box center [1101, 567] width 100 height 29
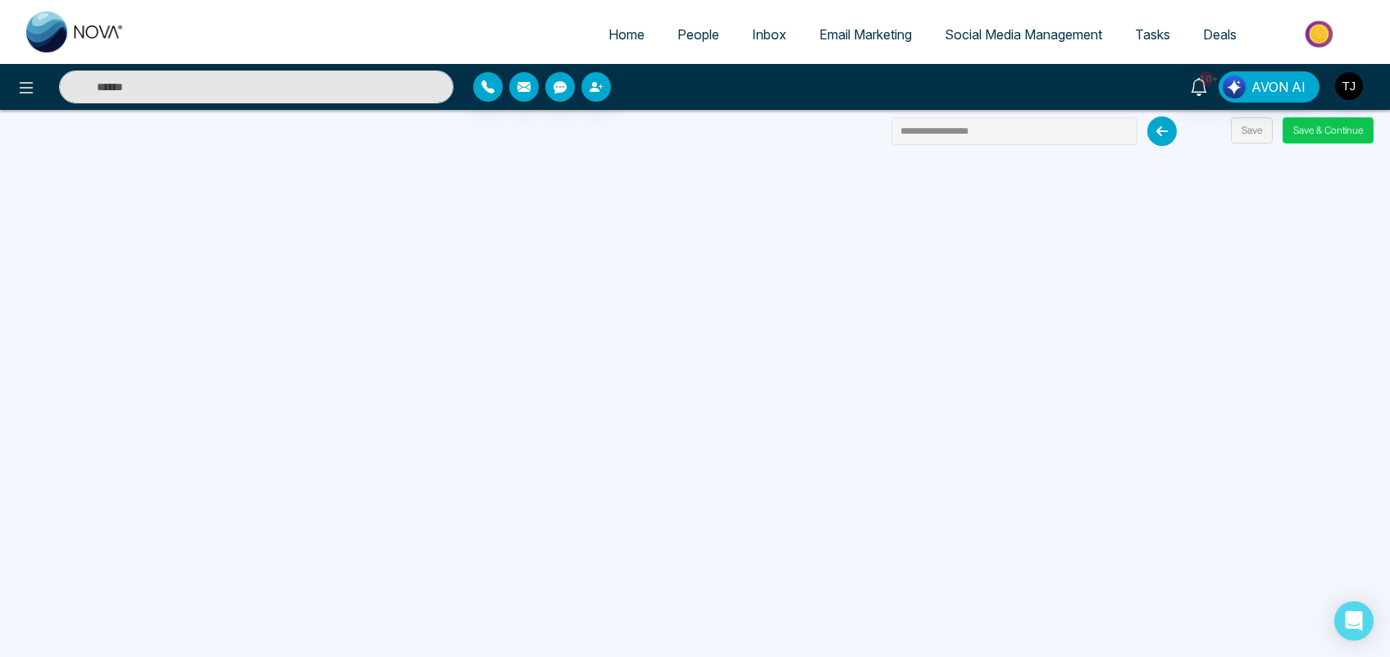
click at [1329, 130] on button "Save & Continue" at bounding box center [1328, 130] width 91 height 26
click at [1321, 128] on button "Save & Continue" at bounding box center [1328, 130] width 91 height 26
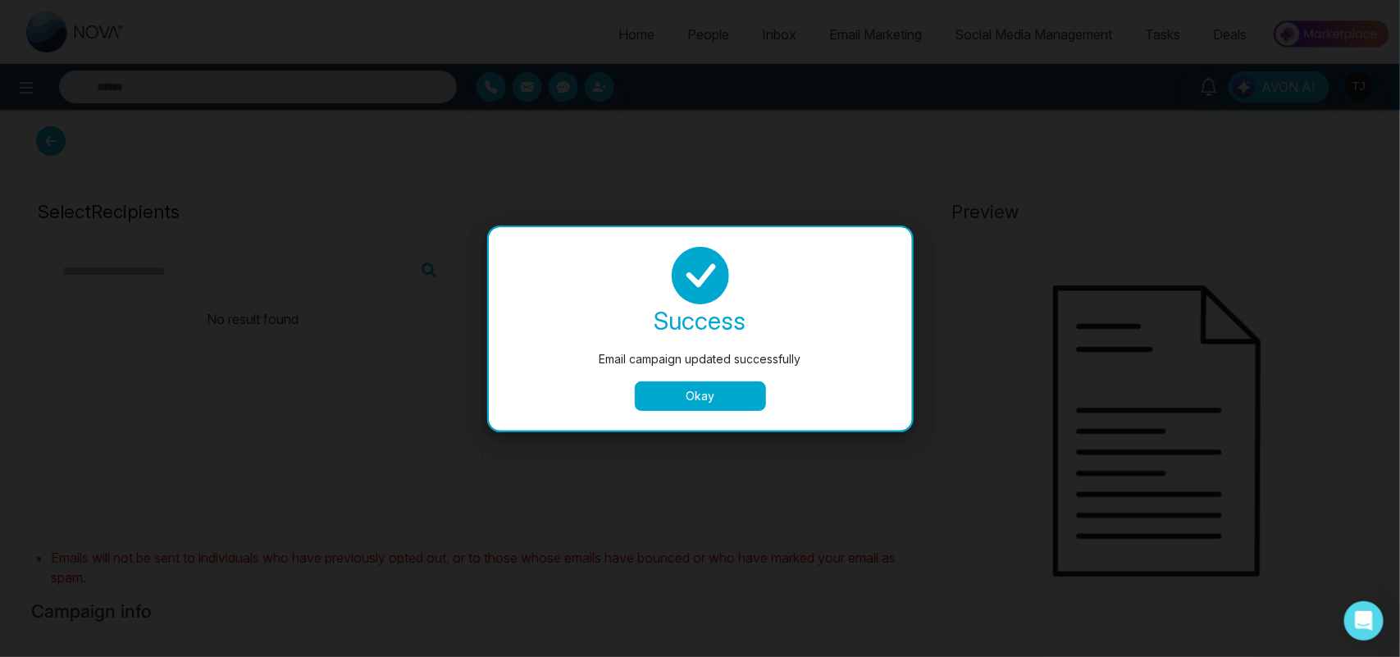
click at [734, 387] on button "Okay" at bounding box center [700, 396] width 131 height 30
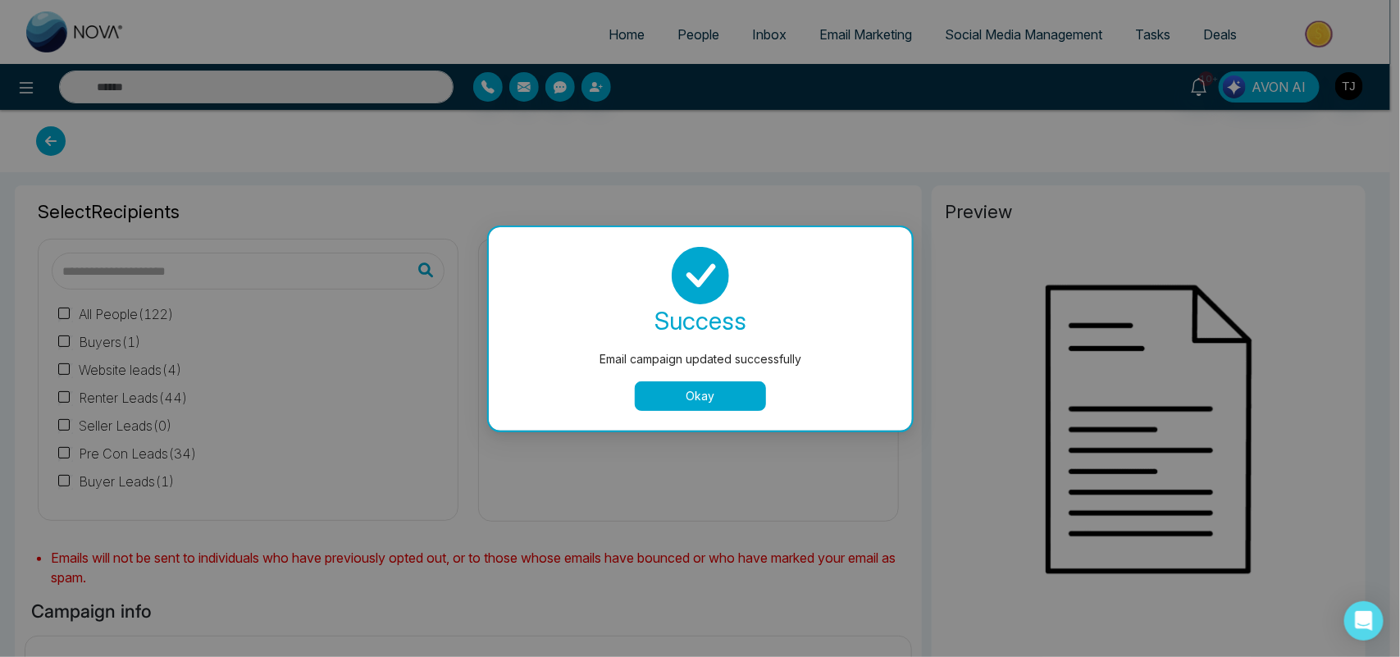
type input "**********"
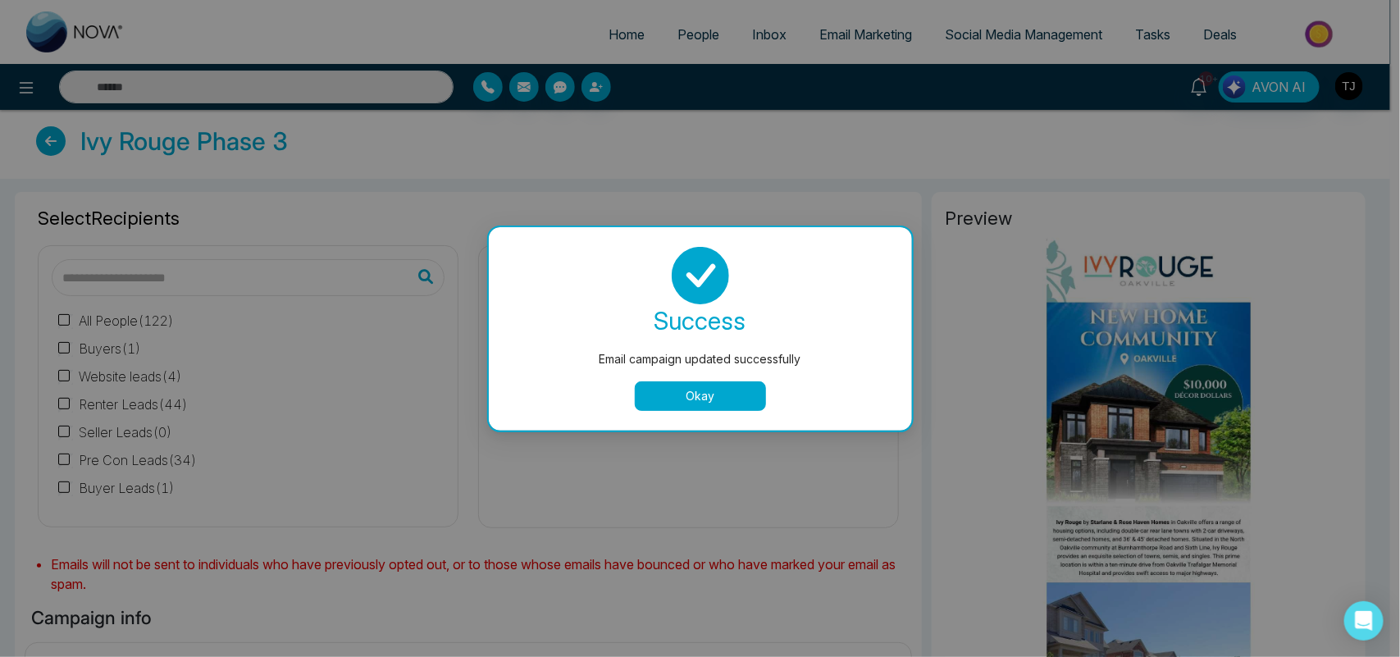
click at [707, 391] on button "Okay" at bounding box center [700, 396] width 131 height 30
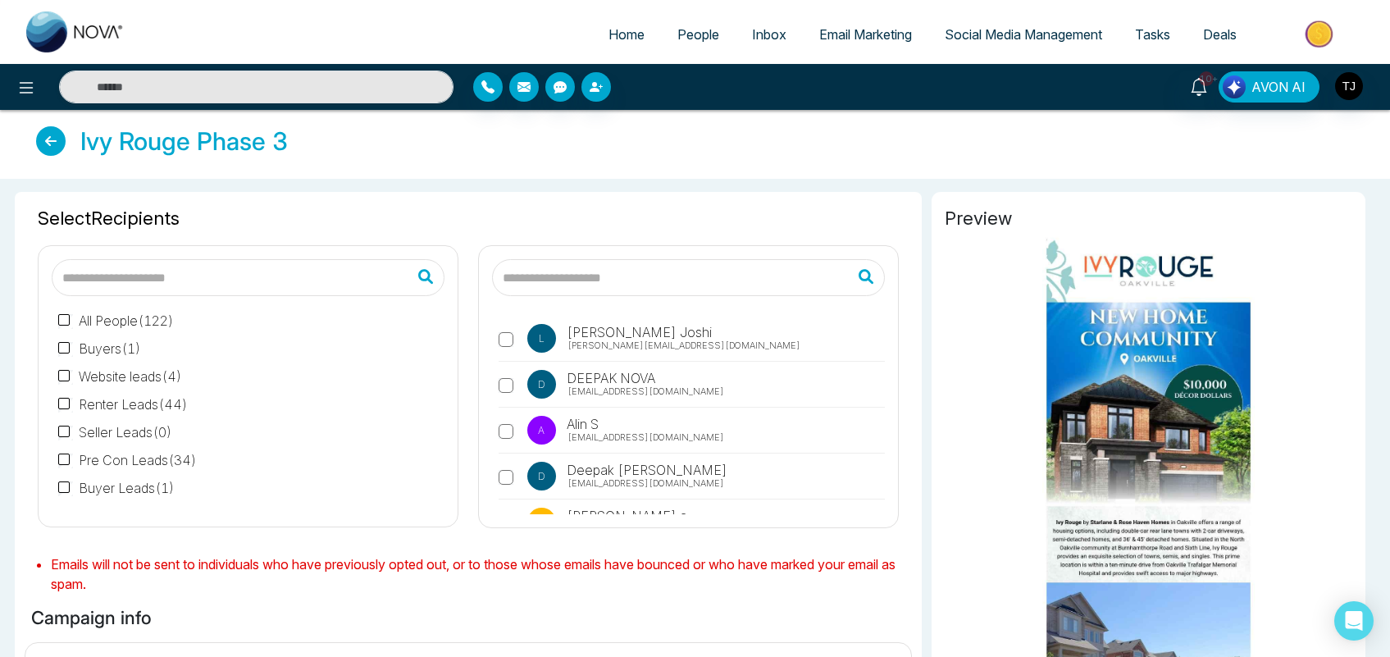
click at [683, 387] on label "D DEEPAK NOVA [EMAIL_ADDRESS][DOMAIN_NAME]" at bounding box center [692, 389] width 386 height 38
click at [109, 321] on label "All People ( 122 )" at bounding box center [116, 321] width 116 height 20
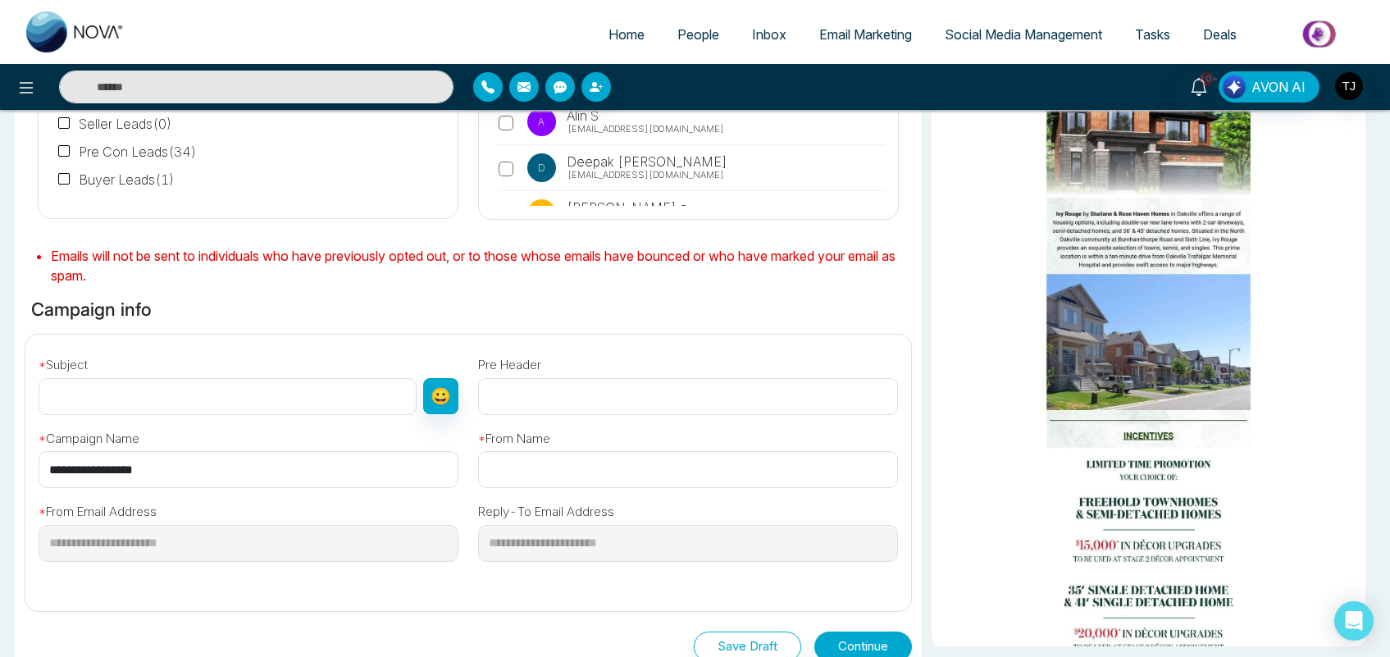
scroll to position [482, 0]
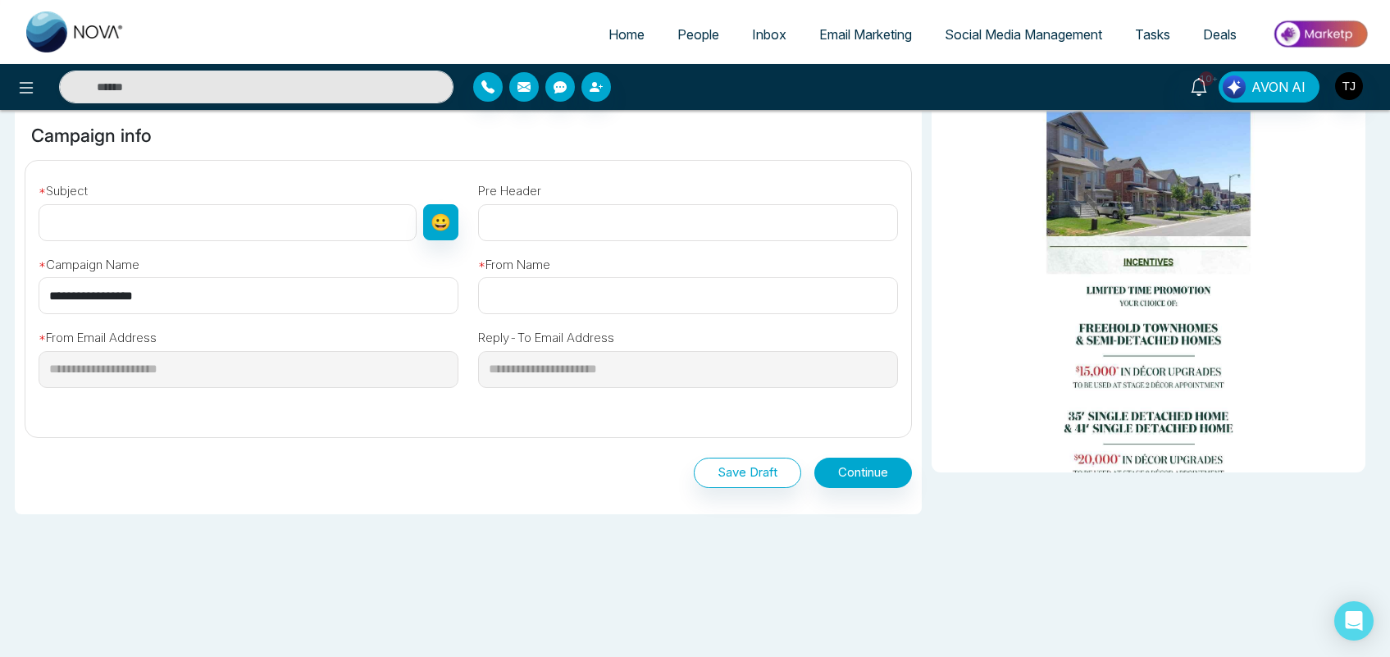
click at [210, 230] on input "text" at bounding box center [228, 222] width 378 height 37
type input "**********"
click at [648, 299] on input "text" at bounding box center [688, 295] width 420 height 37
type input "*****"
click at [859, 465] on button "Continue" at bounding box center [863, 473] width 98 height 30
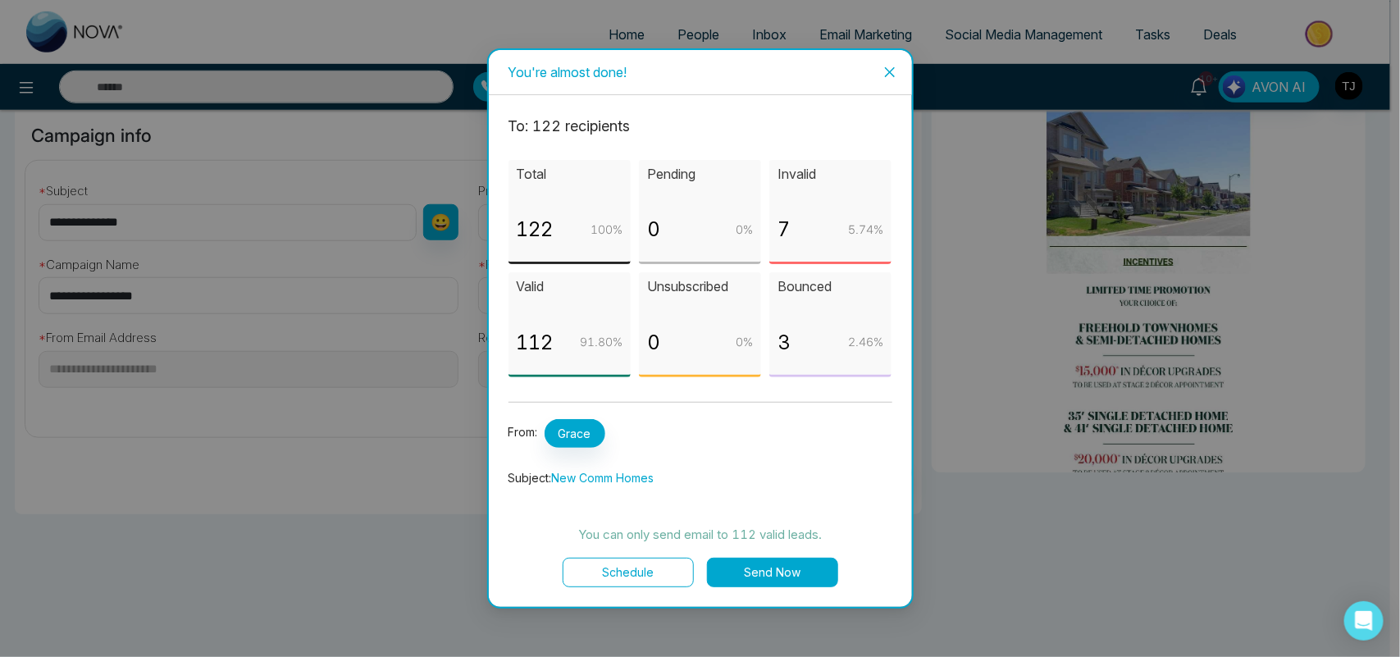
click at [888, 70] on icon "close" at bounding box center [889, 72] width 10 height 10
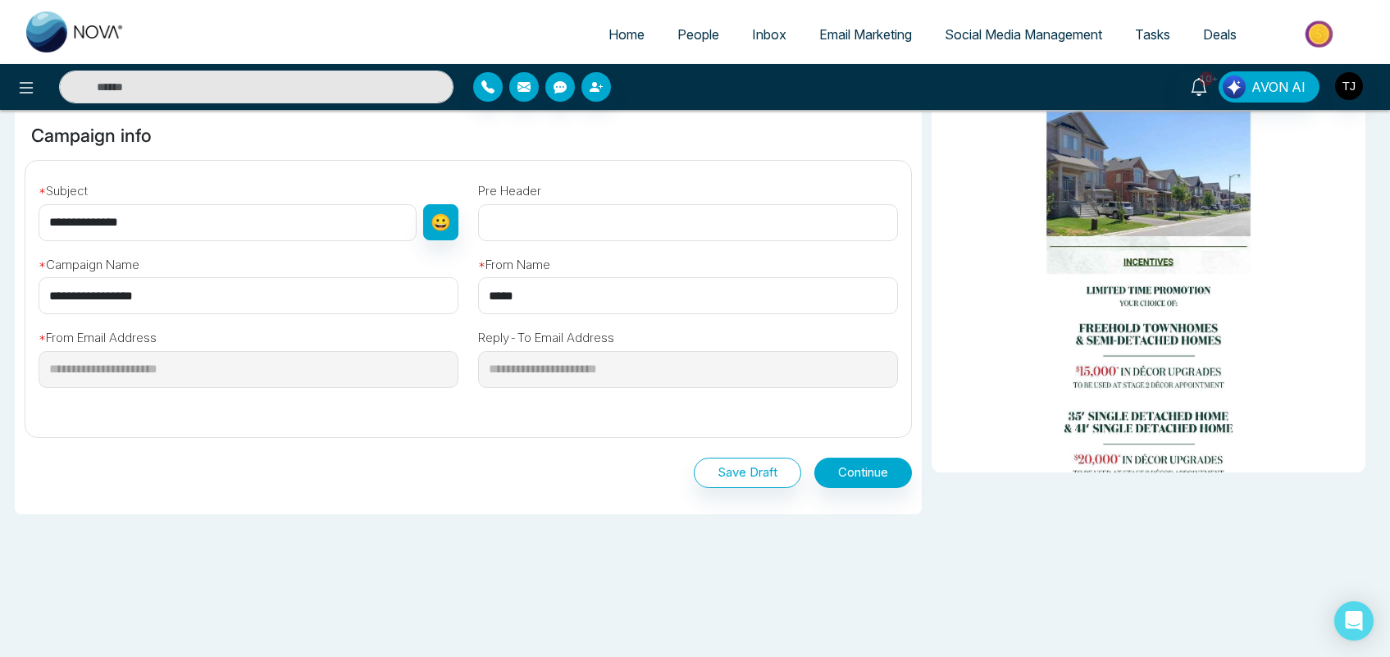
click at [857, 39] on span "Email Marketing" at bounding box center [865, 34] width 93 height 16
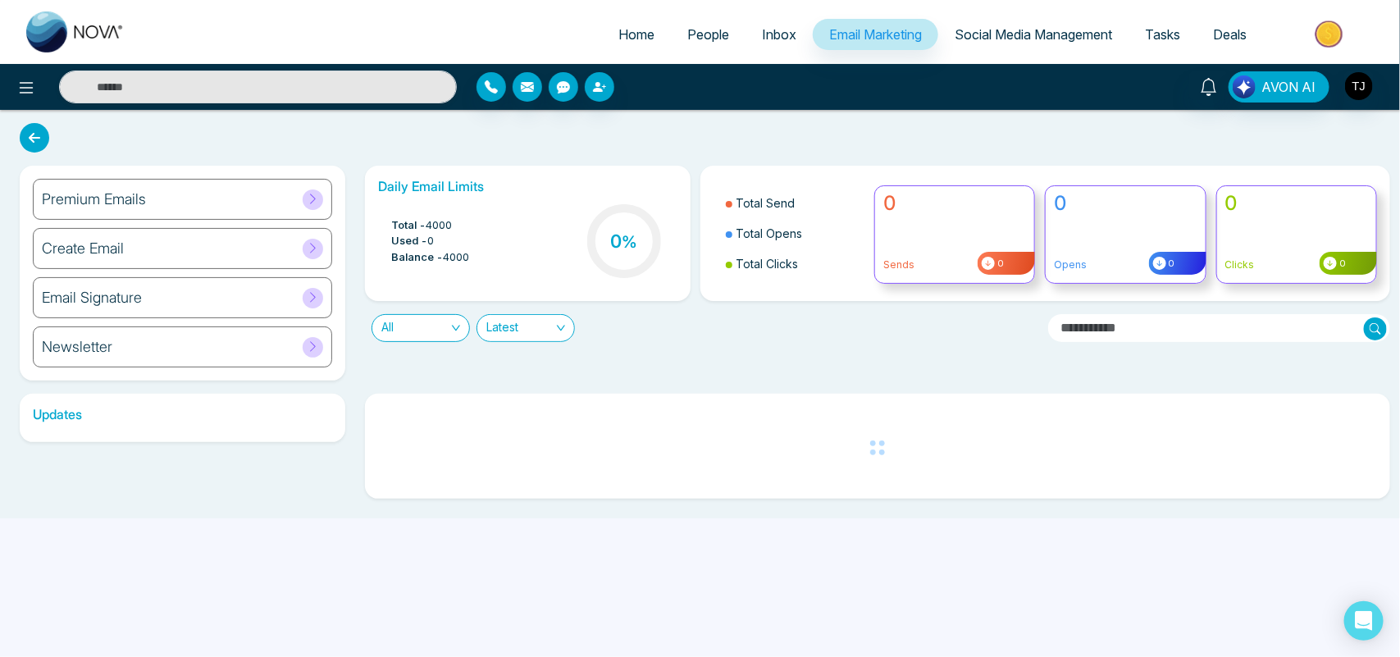
click at [248, 195] on div "Premium Emails" at bounding box center [182, 199] width 299 height 41
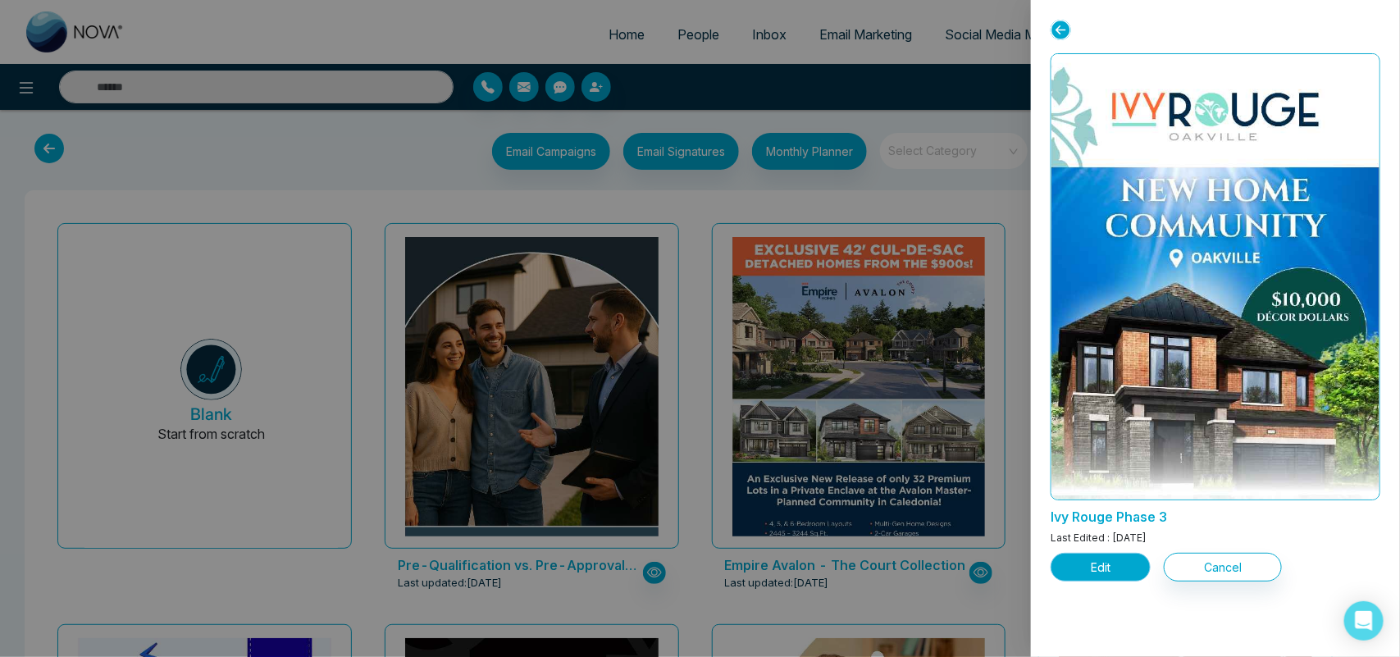
click at [1096, 568] on button "Edit" at bounding box center [1101, 567] width 100 height 29
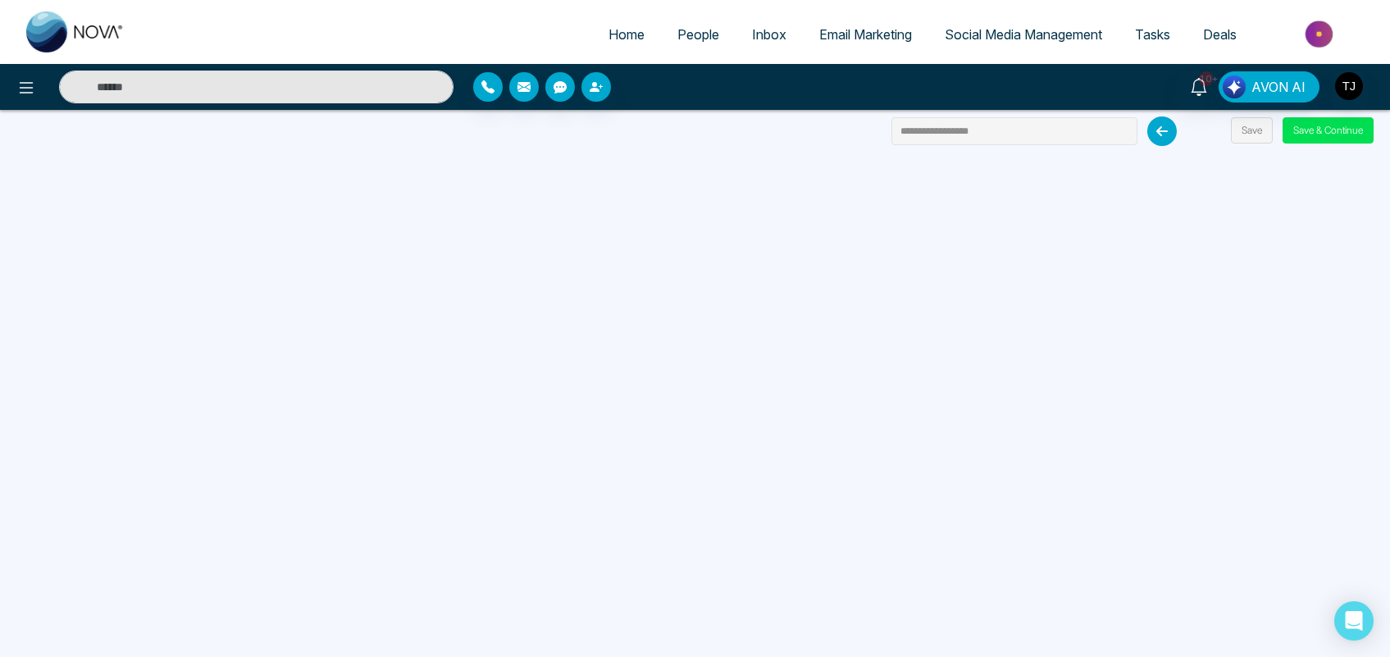
click at [847, 34] on span "Email Marketing" at bounding box center [865, 34] width 93 height 16
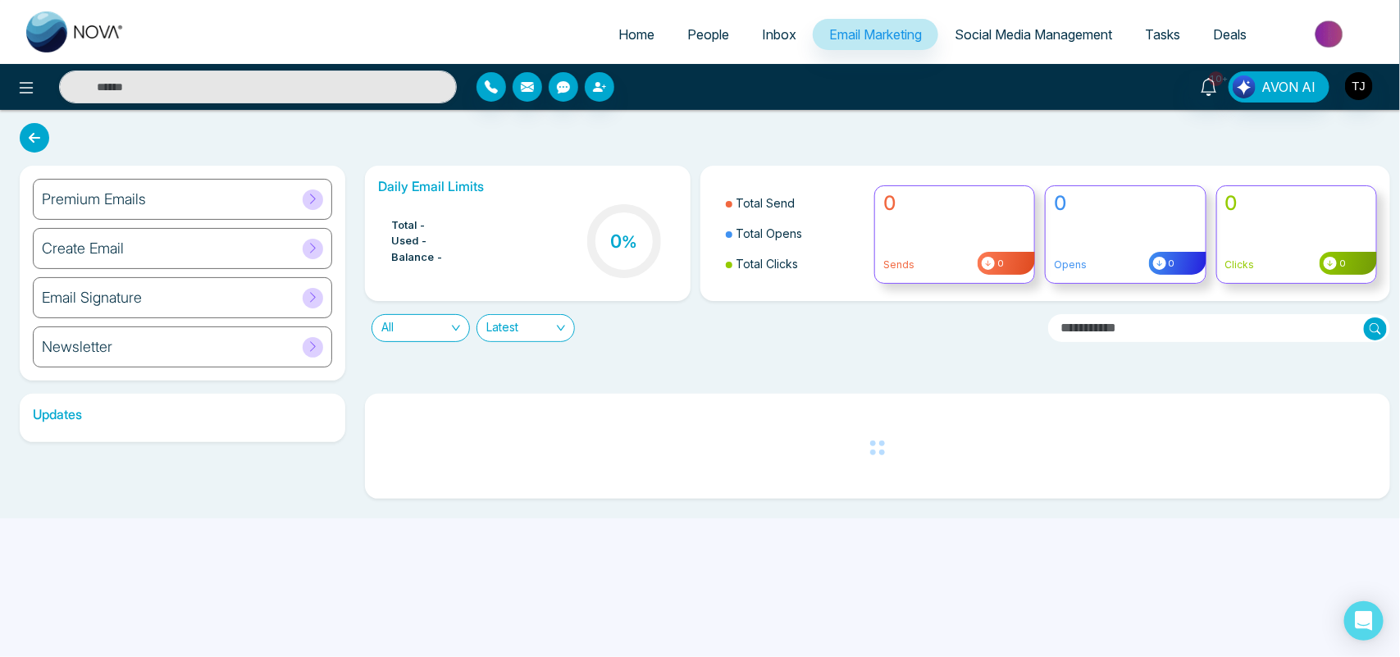
click at [250, 288] on div "Email Signature" at bounding box center [182, 297] width 299 height 41
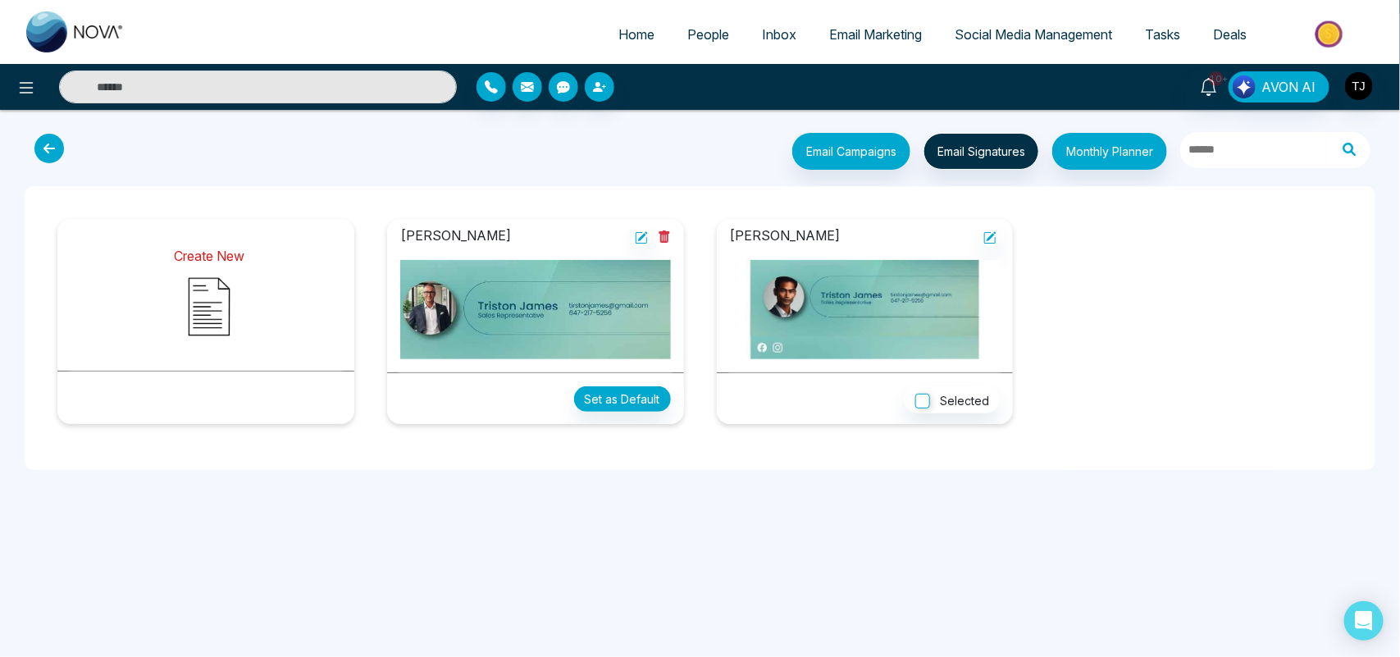
click at [206, 285] on img at bounding box center [209, 307] width 82 height 82
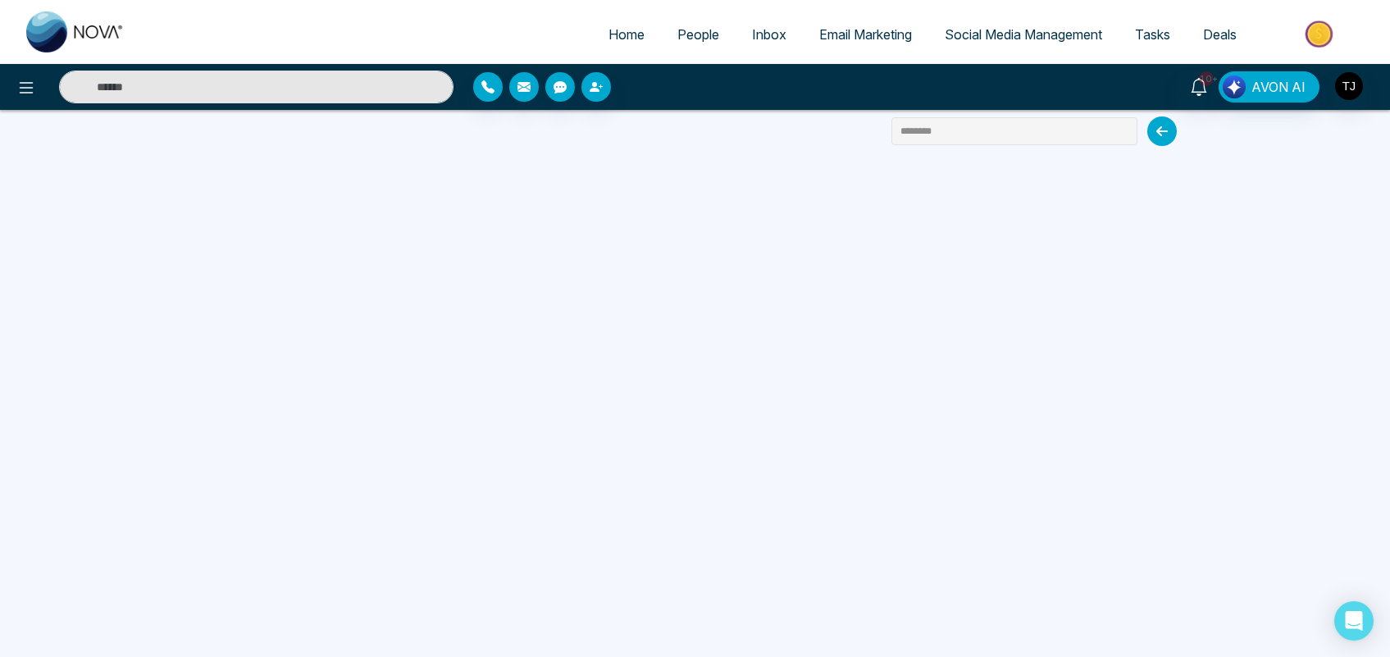
click at [842, 26] on span "Email Marketing" at bounding box center [865, 34] width 93 height 16
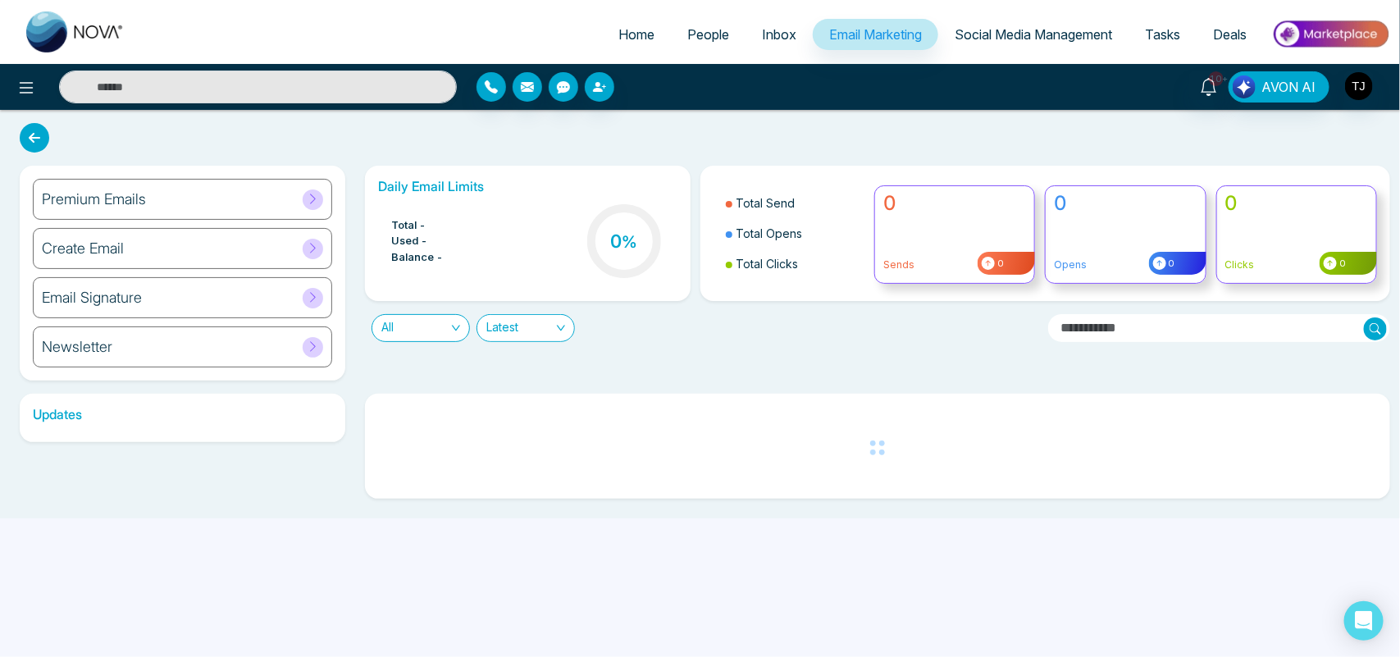
click at [226, 304] on div "Email Signature" at bounding box center [182, 297] width 299 height 41
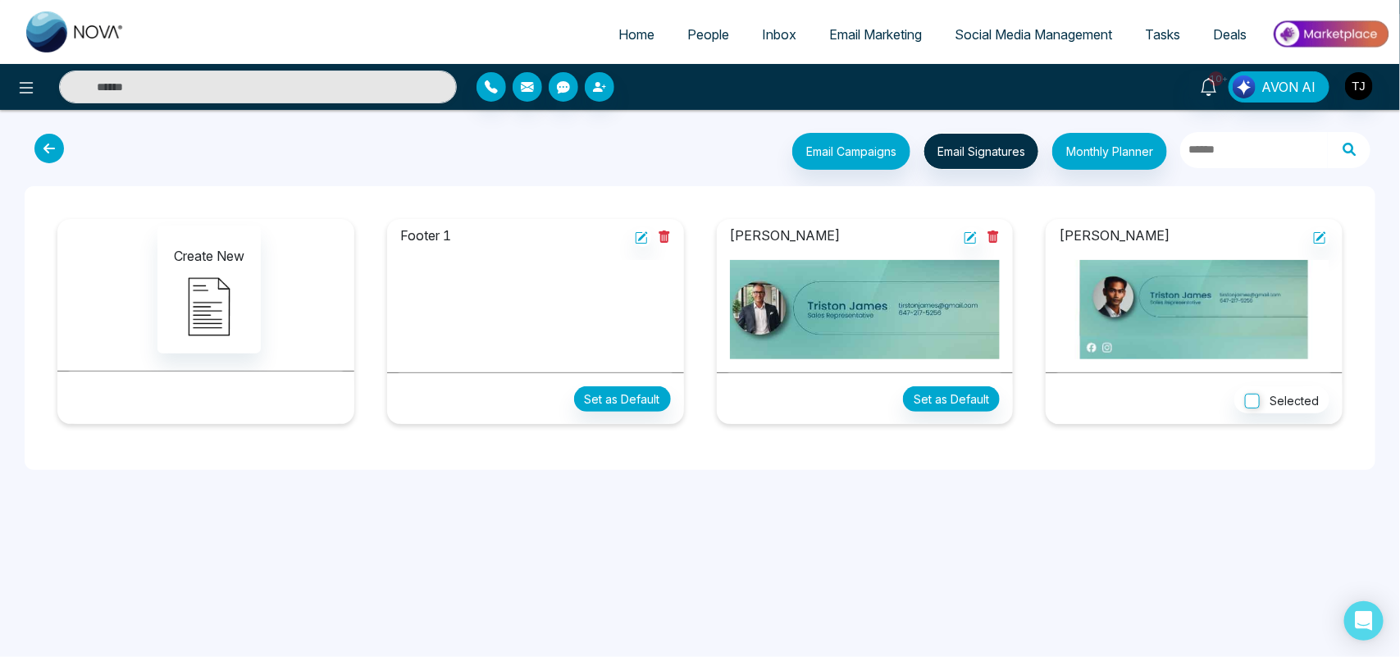
click at [626, 35] on span "Home" at bounding box center [636, 34] width 36 height 16
select select "*"
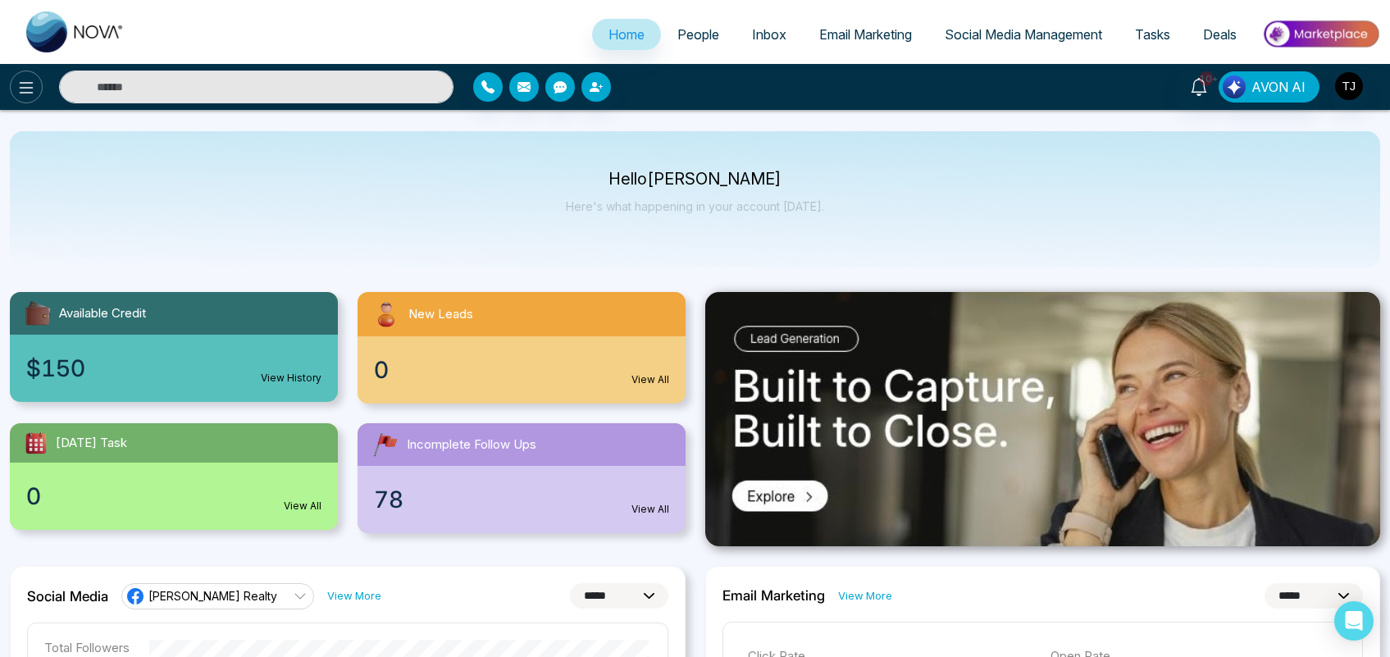
click at [30, 86] on icon at bounding box center [26, 88] width 20 height 20
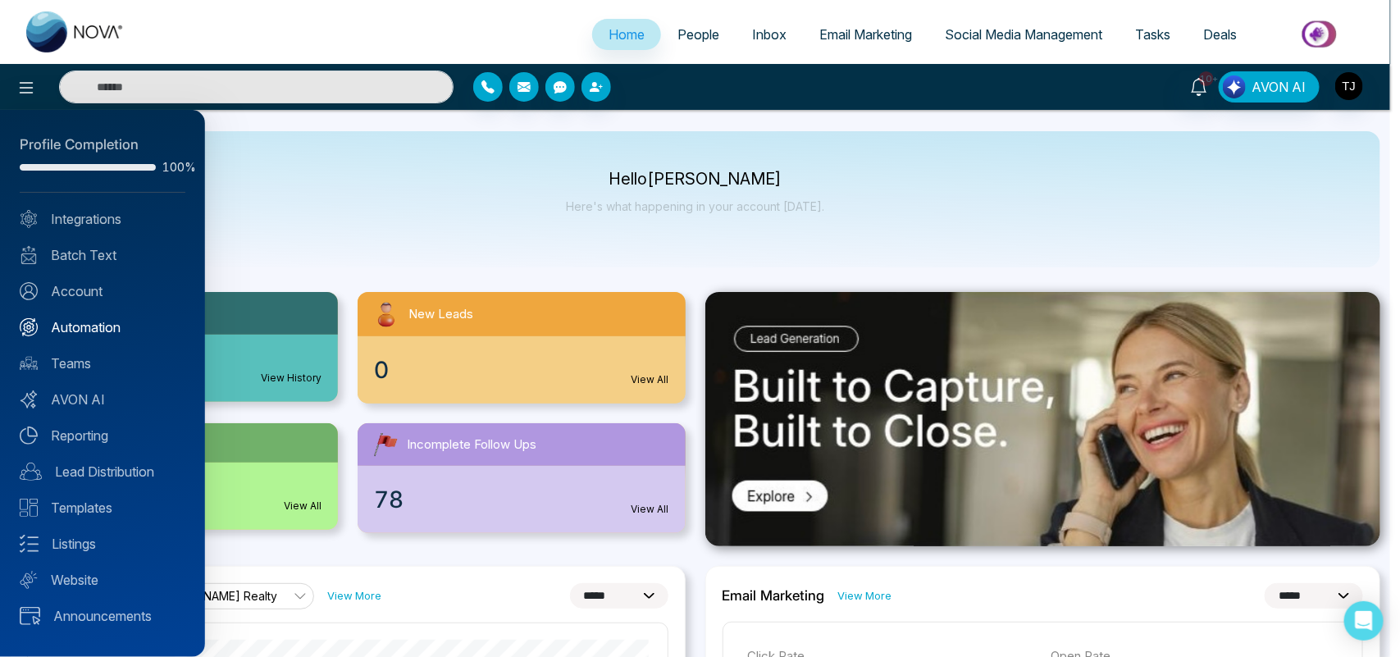
click at [97, 322] on link "Automation" at bounding box center [103, 327] width 166 height 20
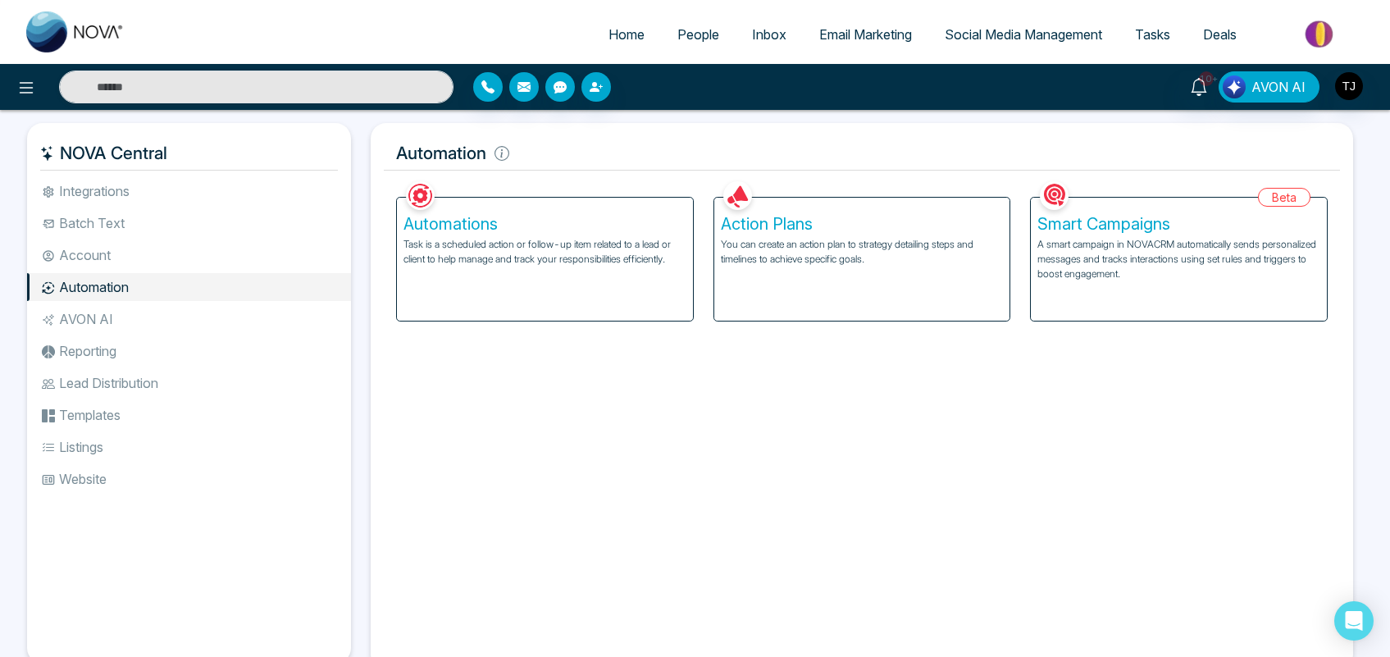
click at [1132, 260] on p "A smart campaign in NOVACRM automatically sends personalized messages and track…" at bounding box center [1178, 259] width 283 height 44
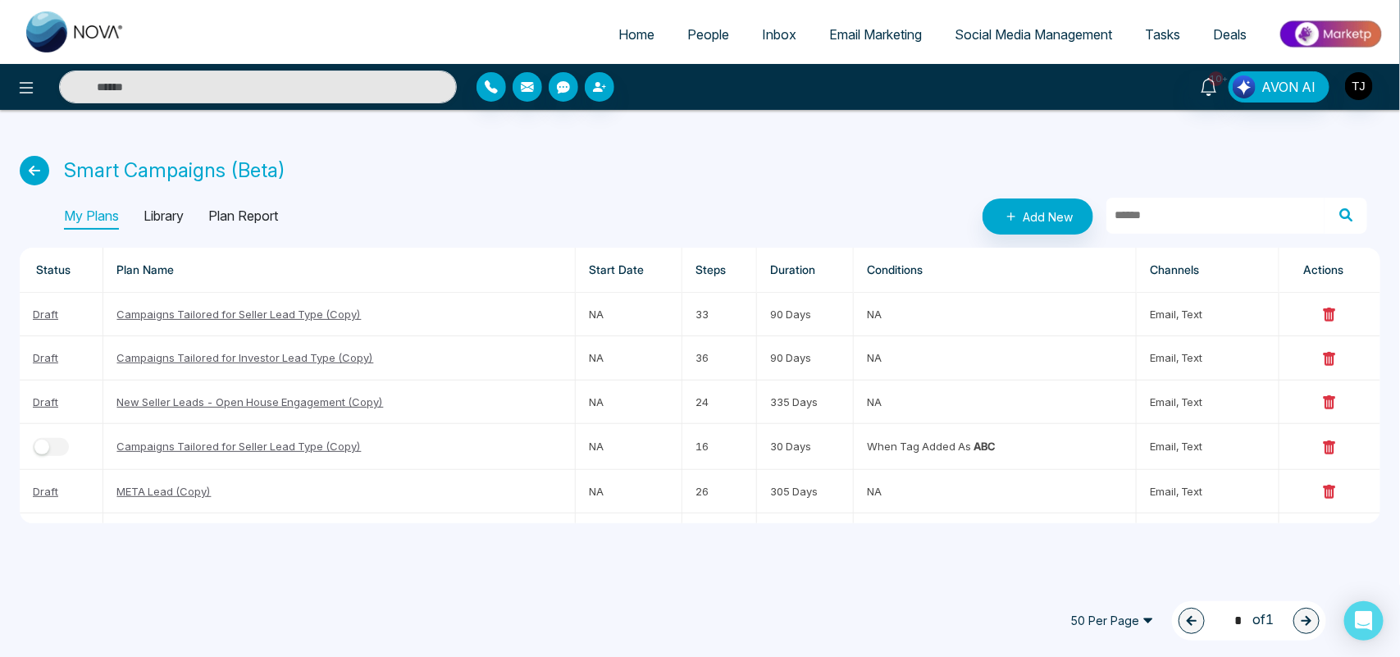
click at [618, 34] on span "Home" at bounding box center [636, 34] width 36 height 16
select select "*"
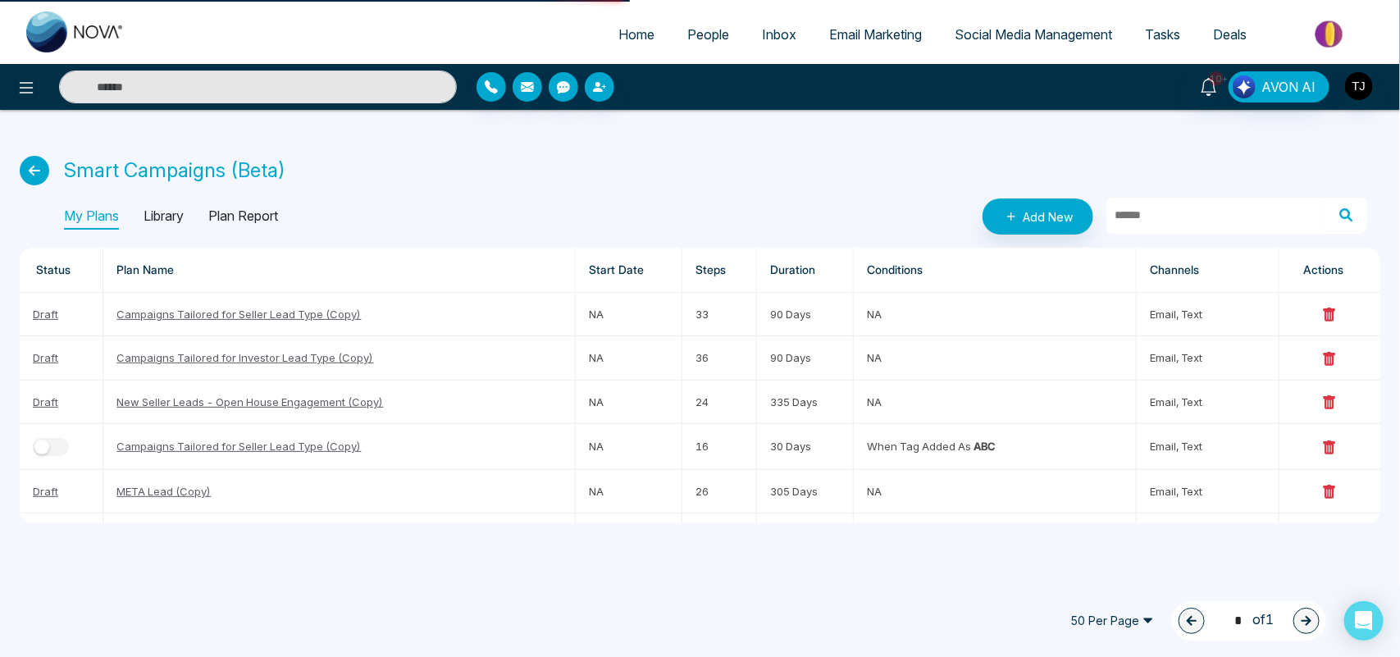
select select "*"
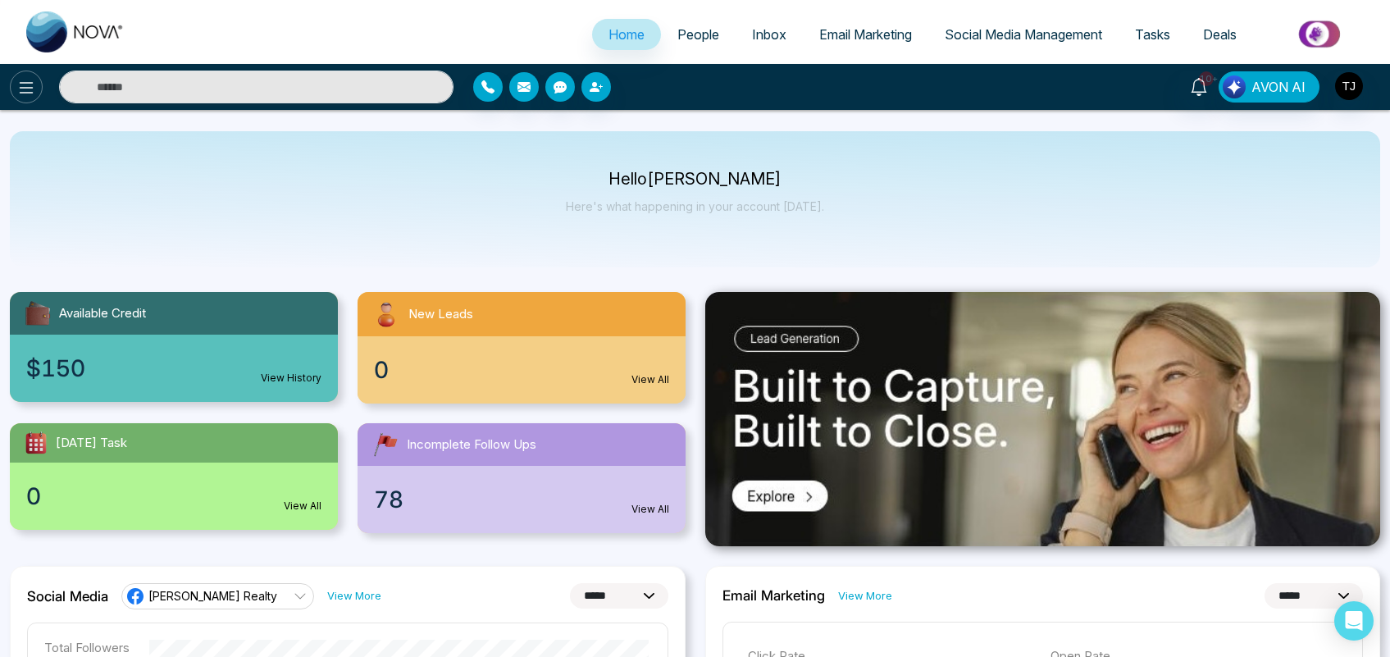
click at [22, 93] on icon at bounding box center [26, 88] width 20 height 20
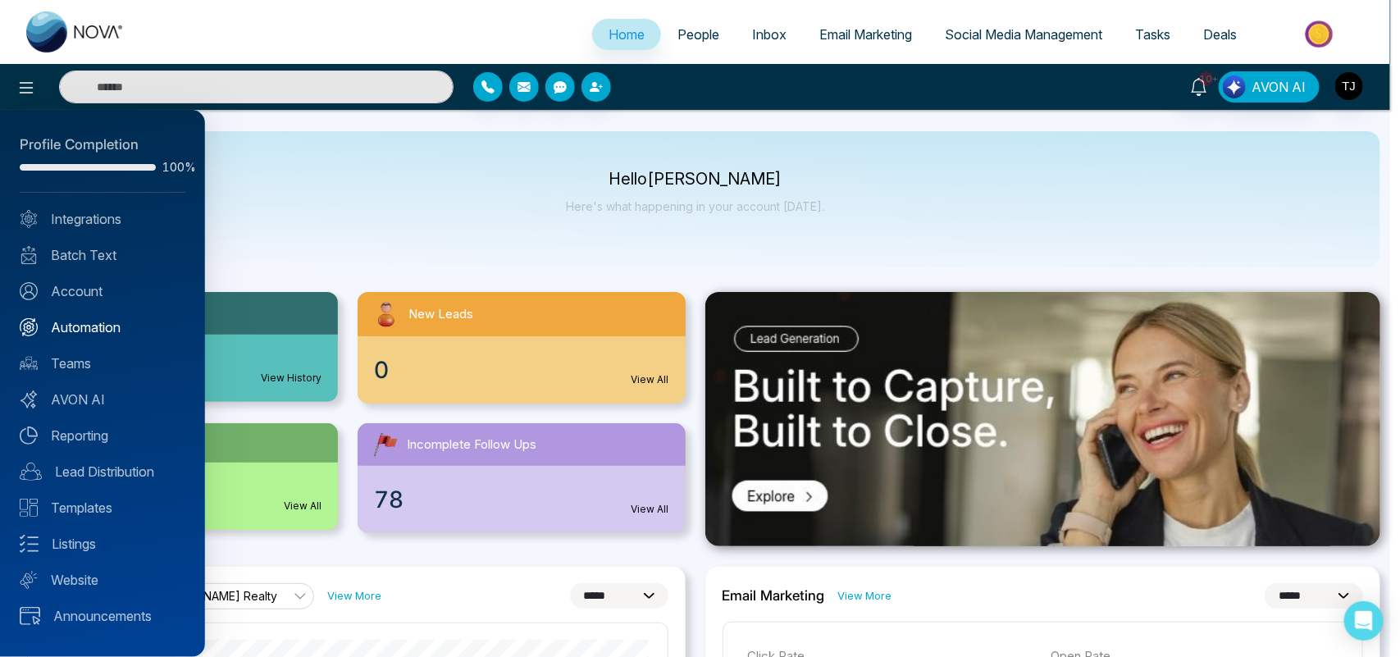
click at [86, 321] on link "Automation" at bounding box center [103, 327] width 166 height 20
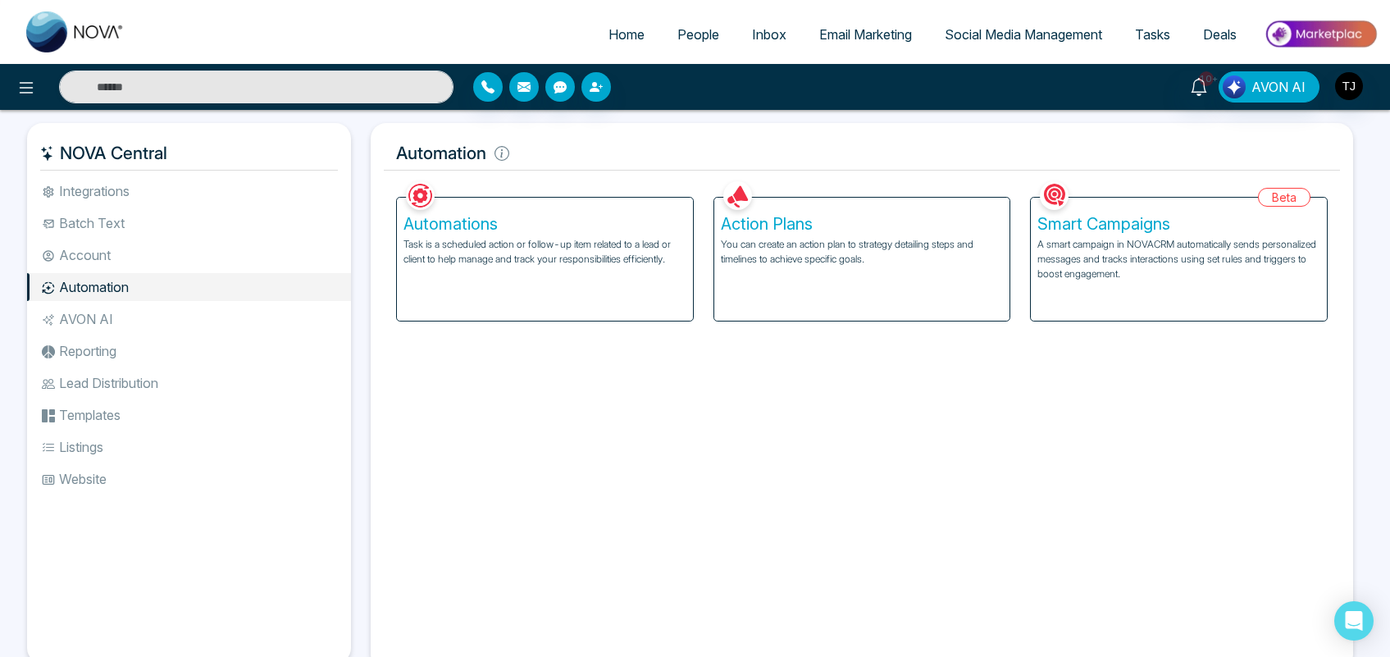
click at [1191, 258] on p "A smart campaign in NOVACRM automatically sends personalized messages and track…" at bounding box center [1178, 259] width 283 height 44
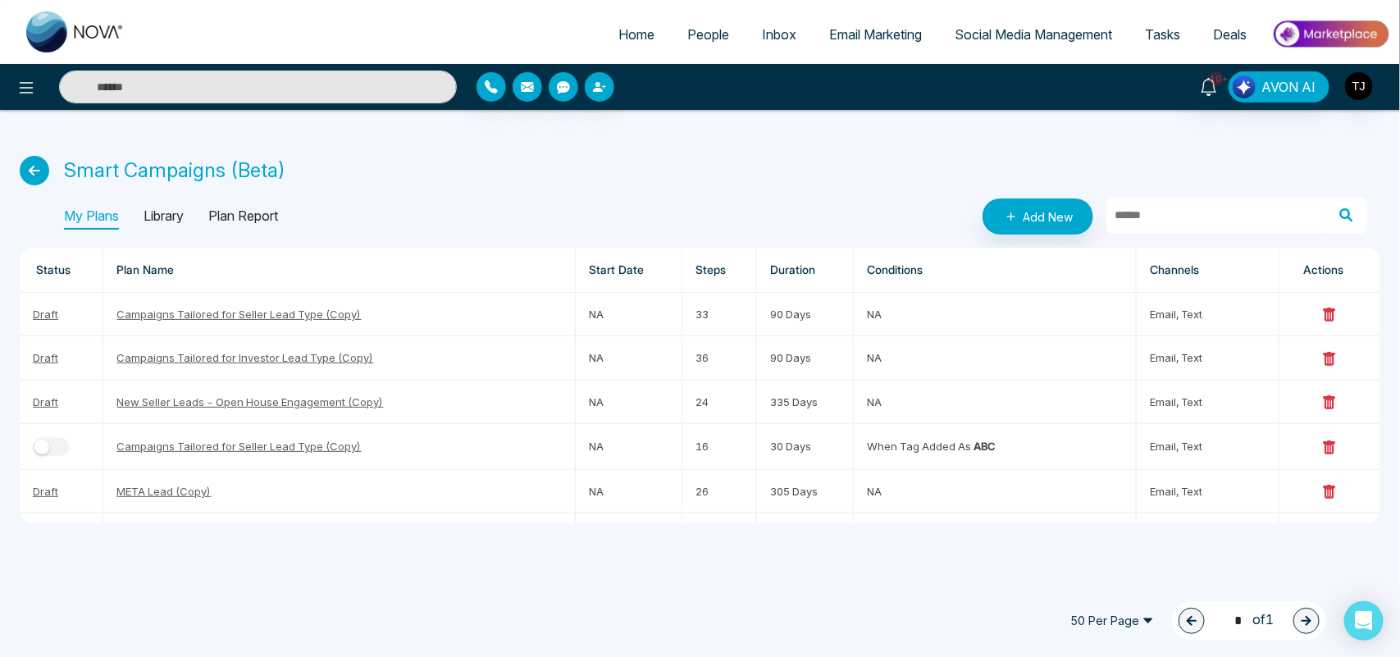
click at [172, 218] on p "Library" at bounding box center [164, 216] width 40 height 26
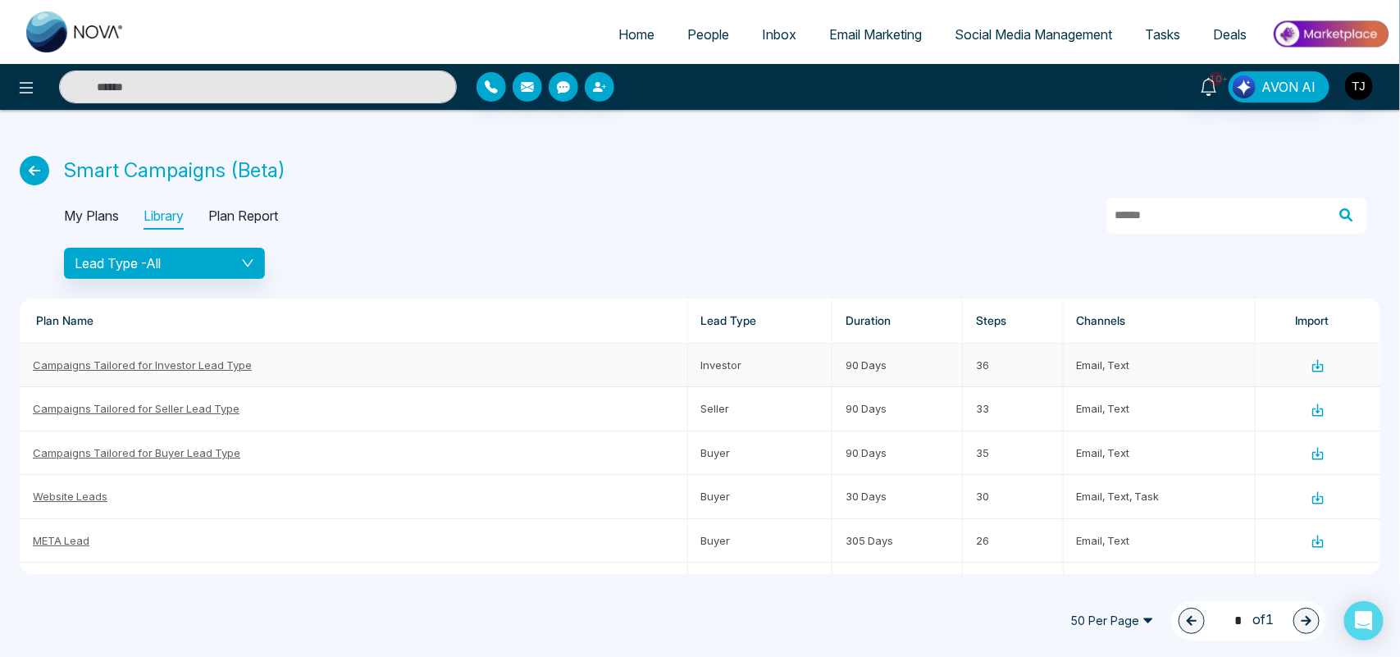
click at [185, 365] on link "Campaigns Tailored for Investor Lead Type" at bounding box center [142, 364] width 219 height 13
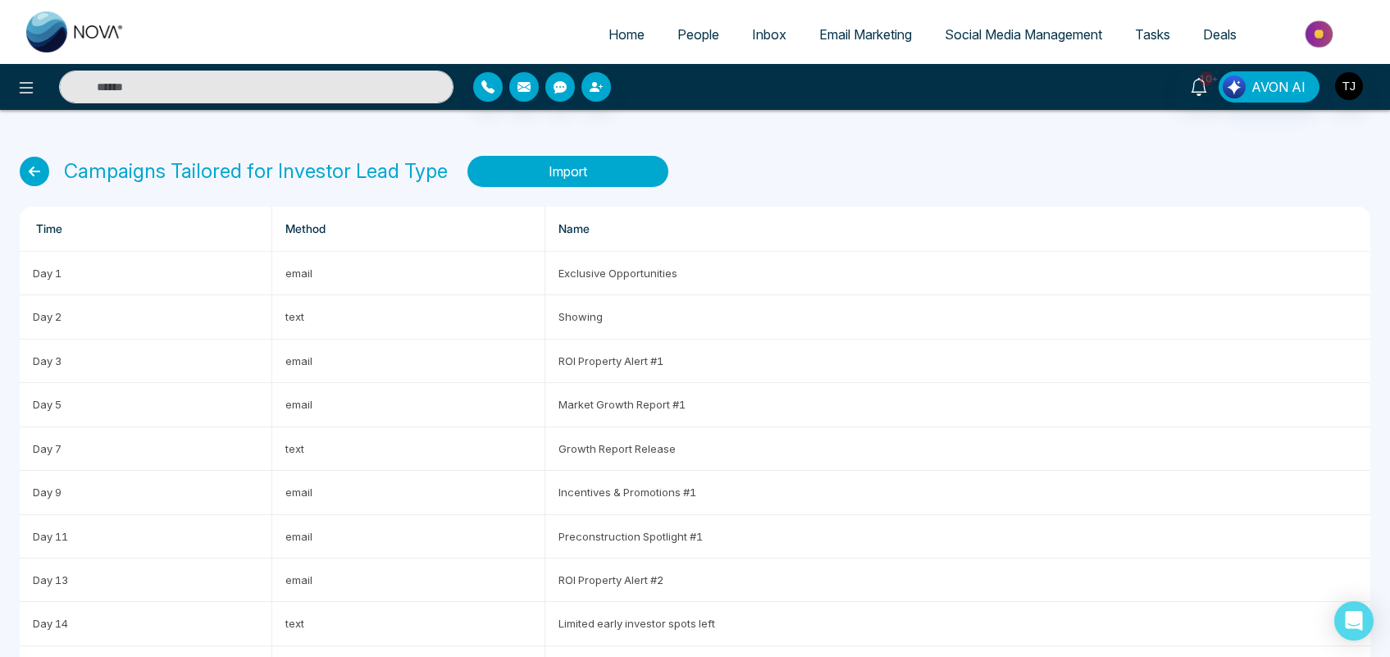
click at [584, 176] on button "Import" at bounding box center [567, 171] width 201 height 31
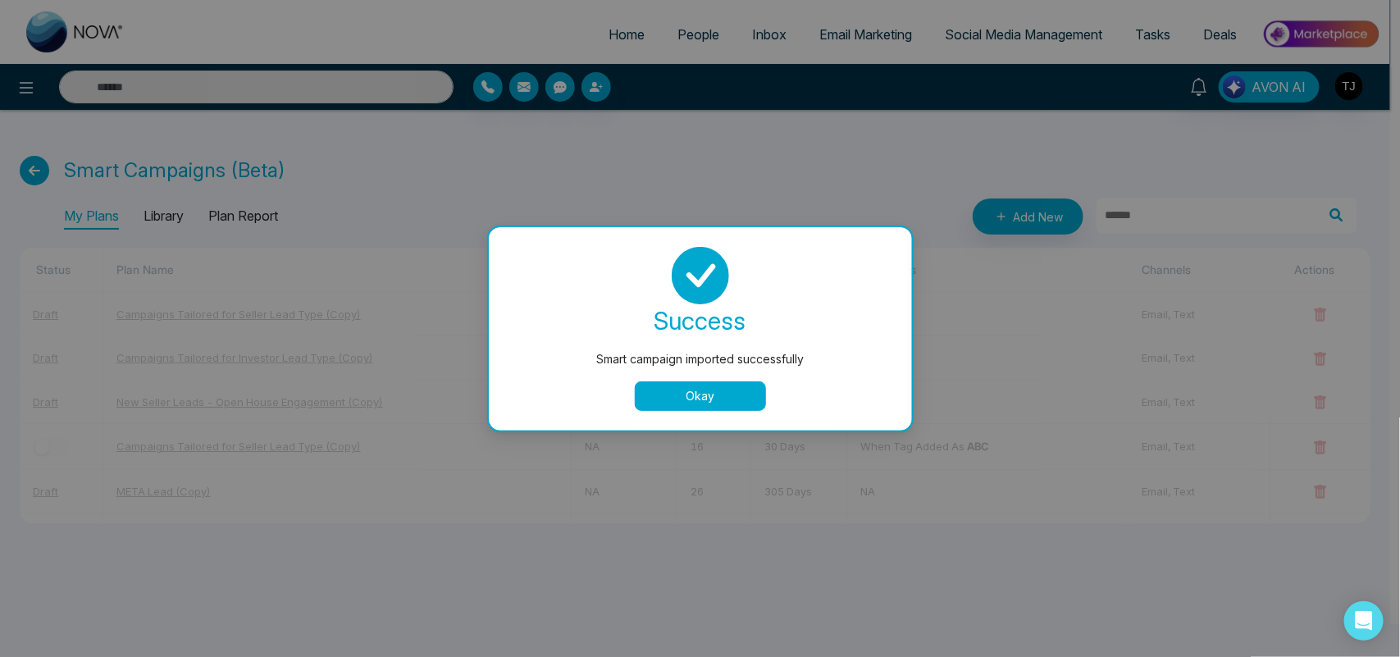
click at [659, 390] on button "Okay" at bounding box center [700, 396] width 131 height 30
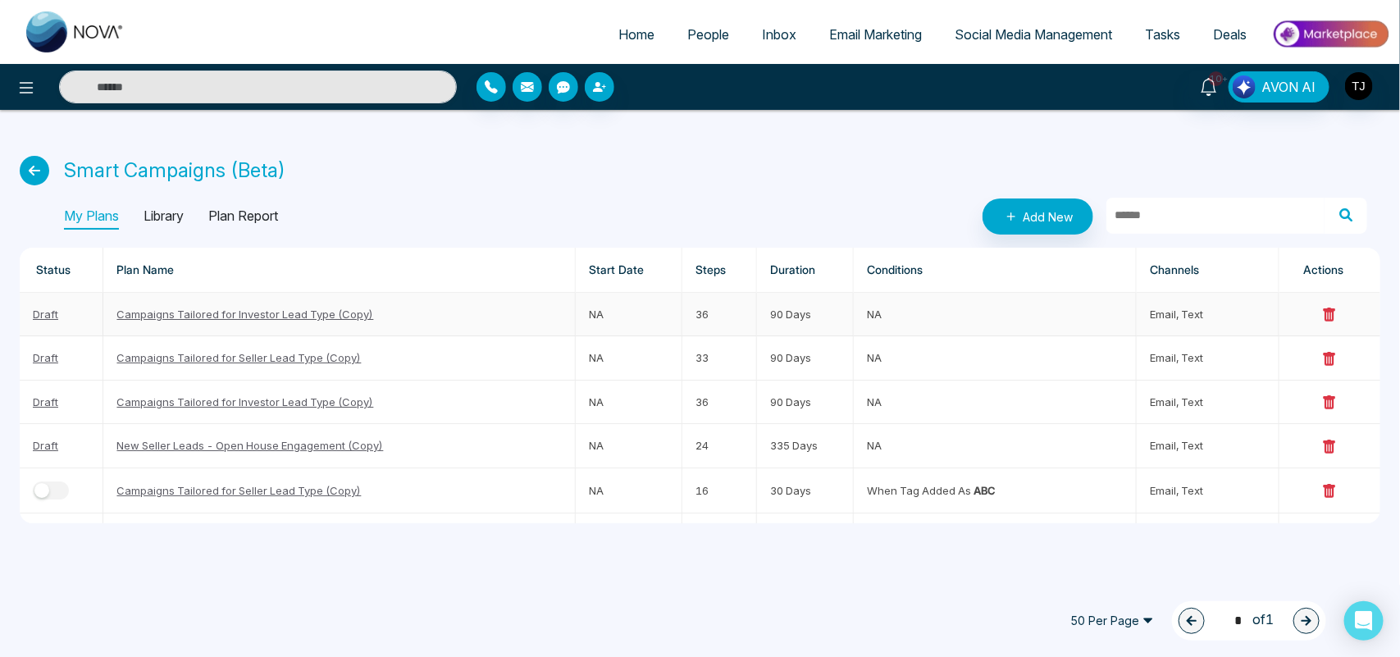
click at [309, 312] on link "Campaigns Tailored for Investor Lead Type (Copy)" at bounding box center [244, 314] width 257 height 13
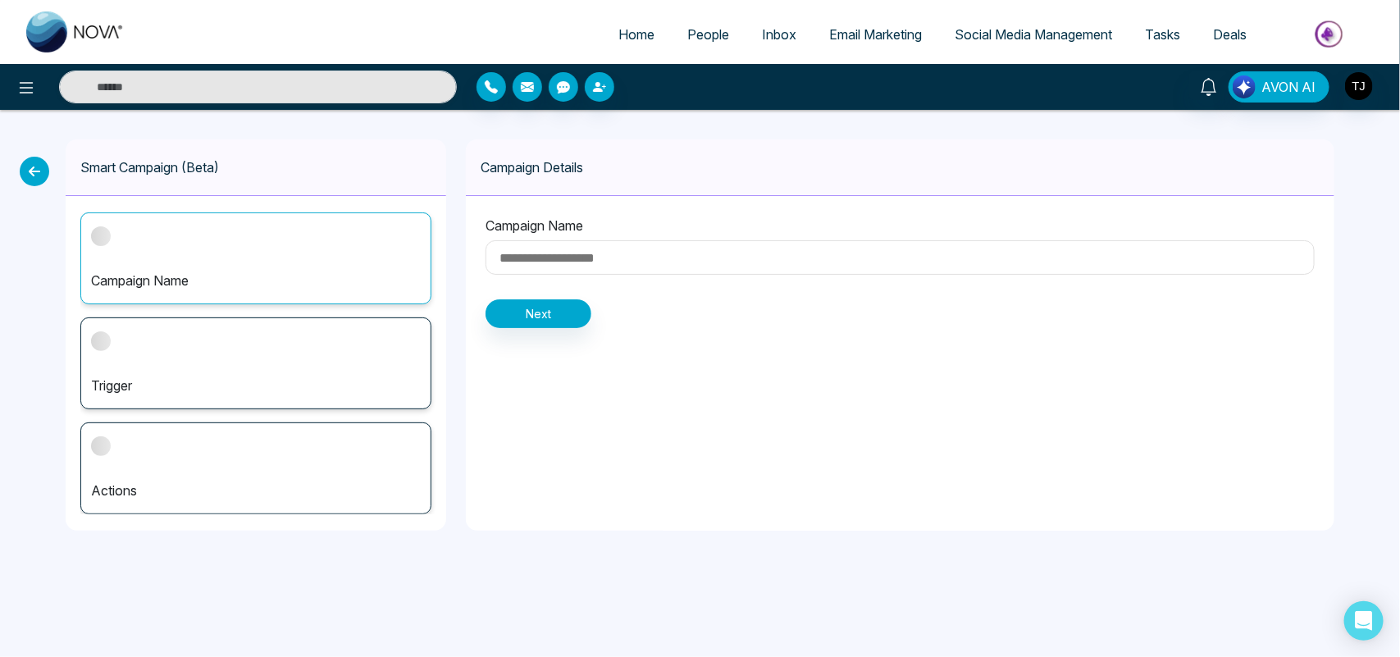
type input "**********"
click at [620, 265] on input "**********" at bounding box center [900, 257] width 829 height 34
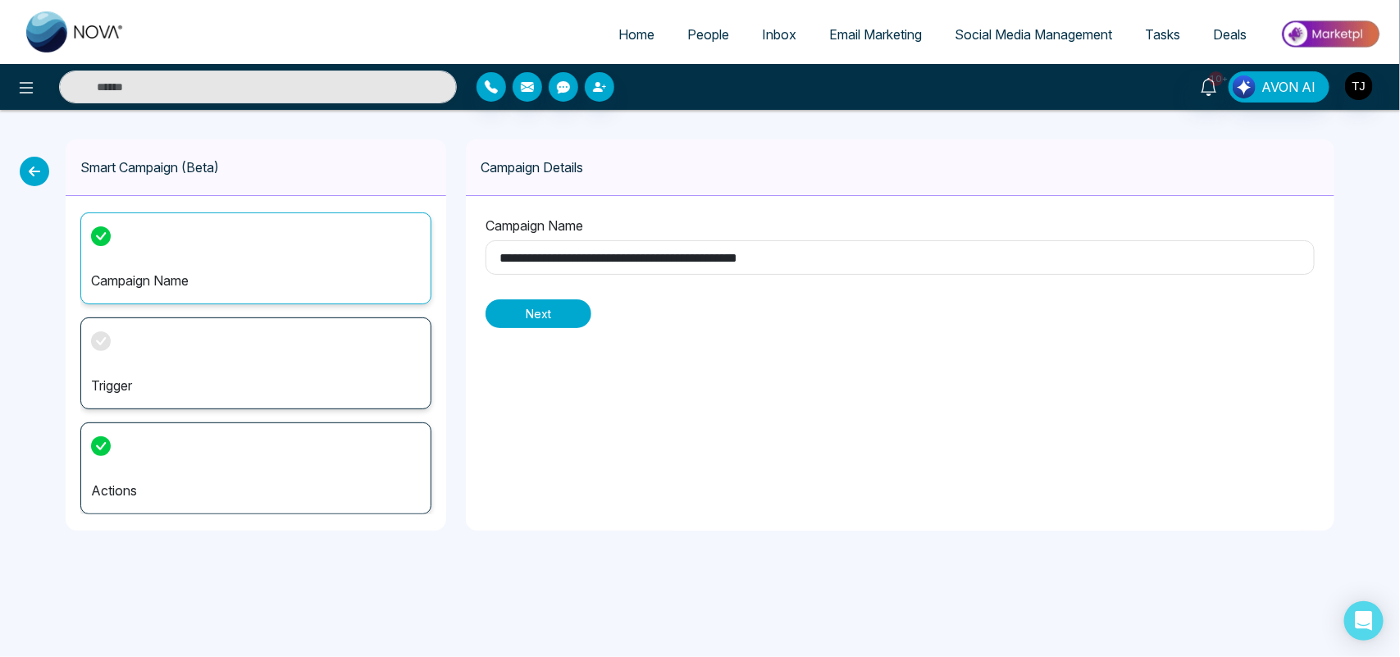
click at [542, 312] on button "Next" at bounding box center [539, 313] width 106 height 29
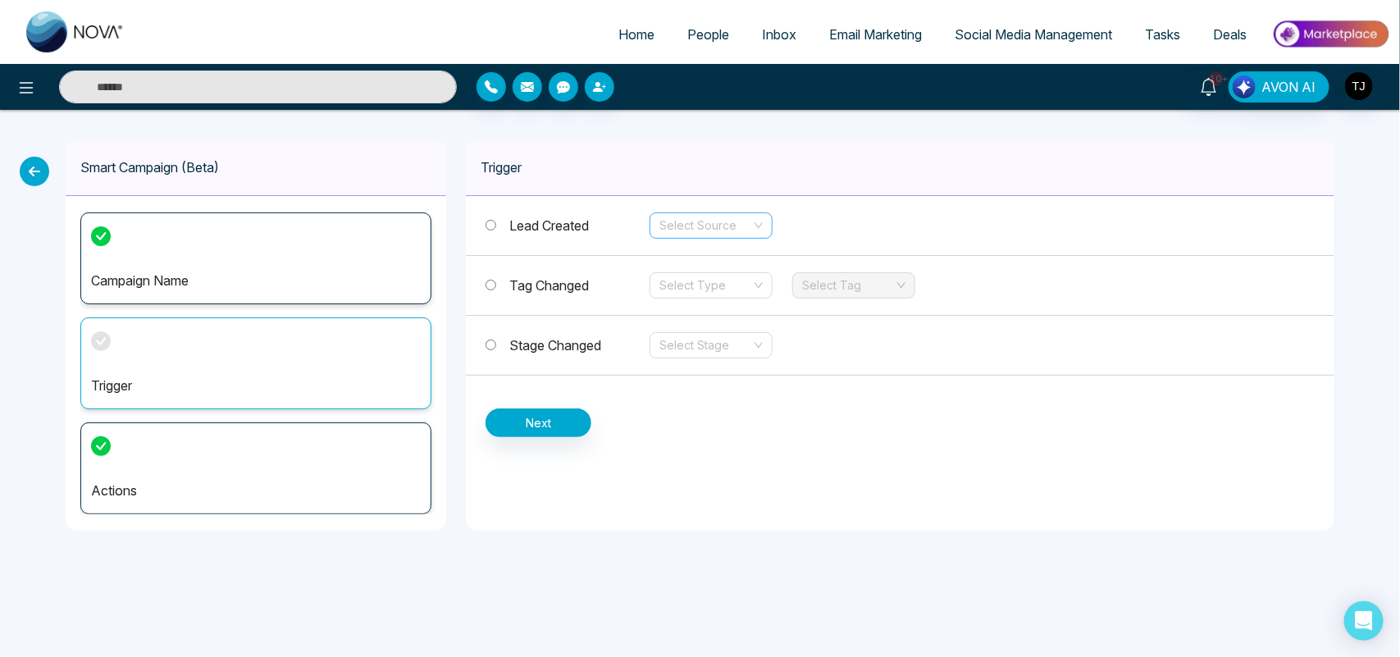
click at [709, 230] on input "search" at bounding box center [705, 225] width 92 height 25
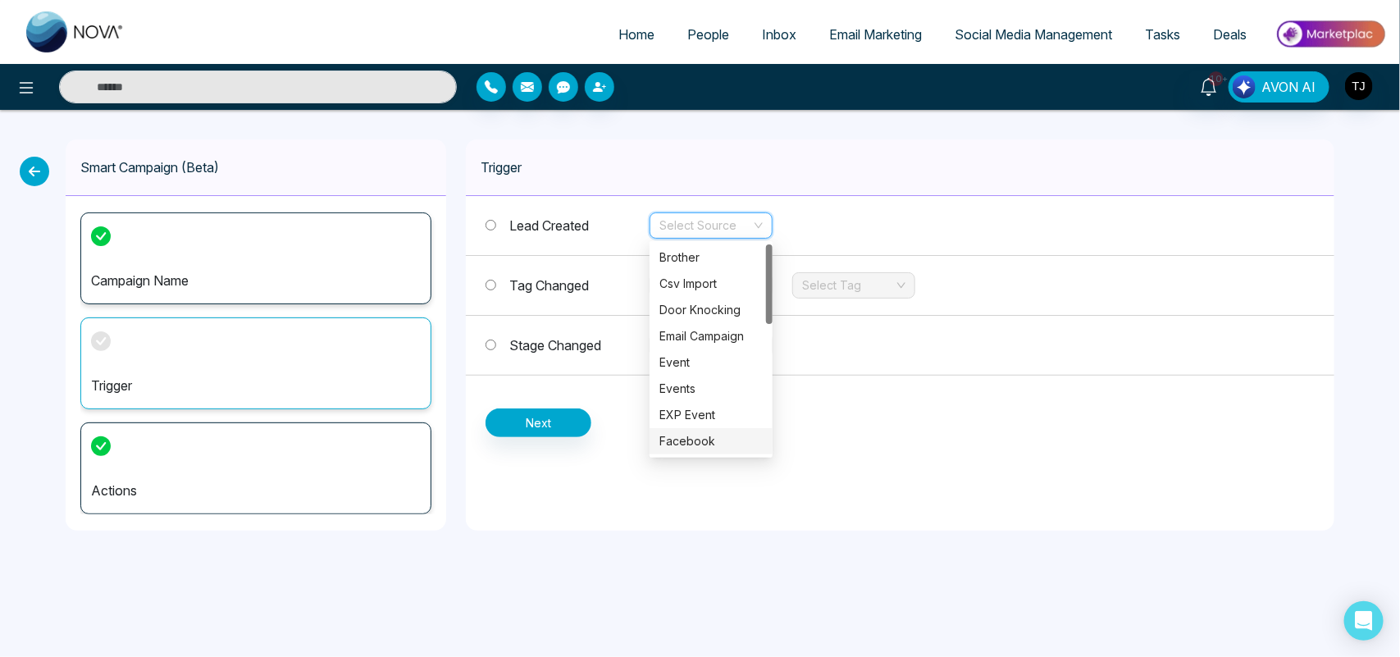
click at [697, 445] on div "Facebook" at bounding box center [710, 441] width 103 height 18
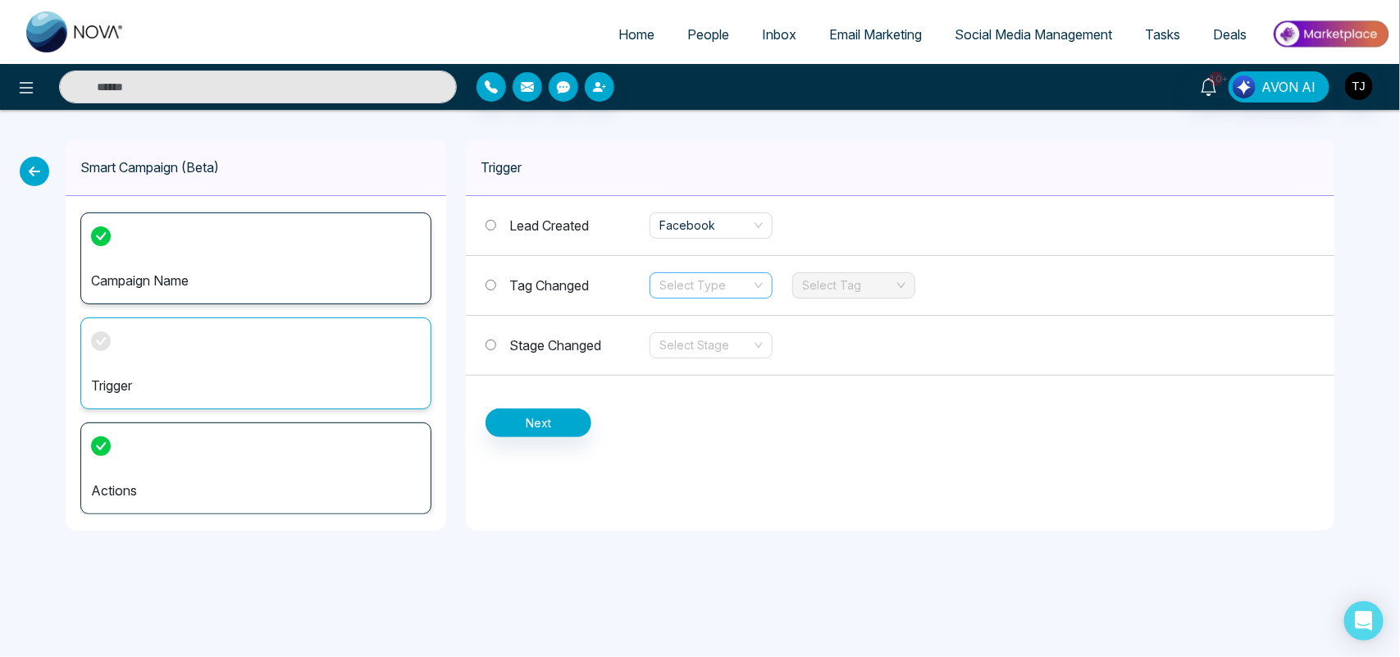
click at [715, 280] on input "search" at bounding box center [705, 285] width 92 height 25
click at [695, 326] on div "Add" at bounding box center [711, 317] width 123 height 26
click at [861, 288] on input "search" at bounding box center [848, 285] width 92 height 25
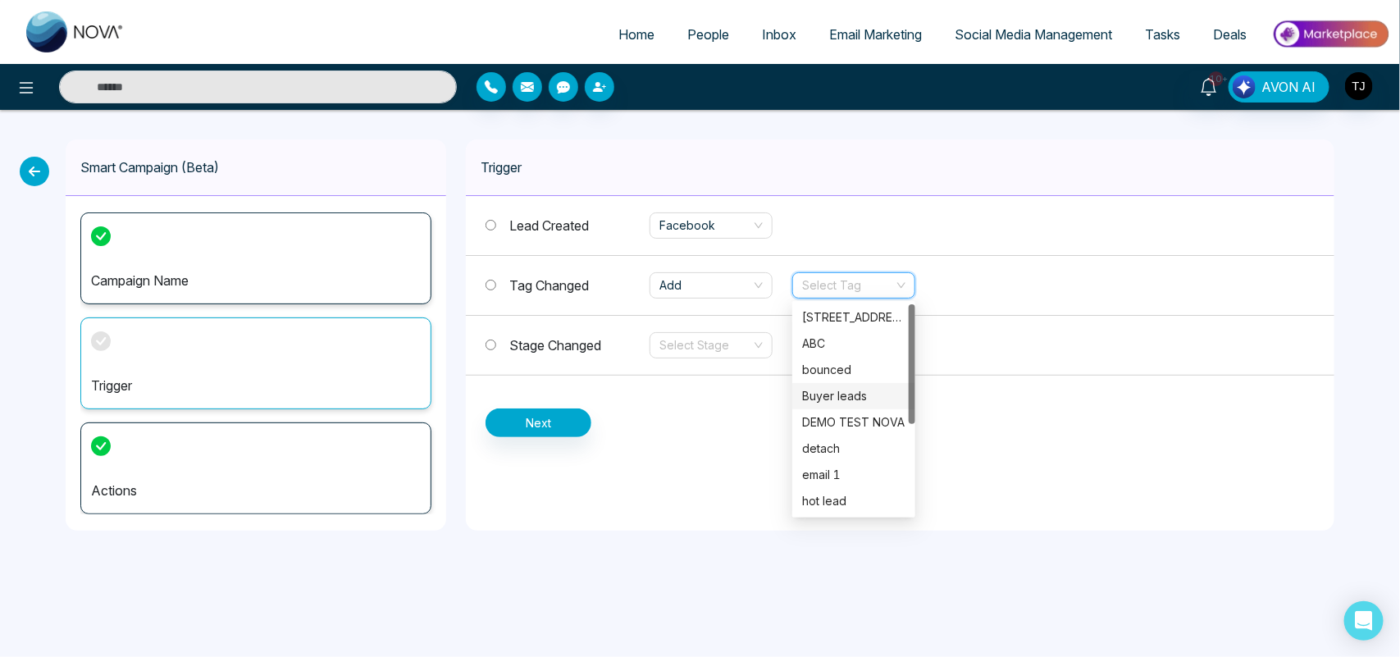
click at [863, 398] on div "Buyer leads" at bounding box center [853, 396] width 103 height 18
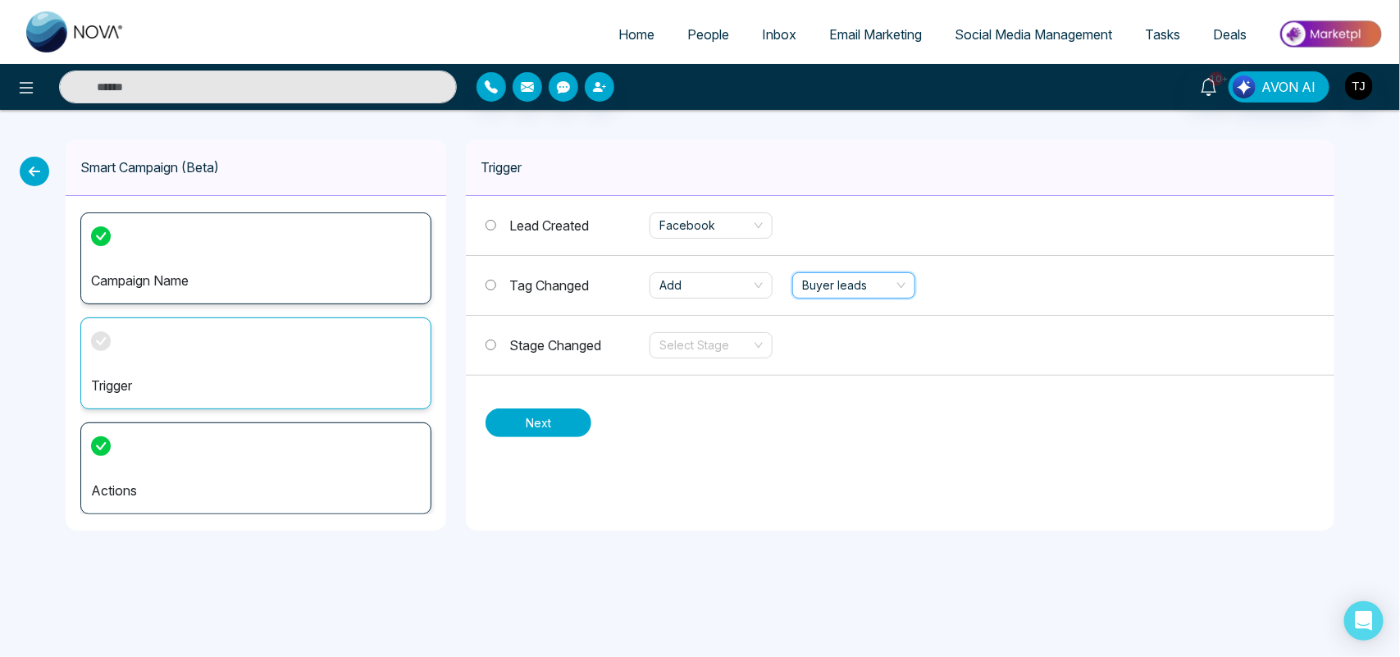
click at [546, 427] on button "Next" at bounding box center [539, 422] width 106 height 29
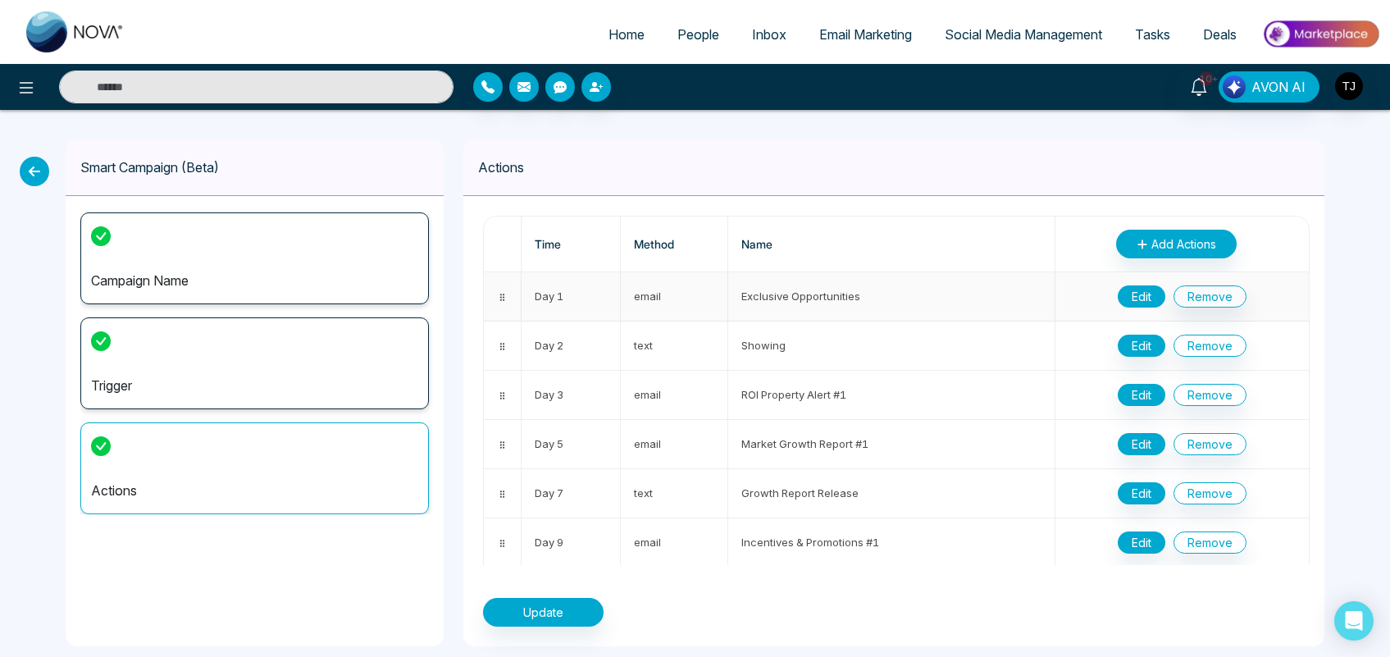
click at [1133, 306] on button "Edit" at bounding box center [1142, 296] width 48 height 22
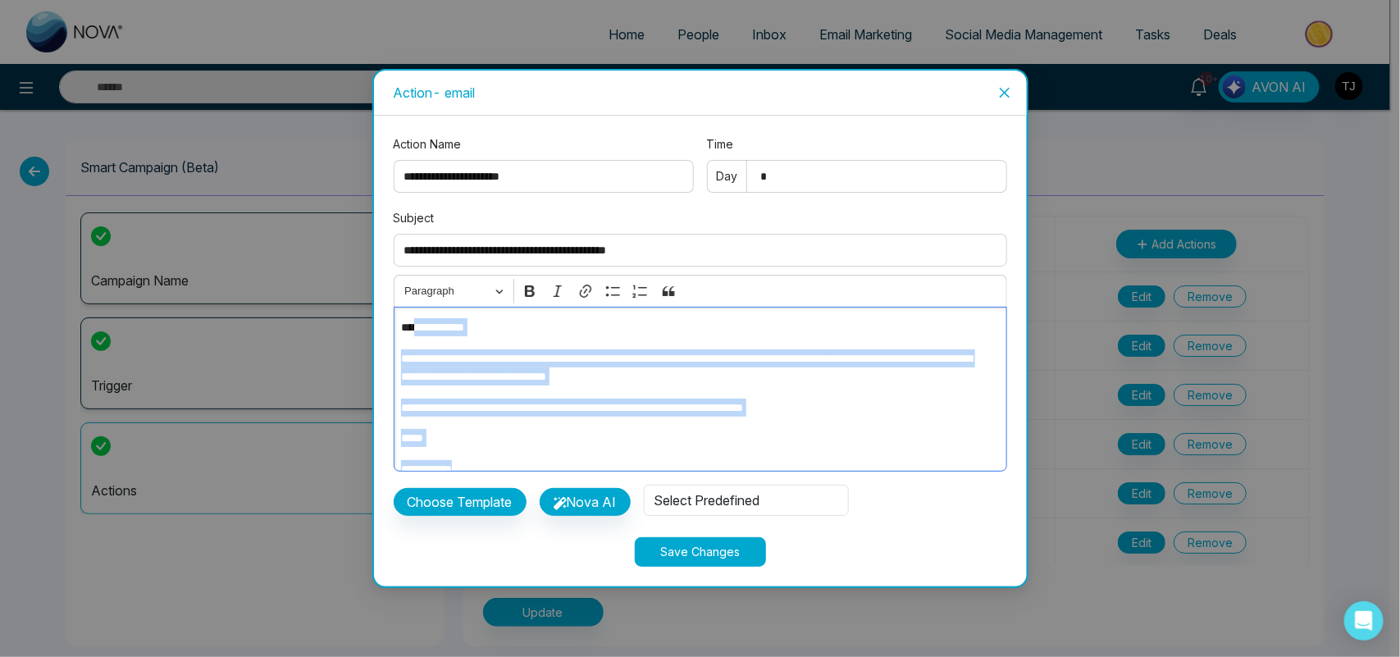
drag, startPoint x: 574, startPoint y: 451, endPoint x: 412, endPoint y: 329, distance: 203.2
click at [412, 329] on div "**********" at bounding box center [700, 389] width 613 height 165
click at [481, 378] on p "**********" at bounding box center [695, 367] width 589 height 36
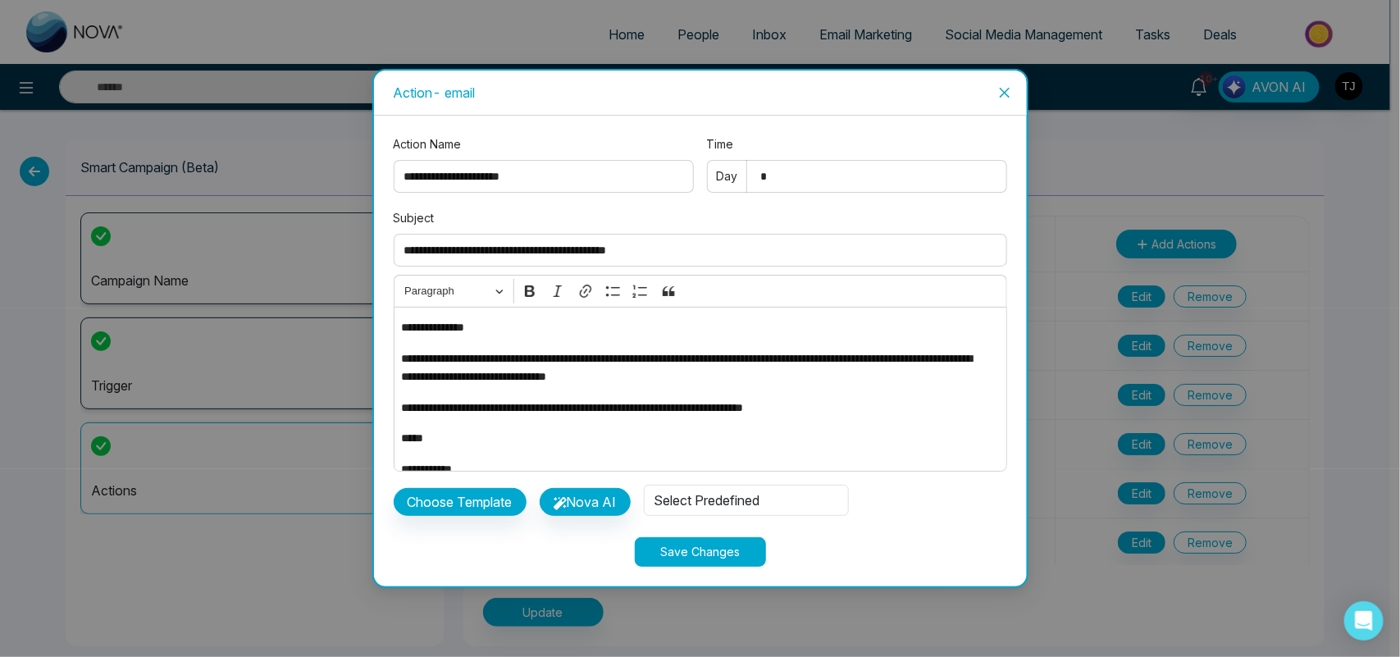
click at [1003, 104] on span "Close" at bounding box center [1005, 93] width 44 height 44
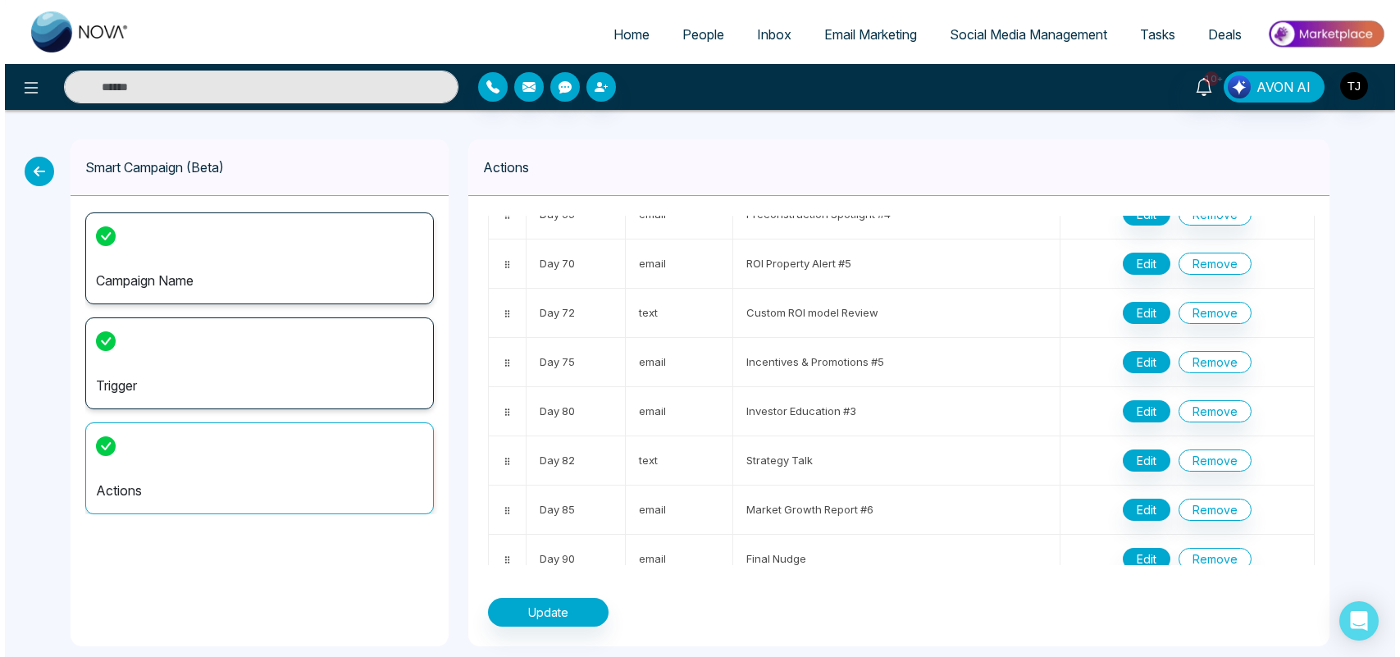
scroll to position [1499, 0]
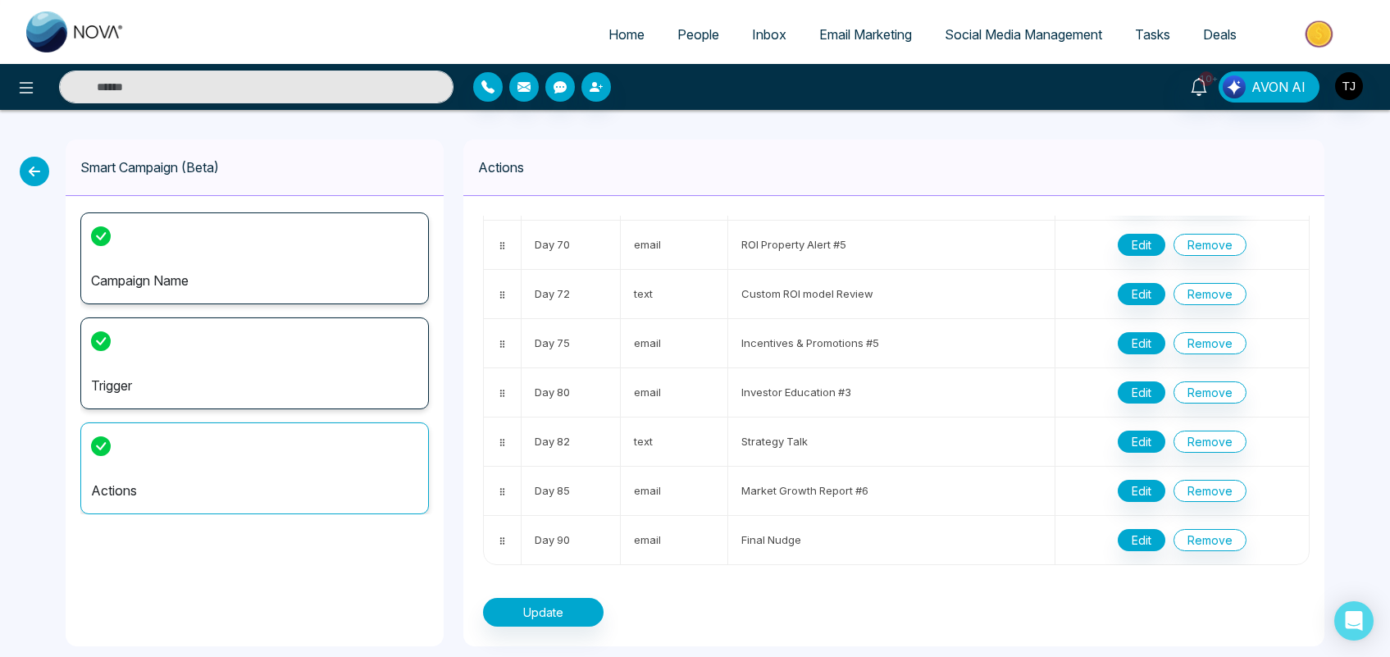
click at [41, 162] on icon at bounding box center [35, 172] width 30 height 30
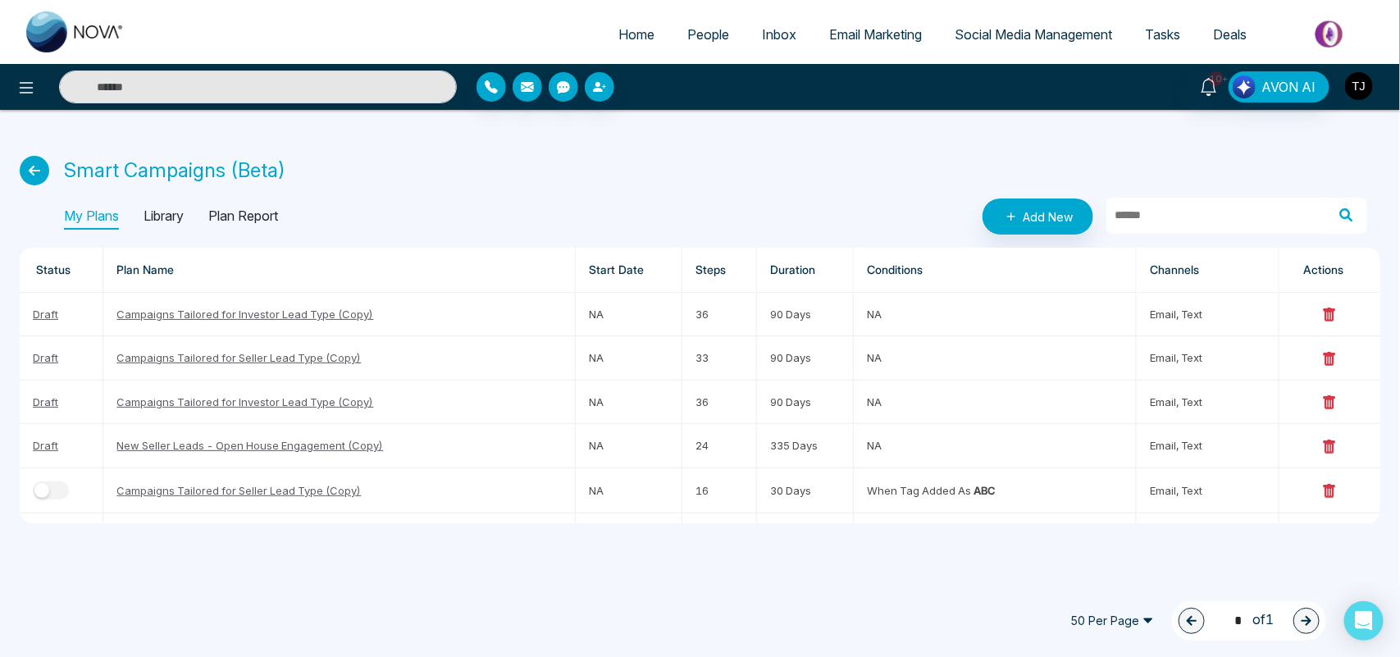
click at [1353, 84] on img "button" at bounding box center [1359, 86] width 28 height 28
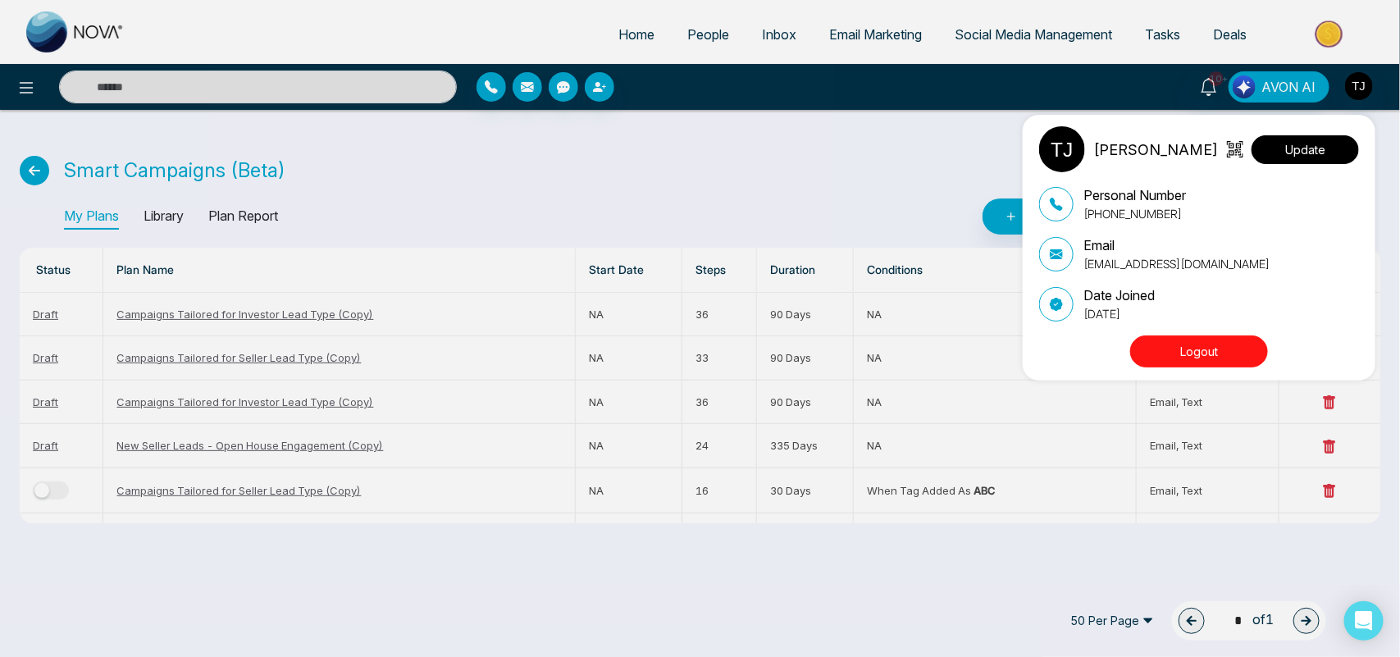
click at [1325, 140] on button "Update" at bounding box center [1305, 149] width 107 height 29
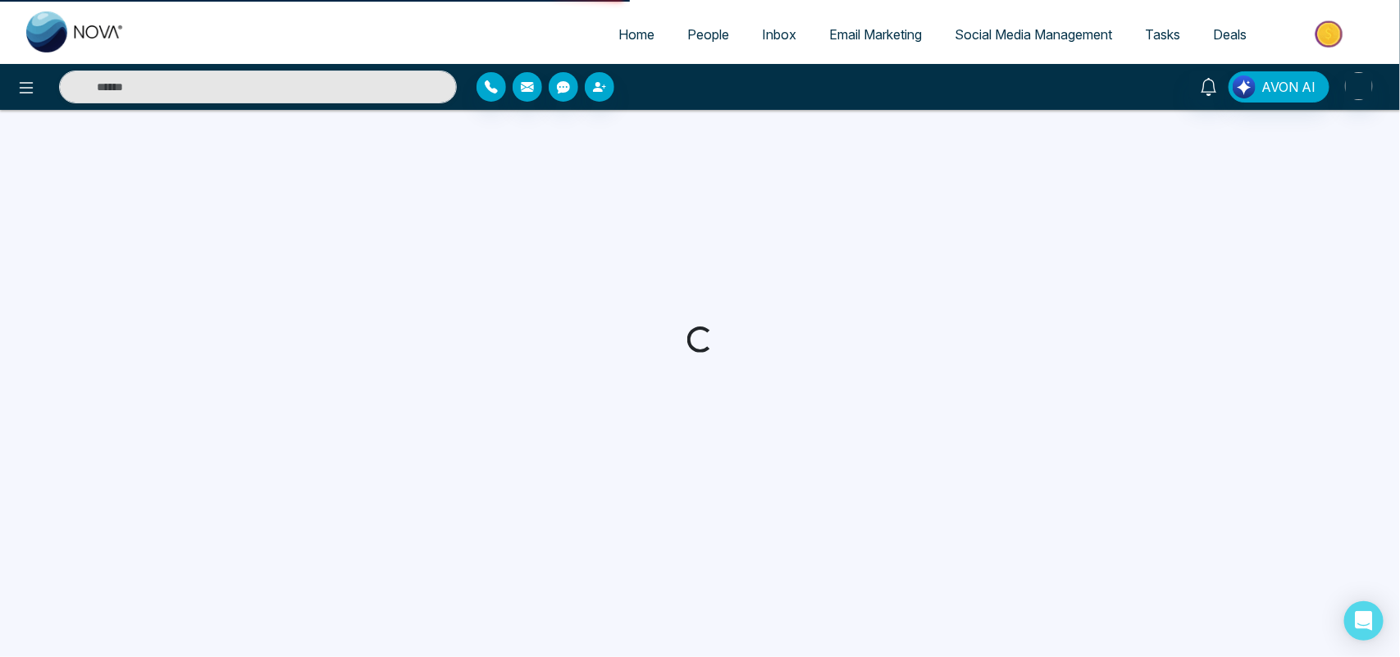
select select
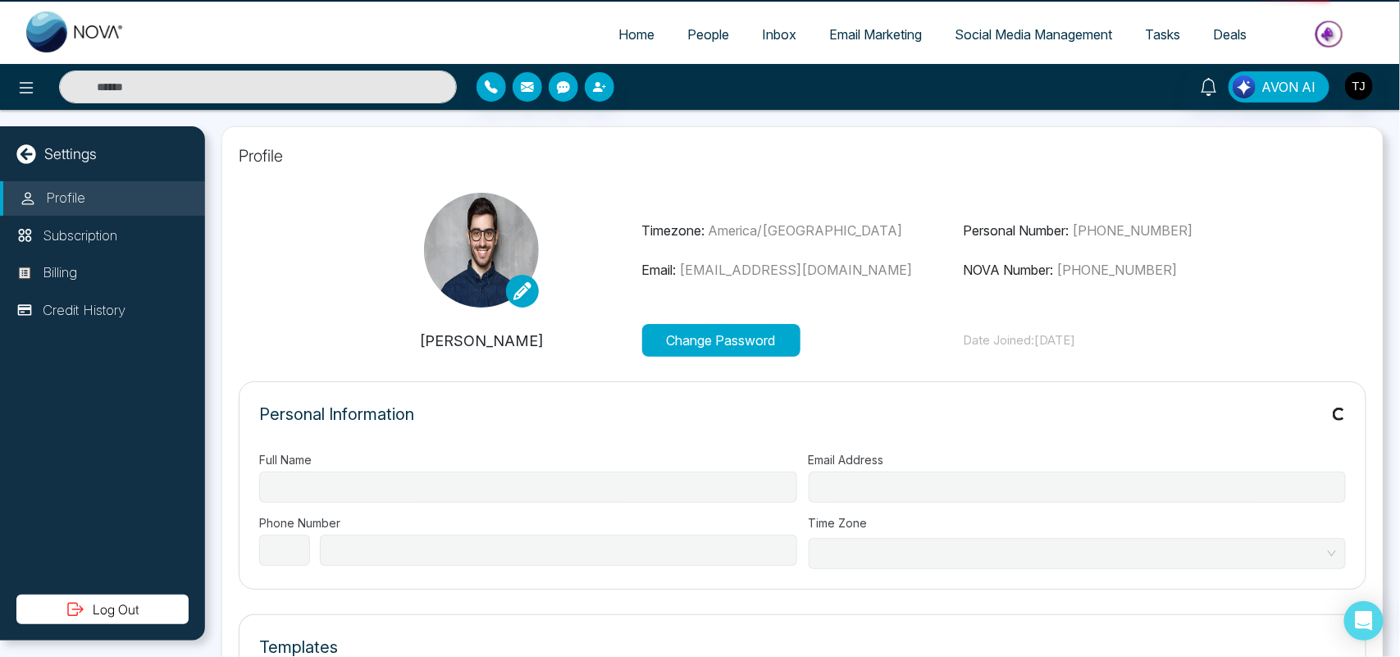
type input "**********"
select select "**"
type input "**********"
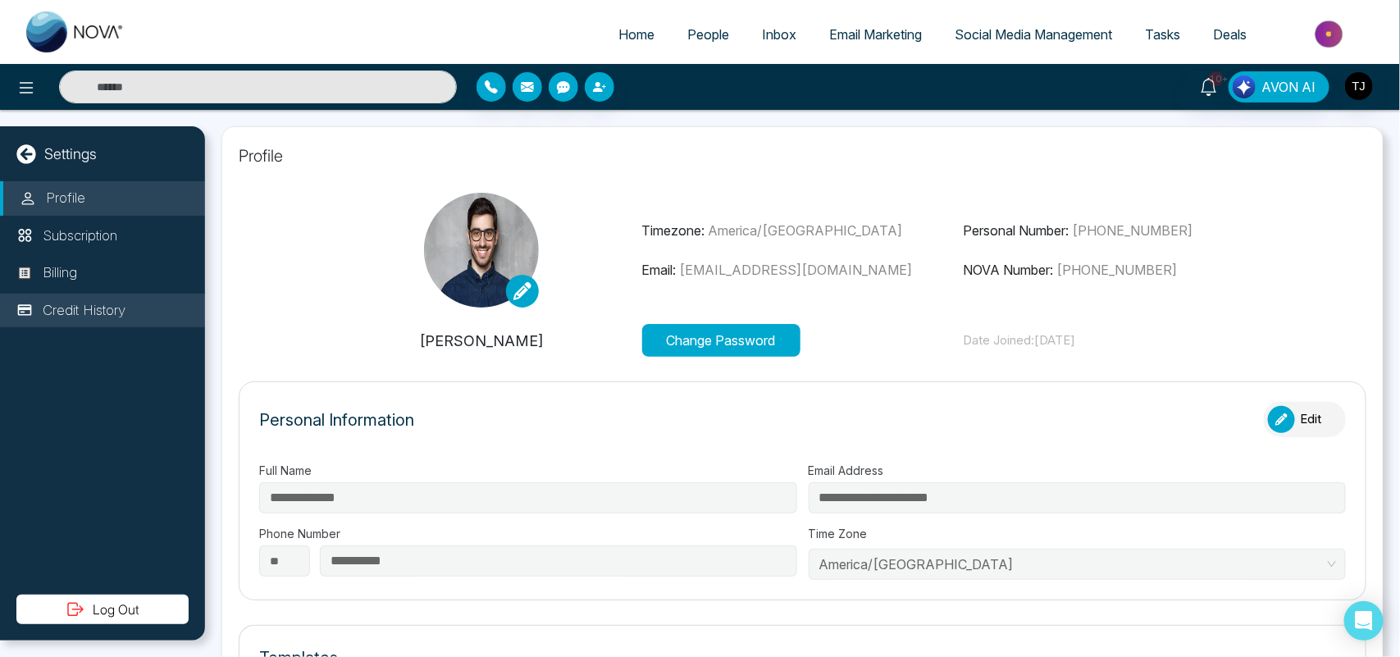
click at [101, 316] on p "Credit History" at bounding box center [84, 310] width 83 height 21
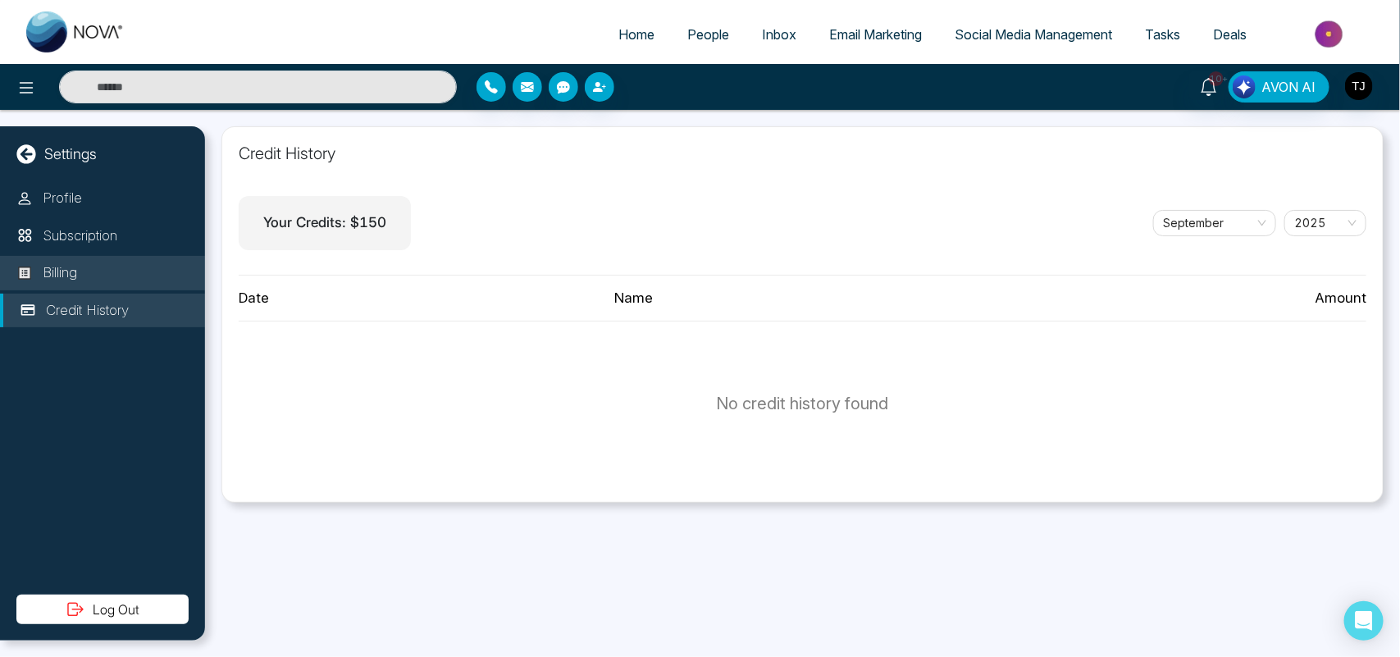
click at [97, 264] on li "Billing" at bounding box center [102, 273] width 205 height 34
